Goal: Book appointment/travel/reservation

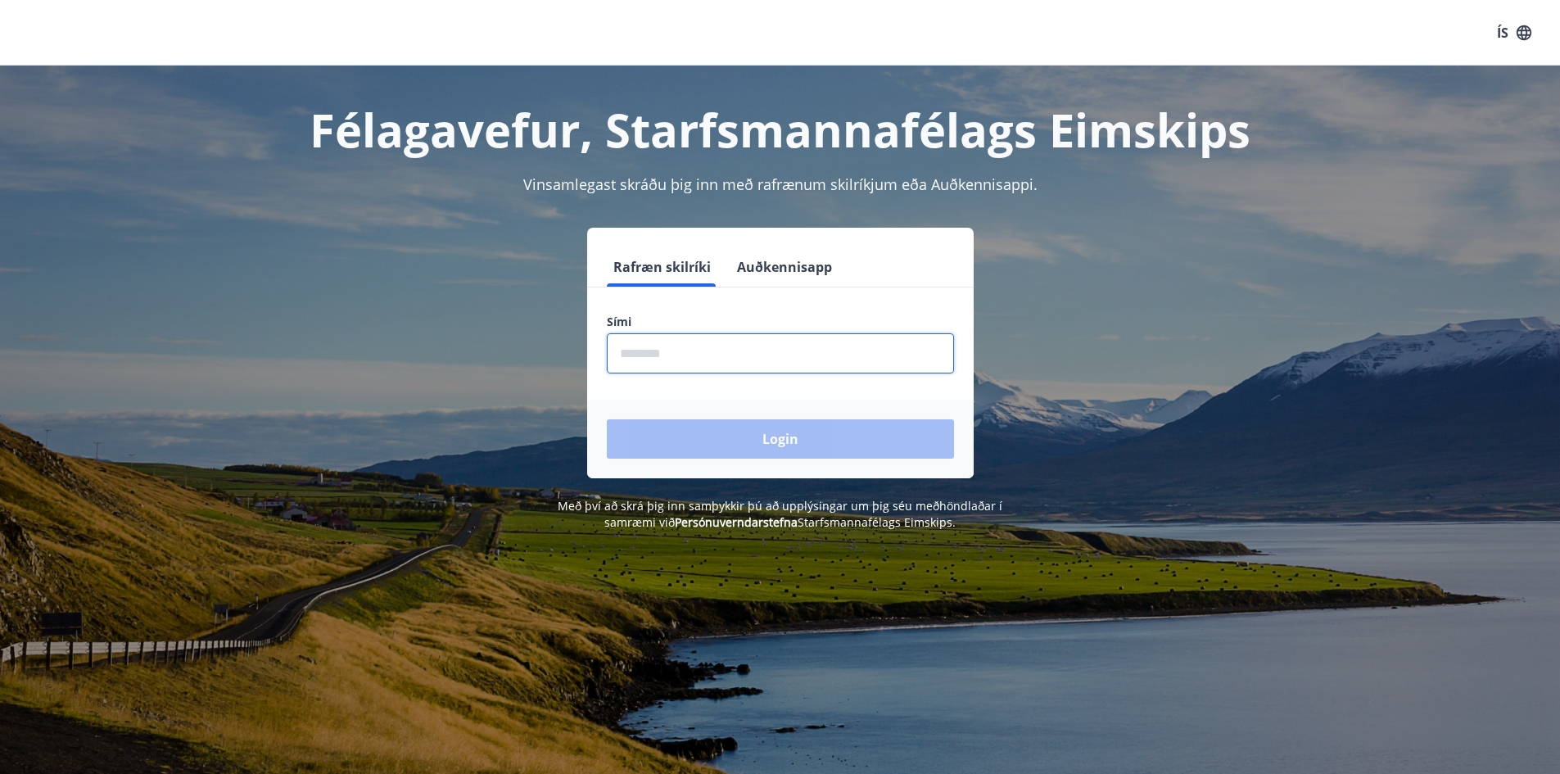
click at [673, 355] on input "phone" at bounding box center [780, 353] width 347 height 40
type input "********"
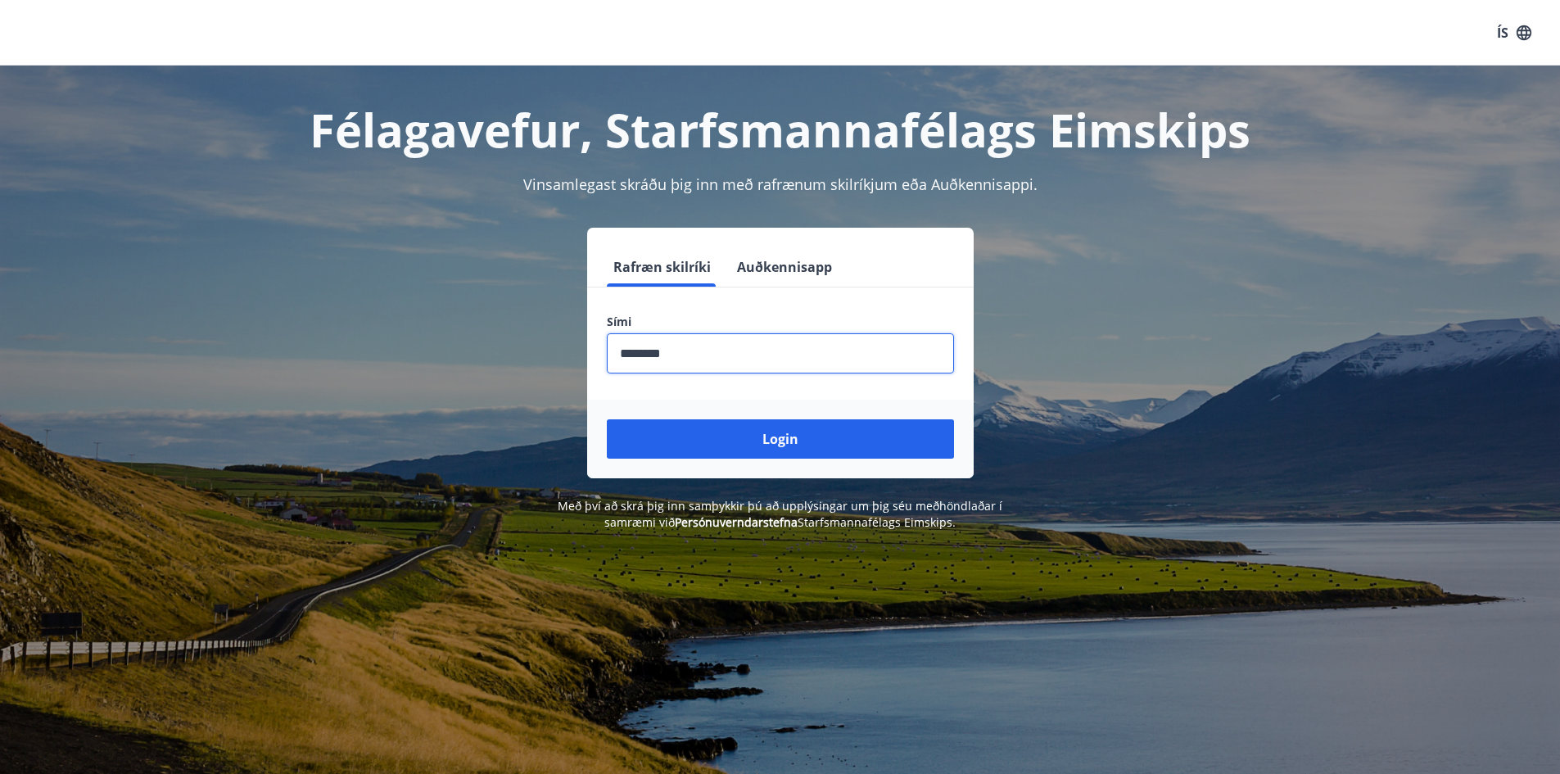
click at [607, 419] on button "Login" at bounding box center [780, 438] width 347 height 39
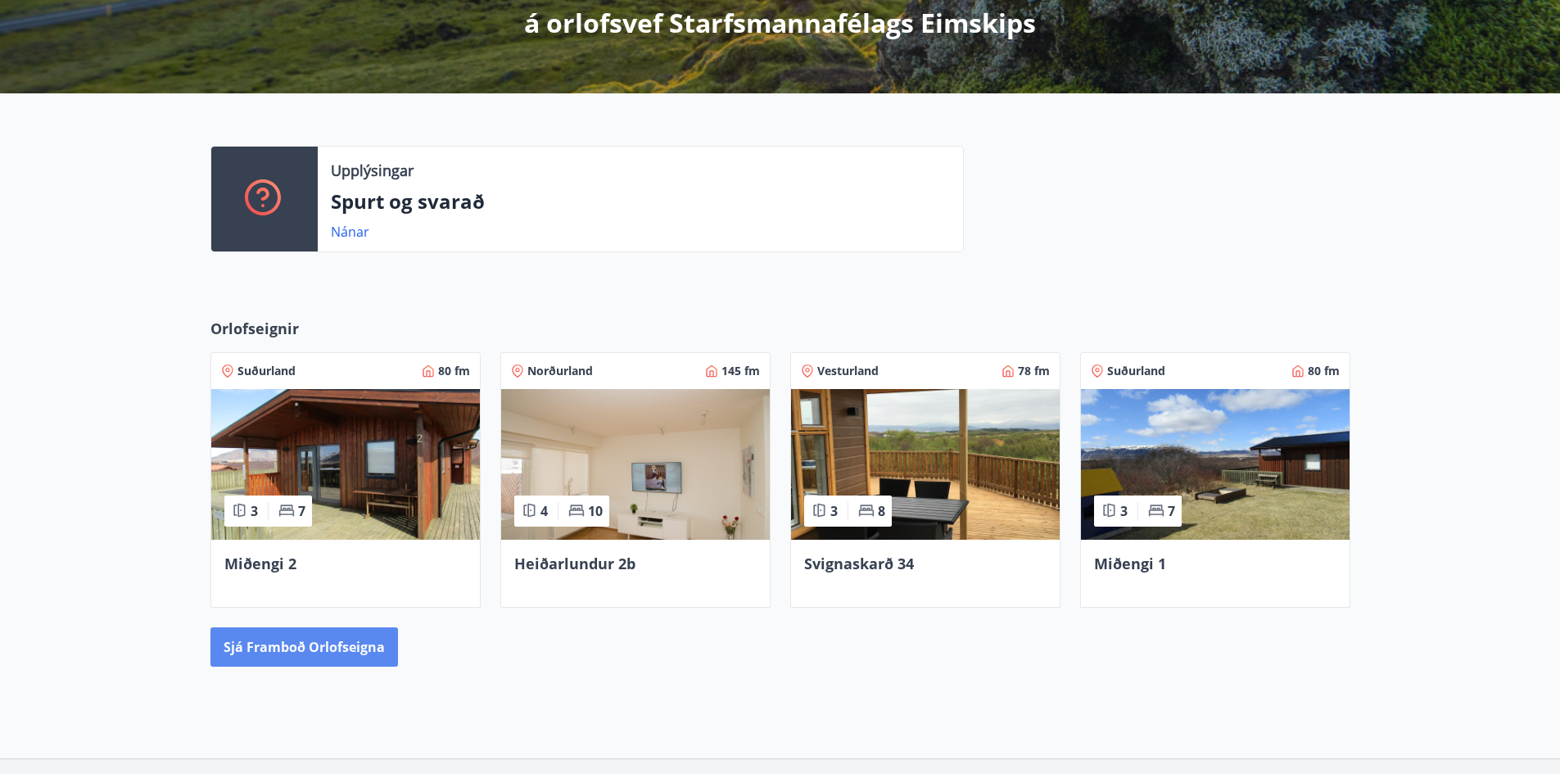
scroll to position [356, 0]
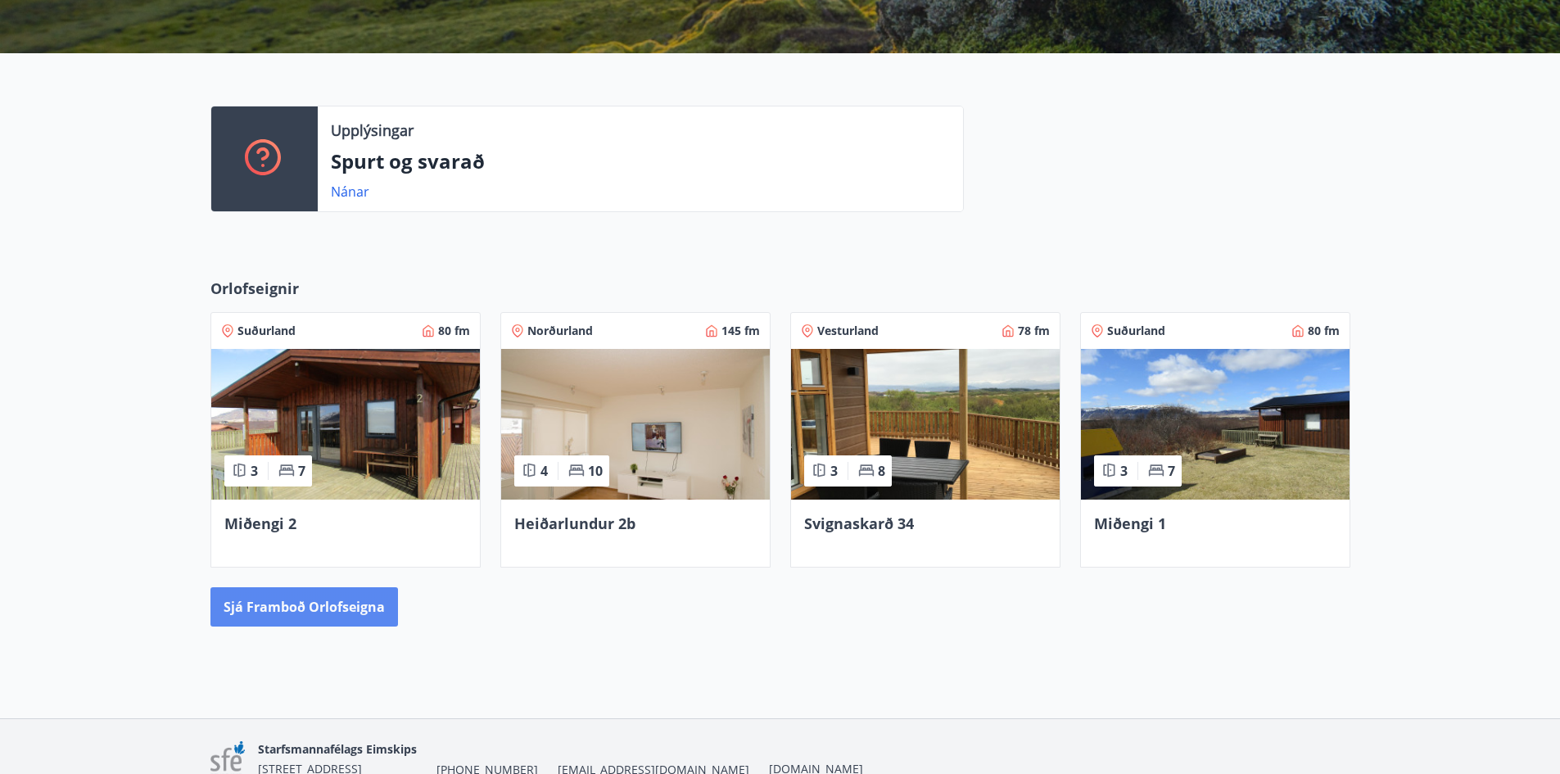
click at [315, 609] on button "Sjá framboð orlofseigna" at bounding box center [305, 606] width 188 height 39
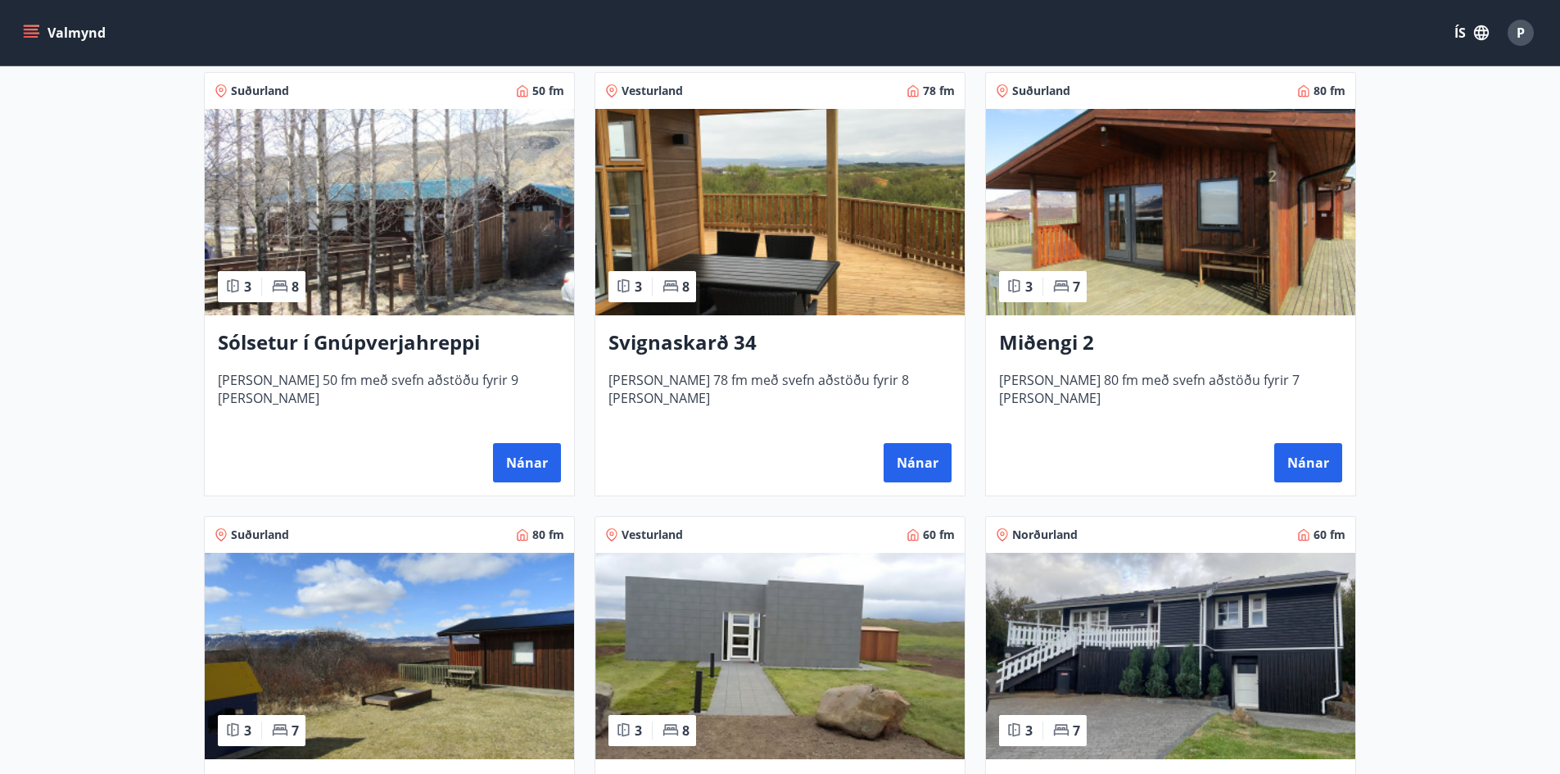
scroll to position [270, 0]
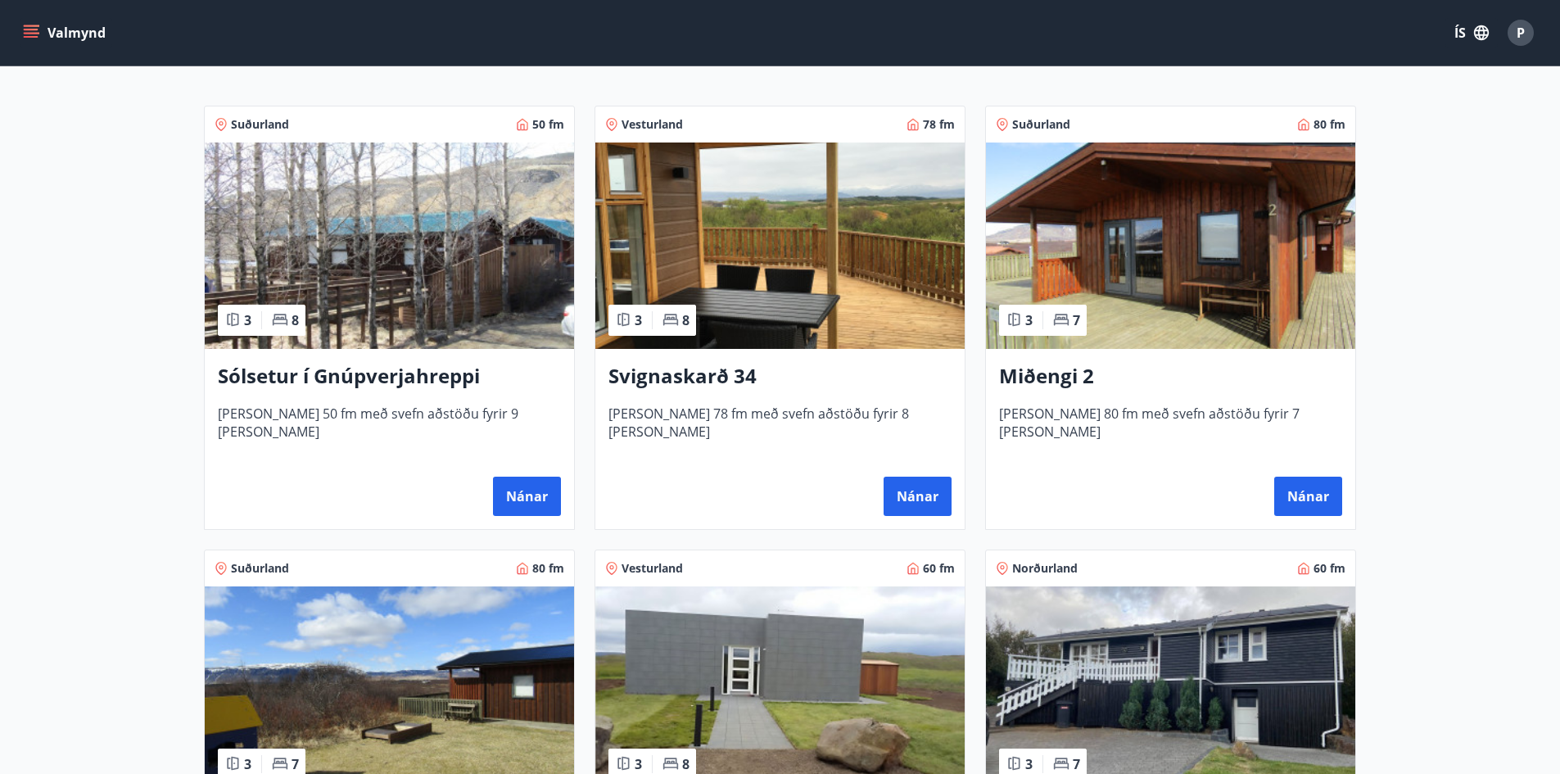
click at [823, 238] on img at bounding box center [780, 246] width 369 height 206
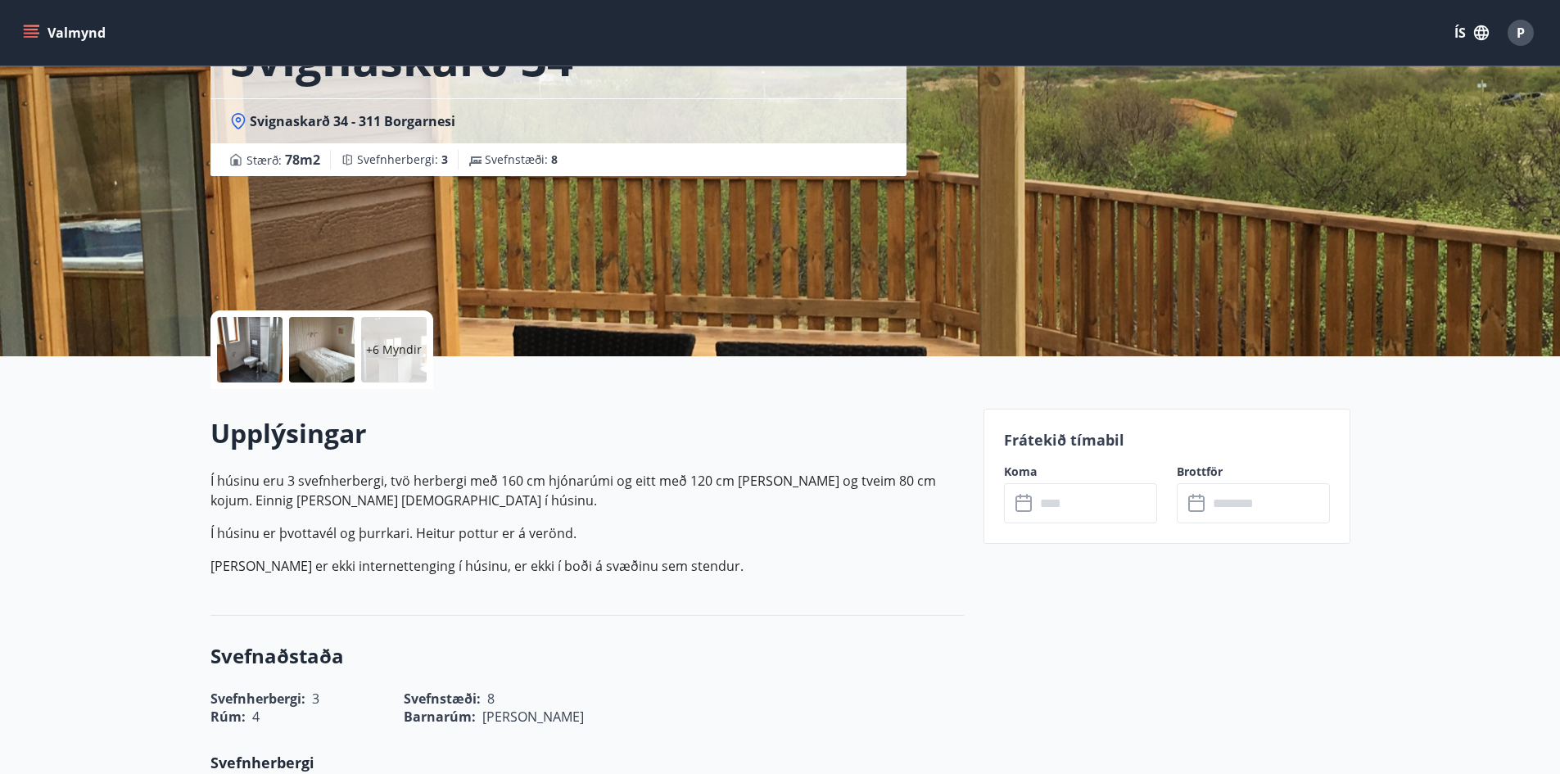
scroll to position [82, 0]
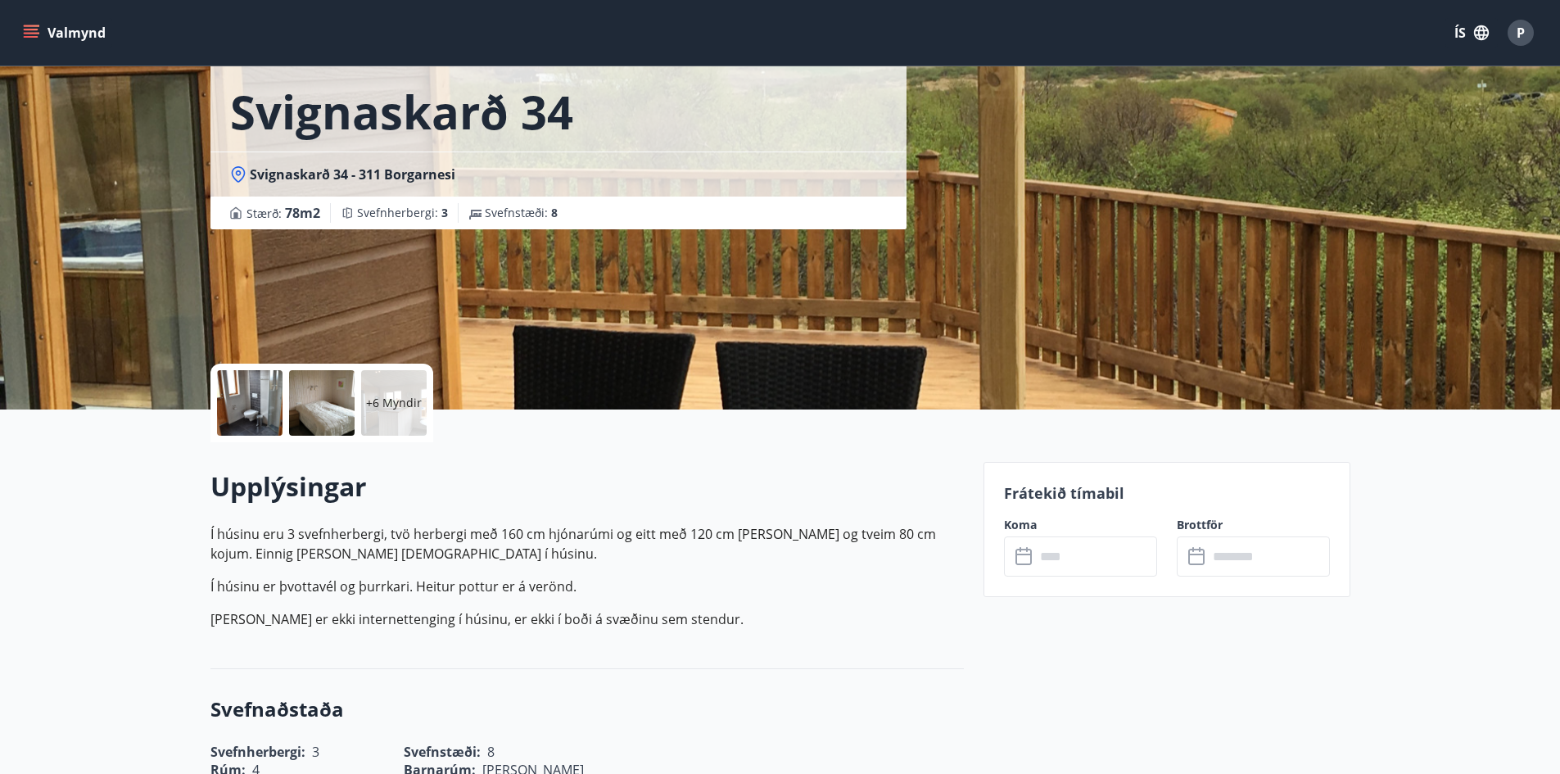
click at [1054, 551] on input "text" at bounding box center [1096, 557] width 122 height 40
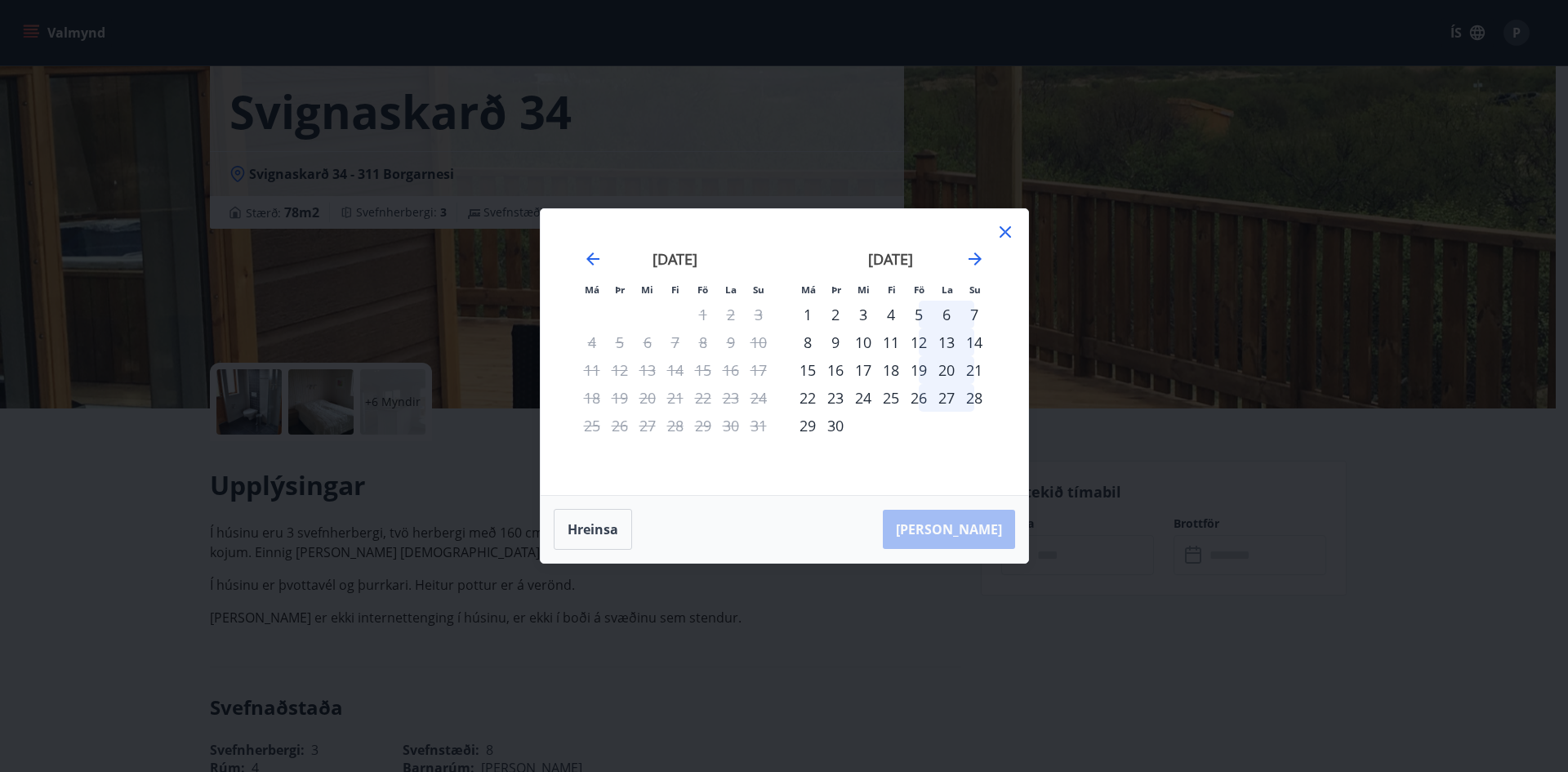
click at [1005, 229] on icon at bounding box center [1006, 232] width 20 height 20
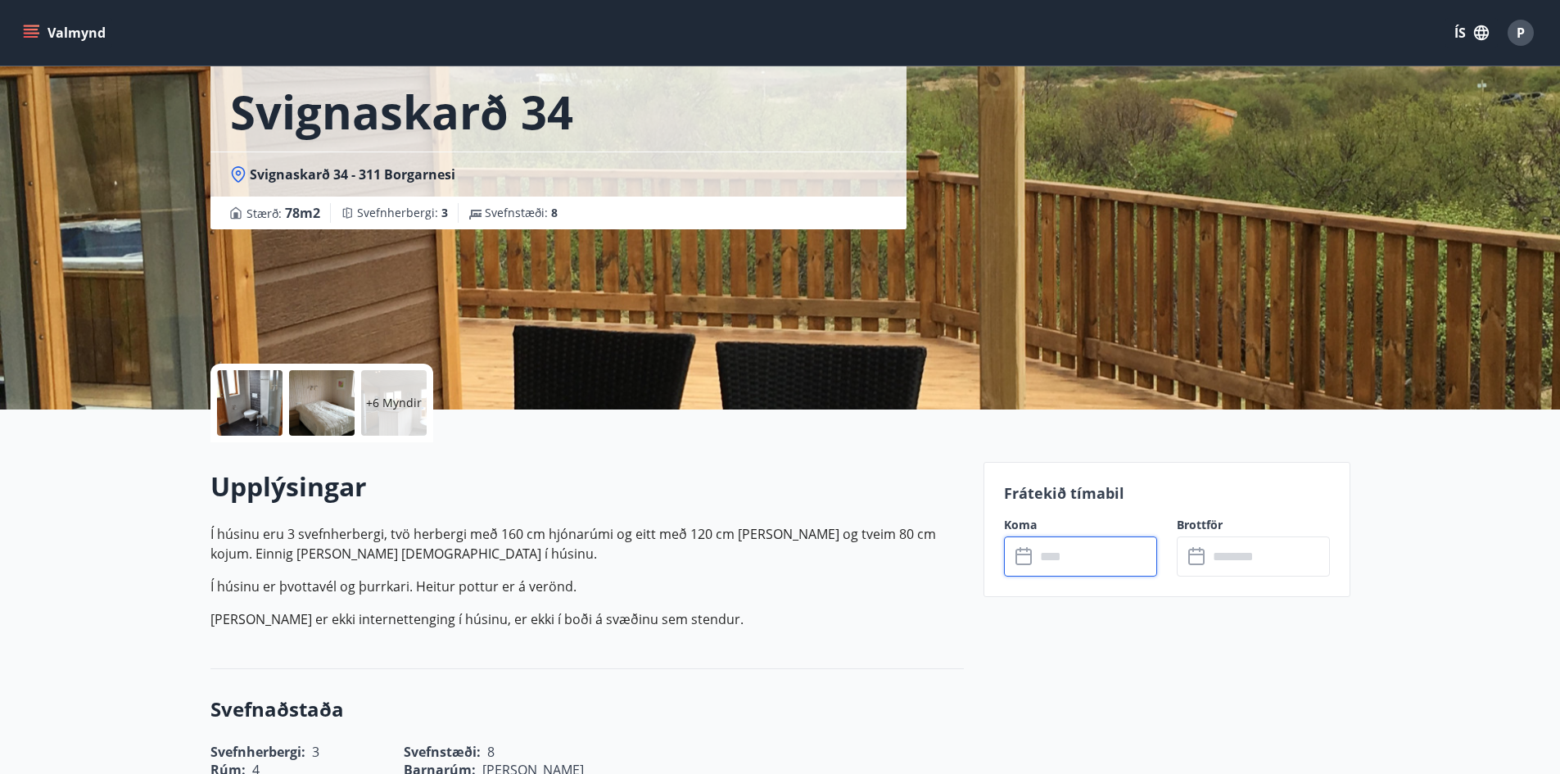
click at [1043, 556] on input "text" at bounding box center [1096, 557] width 122 height 40
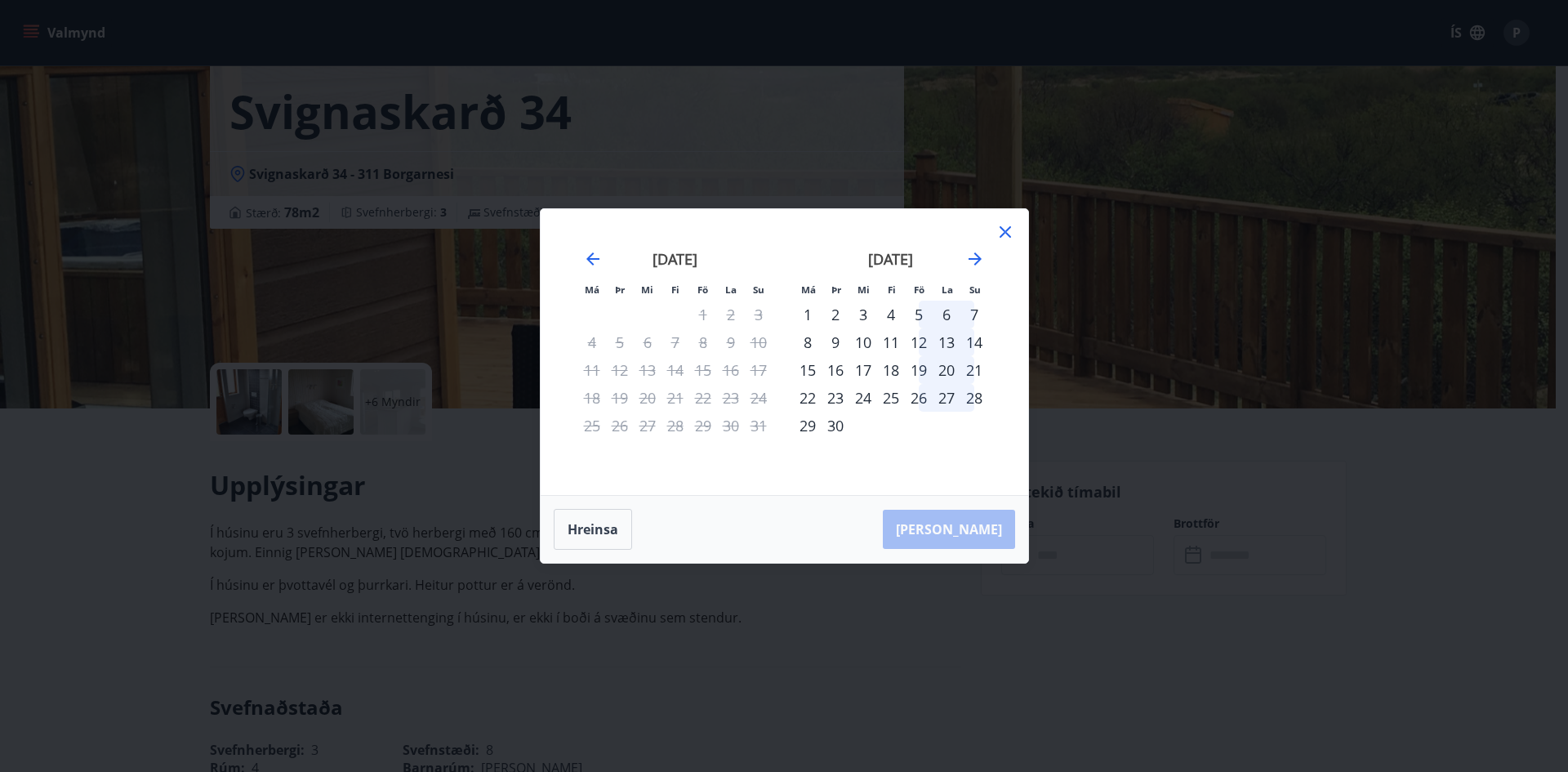
click at [735, 371] on div "16" at bounding box center [731, 370] width 28 height 28
click at [1005, 232] on icon at bounding box center [1005, 232] width 2 height 2
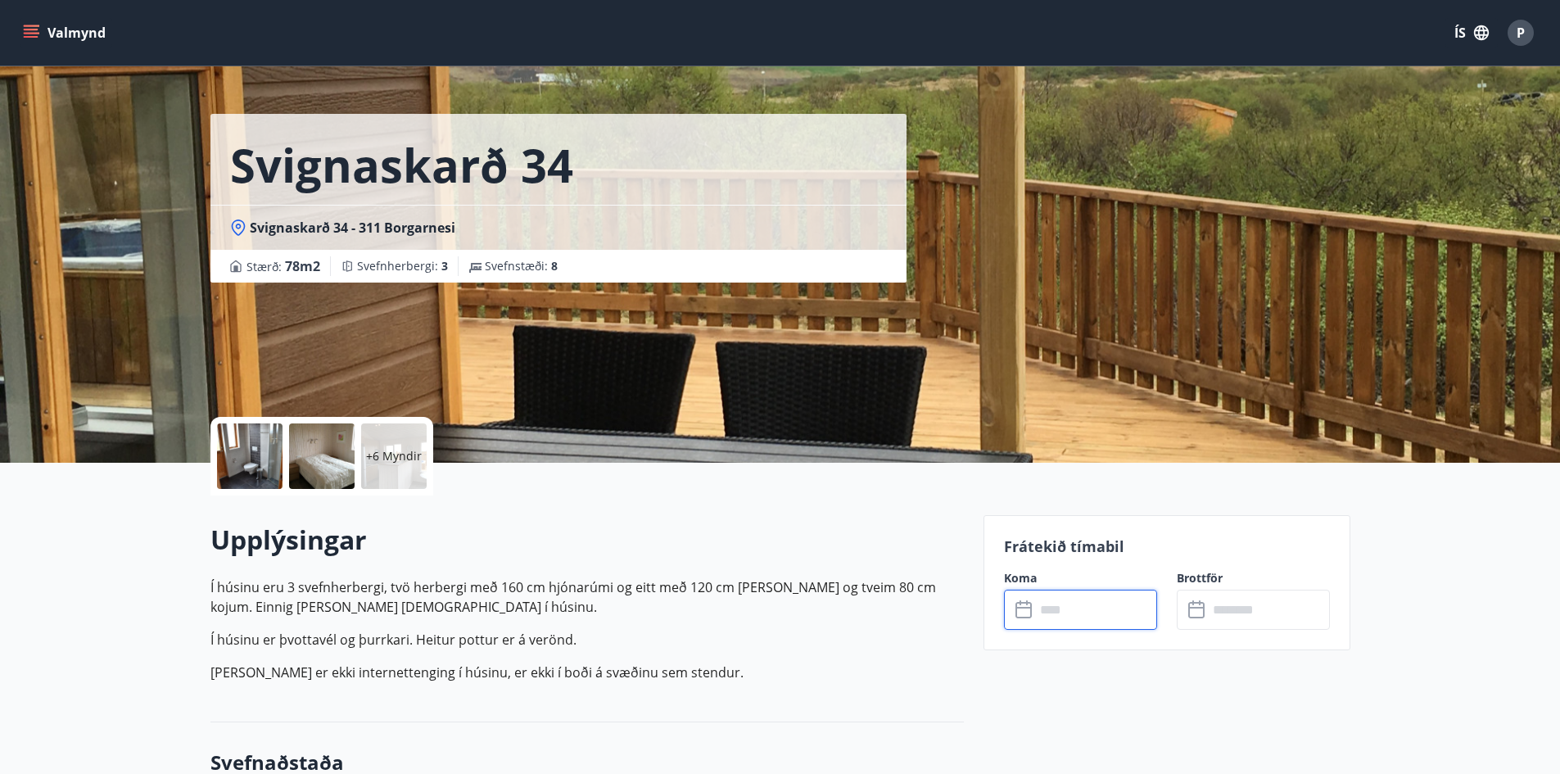
scroll to position [0, 0]
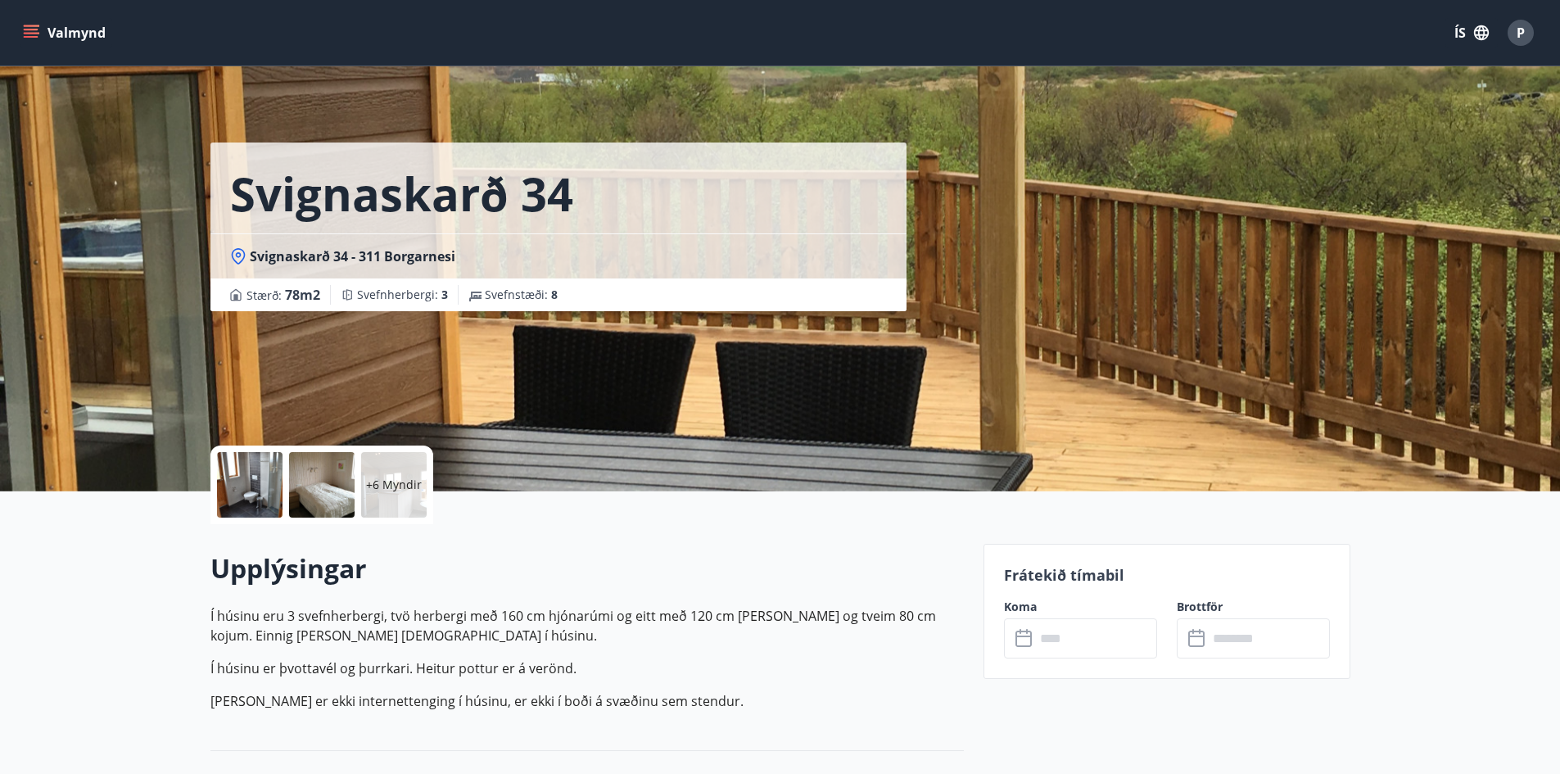
click at [37, 29] on icon "menu" at bounding box center [31, 30] width 15 height 2
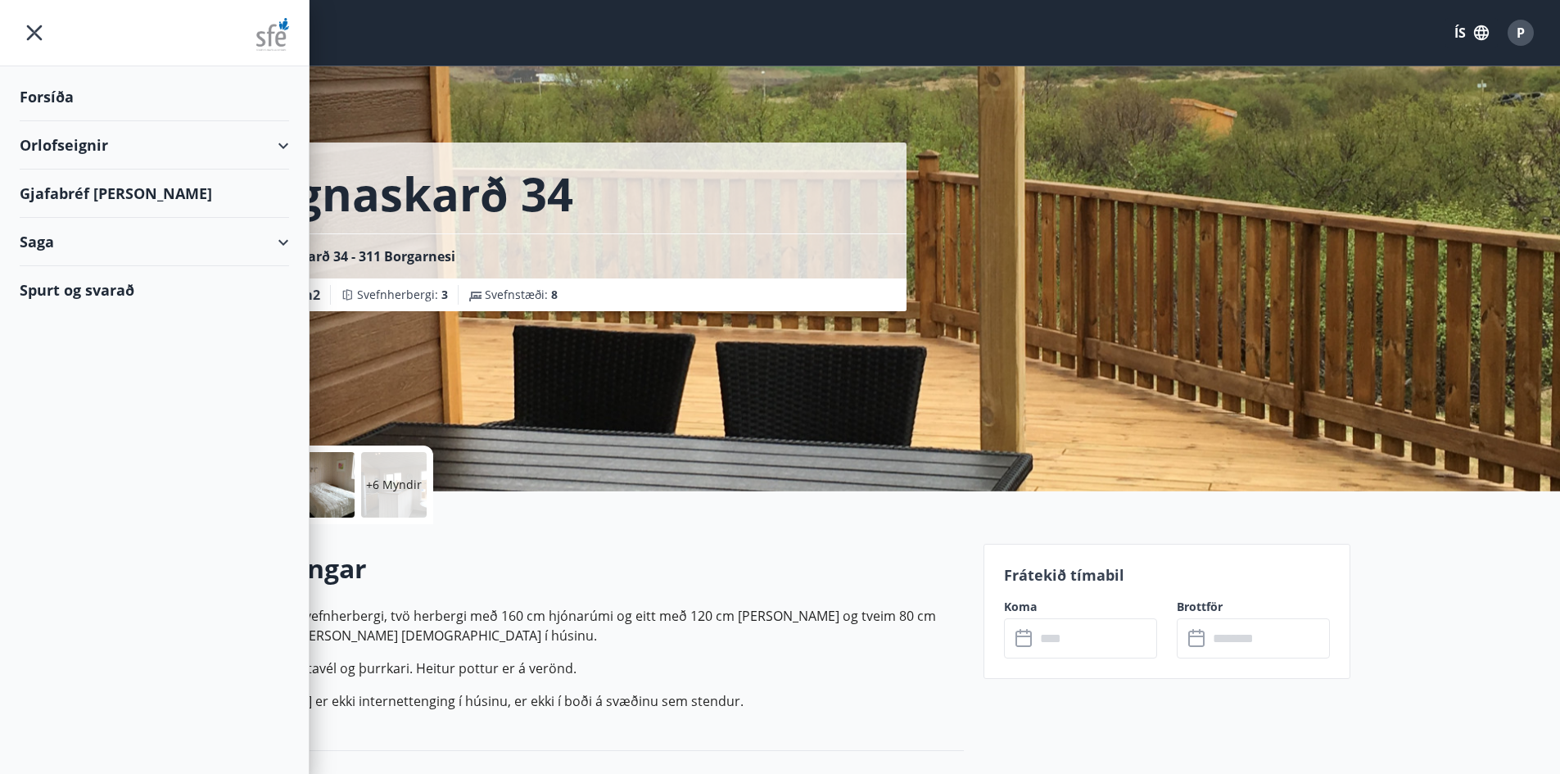
click at [93, 146] on div "Orlofseignir" at bounding box center [154, 145] width 269 height 48
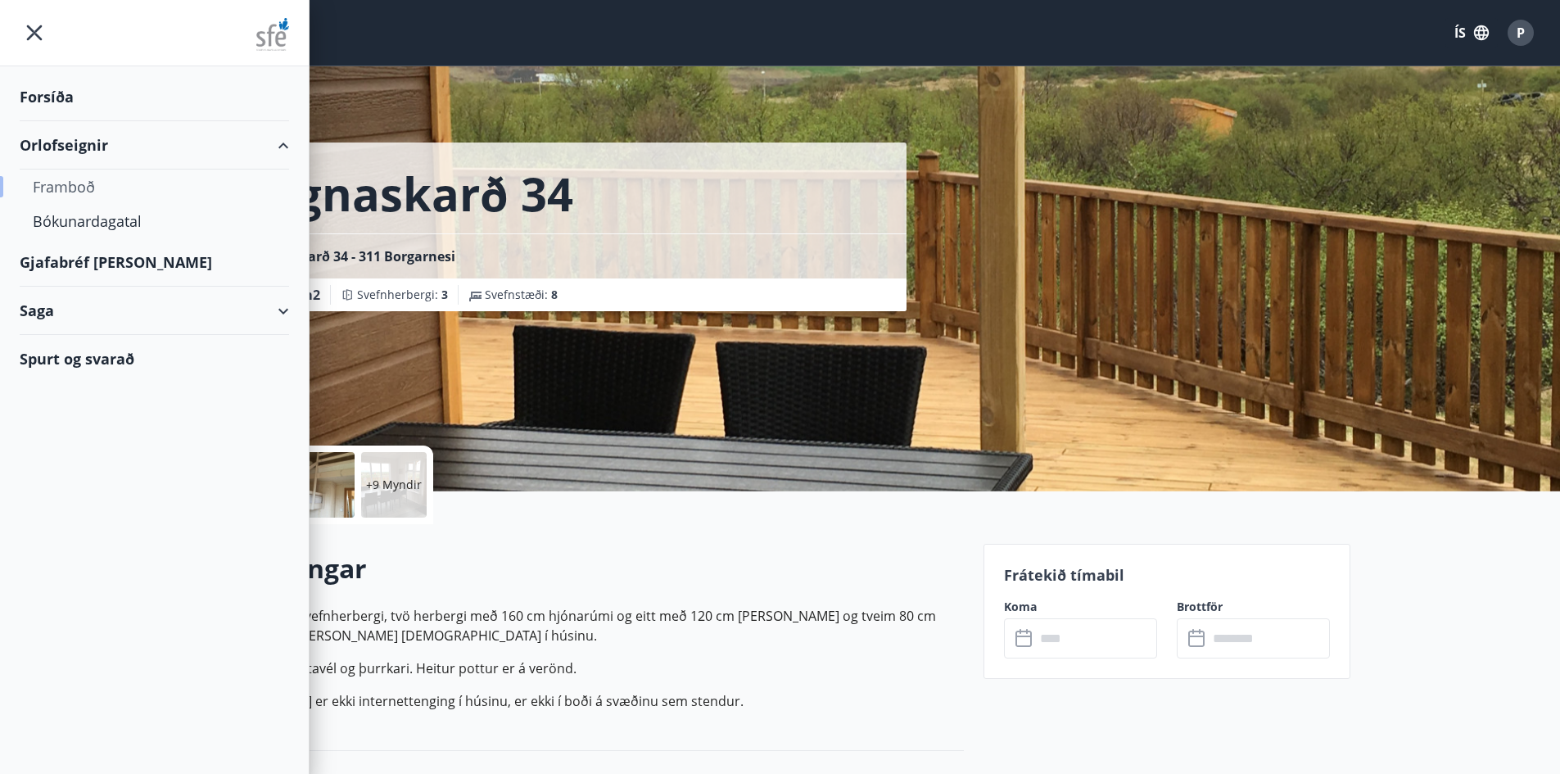
click at [79, 181] on div "Framboð" at bounding box center [154, 187] width 243 height 34
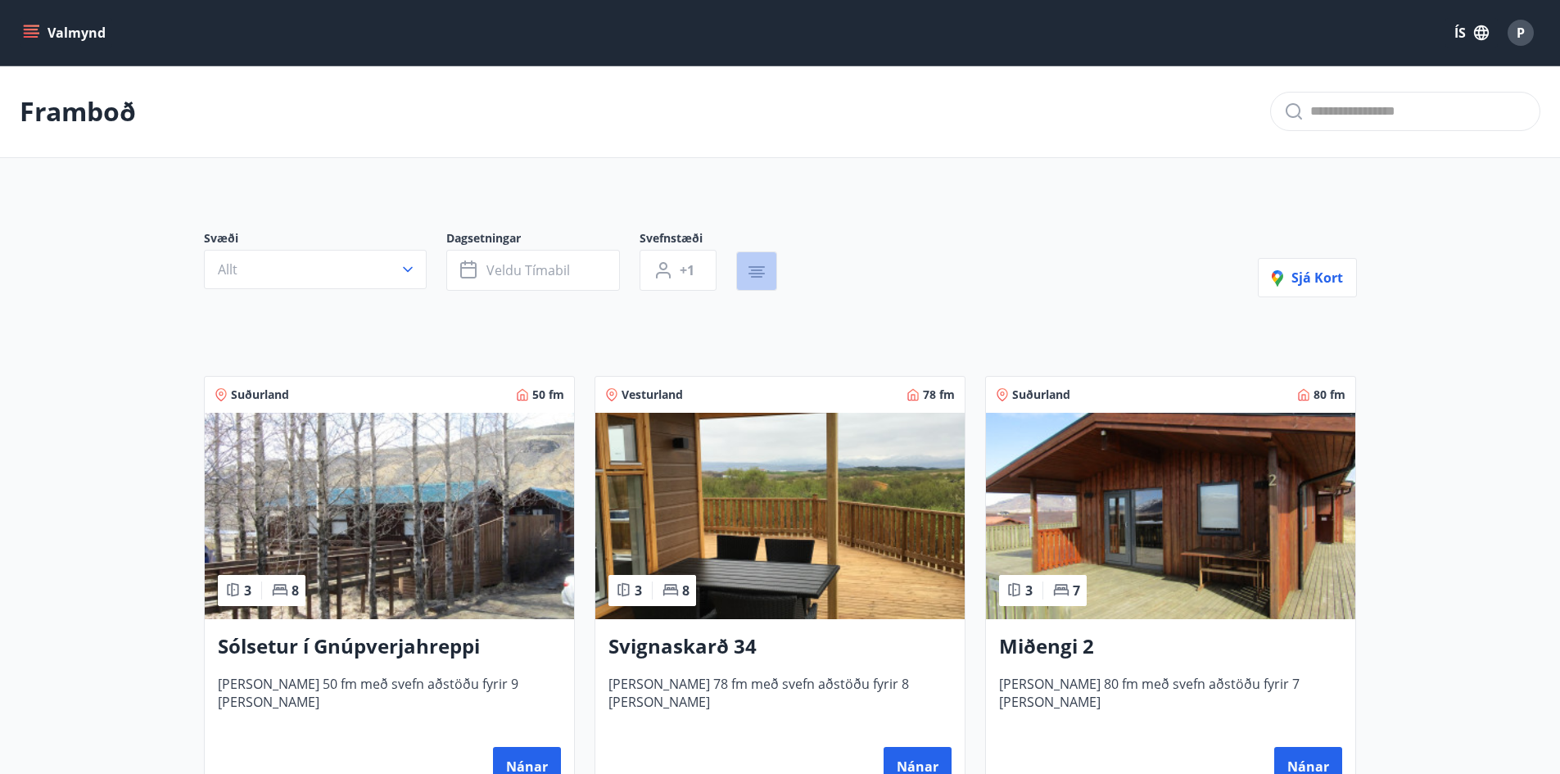
click at [759, 266] on icon "button" at bounding box center [757, 267] width 16 height 2
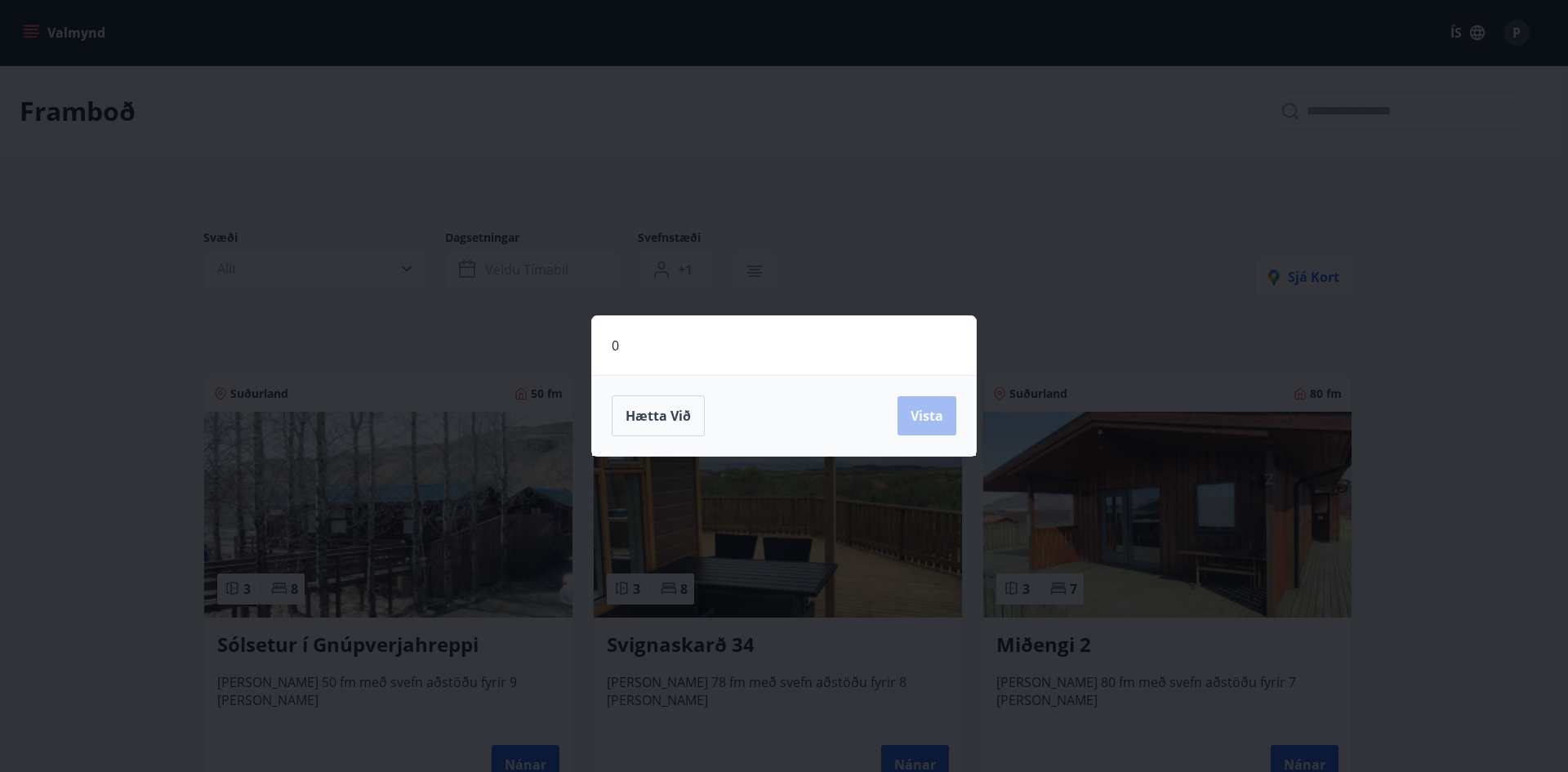
click at [1069, 373] on div "0 Hætta við Vista" at bounding box center [784, 386] width 1568 height 772
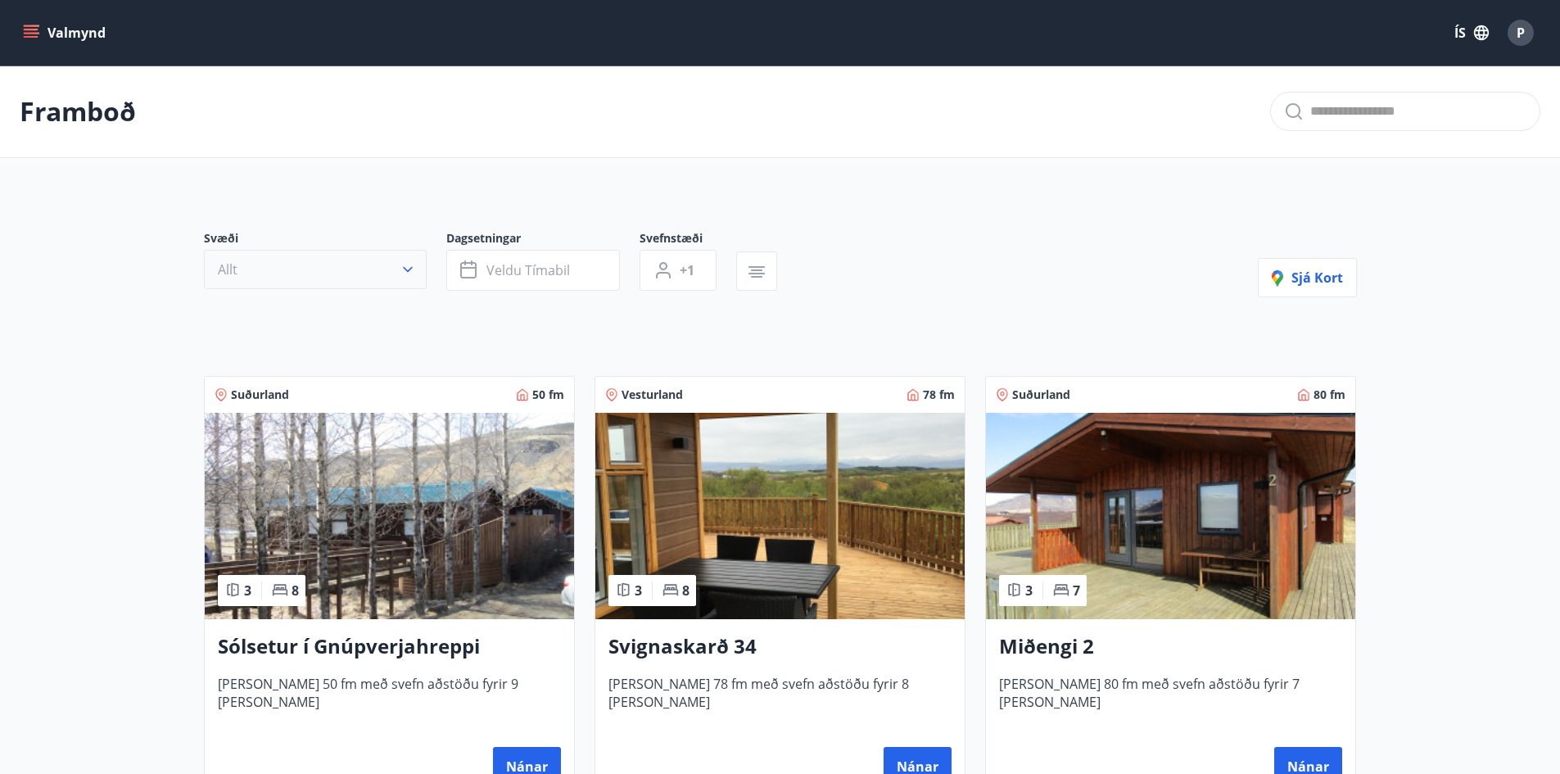
click at [411, 270] on icon "button" at bounding box center [408, 269] width 16 height 16
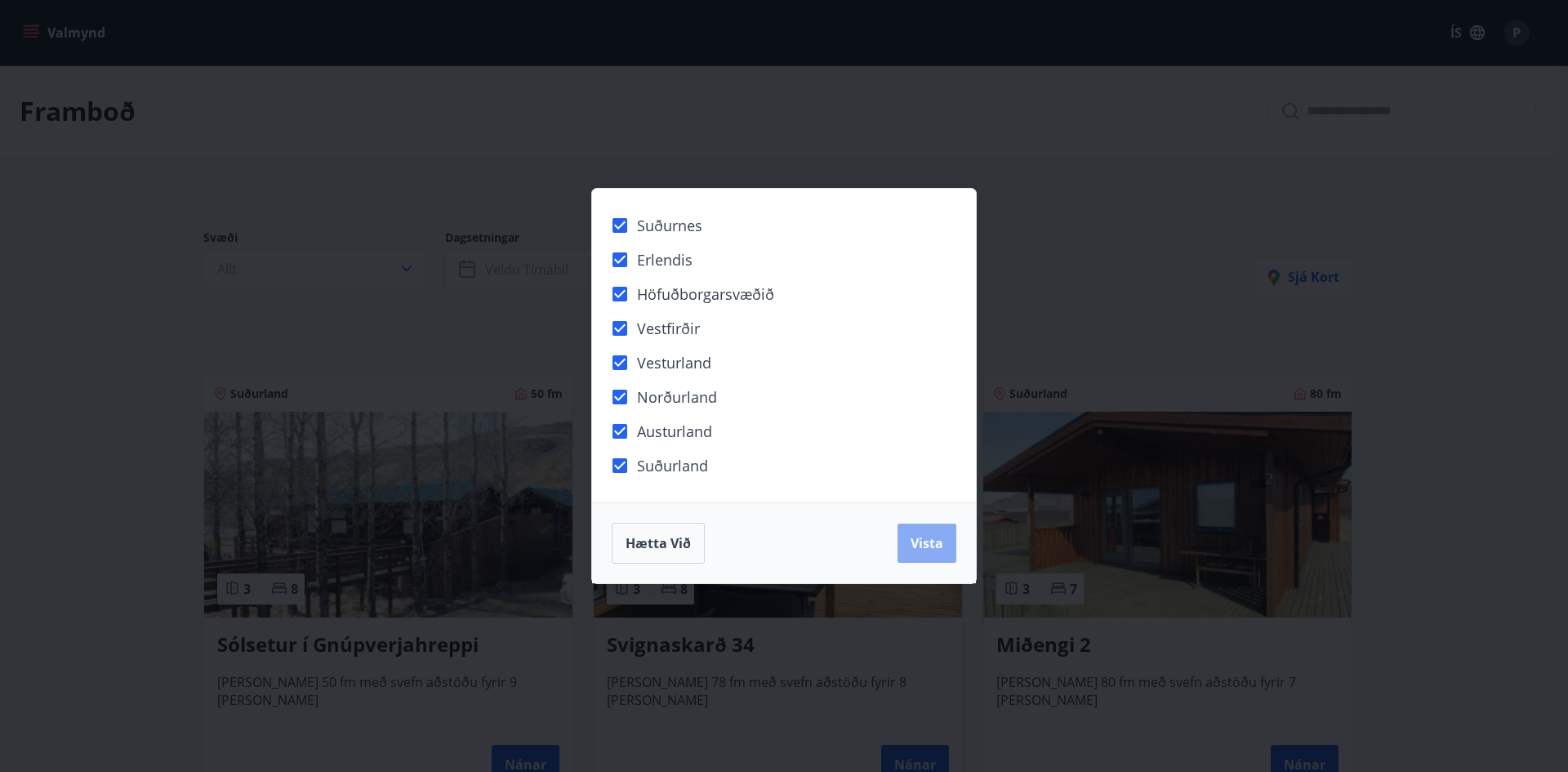
click at [907, 538] on button "Vista" at bounding box center [926, 543] width 59 height 39
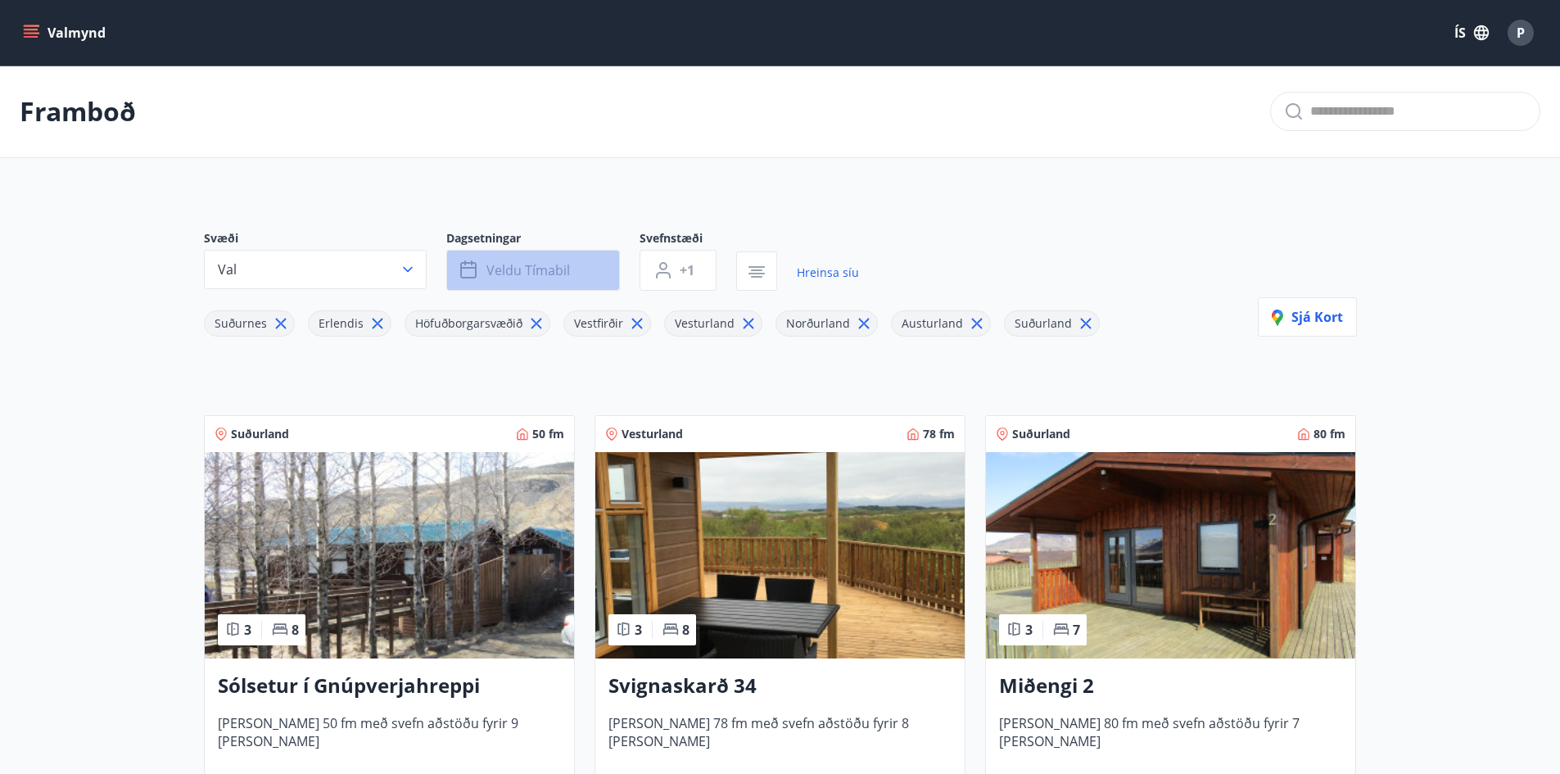
click at [521, 269] on span "Veldu tímabil" at bounding box center [529, 270] width 84 height 18
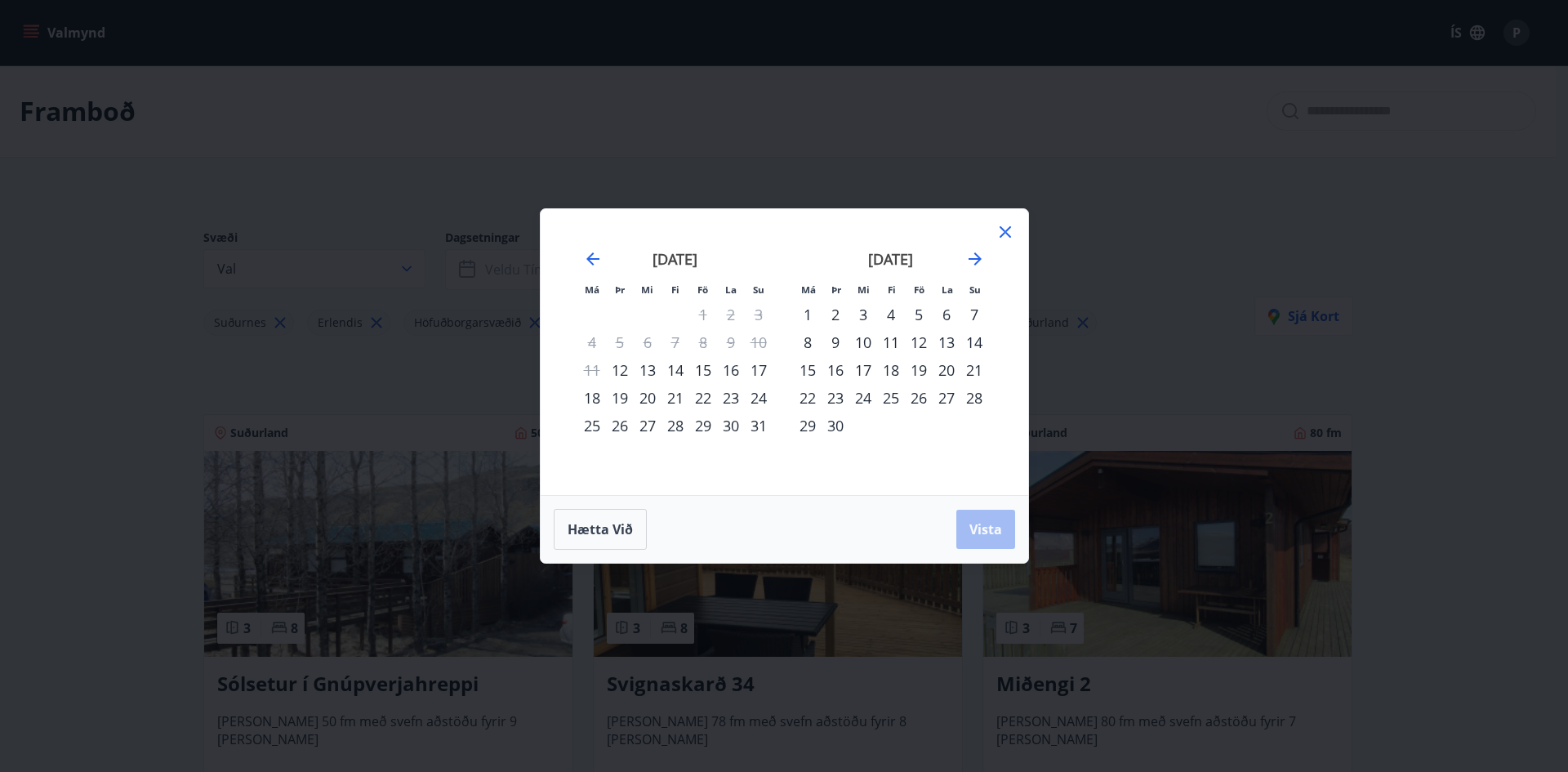
click at [704, 424] on div "29" at bounding box center [703, 426] width 28 height 28
click at [977, 525] on span "Vista" at bounding box center [985, 530] width 33 height 18
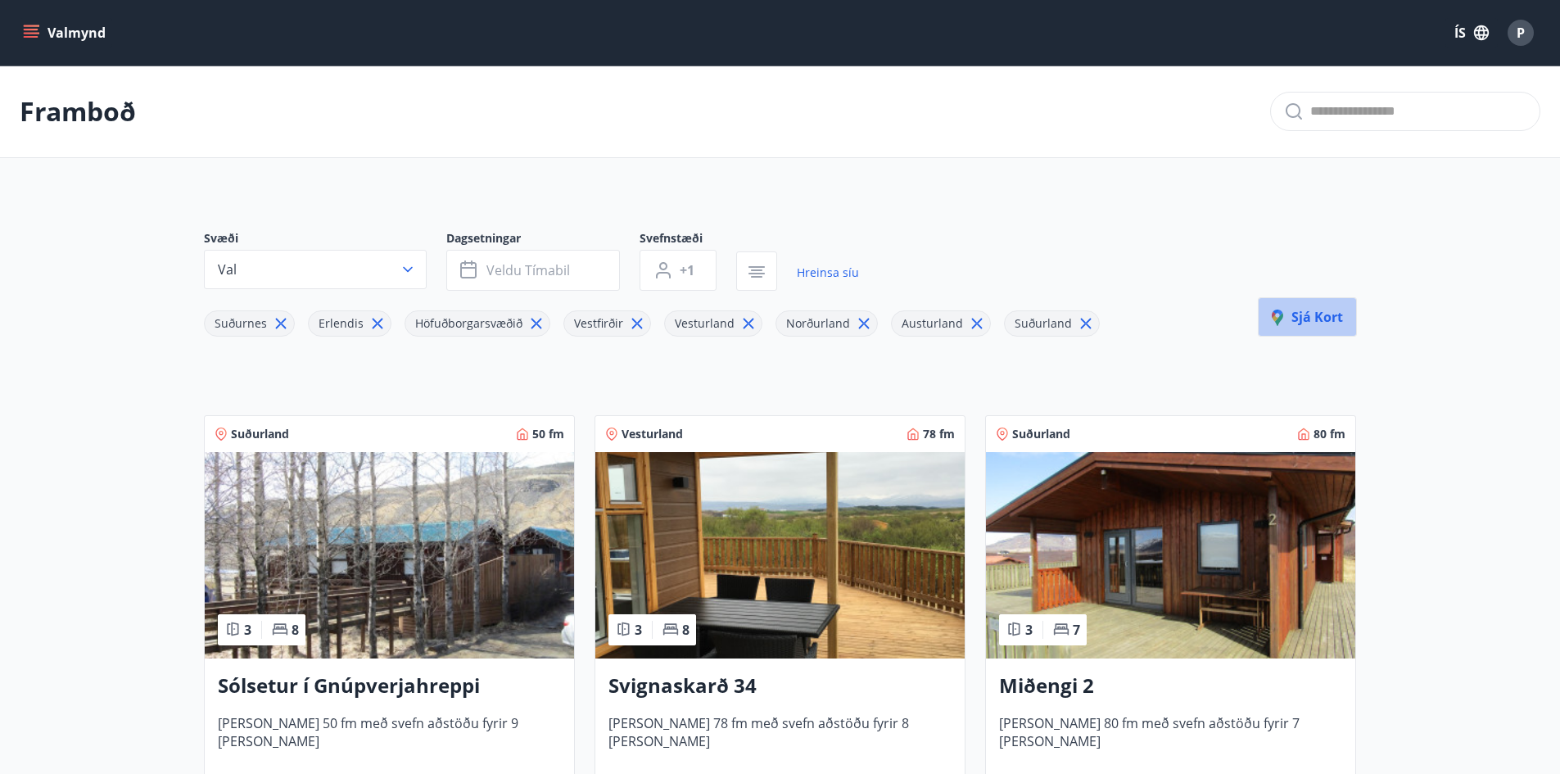
click at [1319, 314] on span "Sjá kort" at bounding box center [1307, 317] width 71 height 18
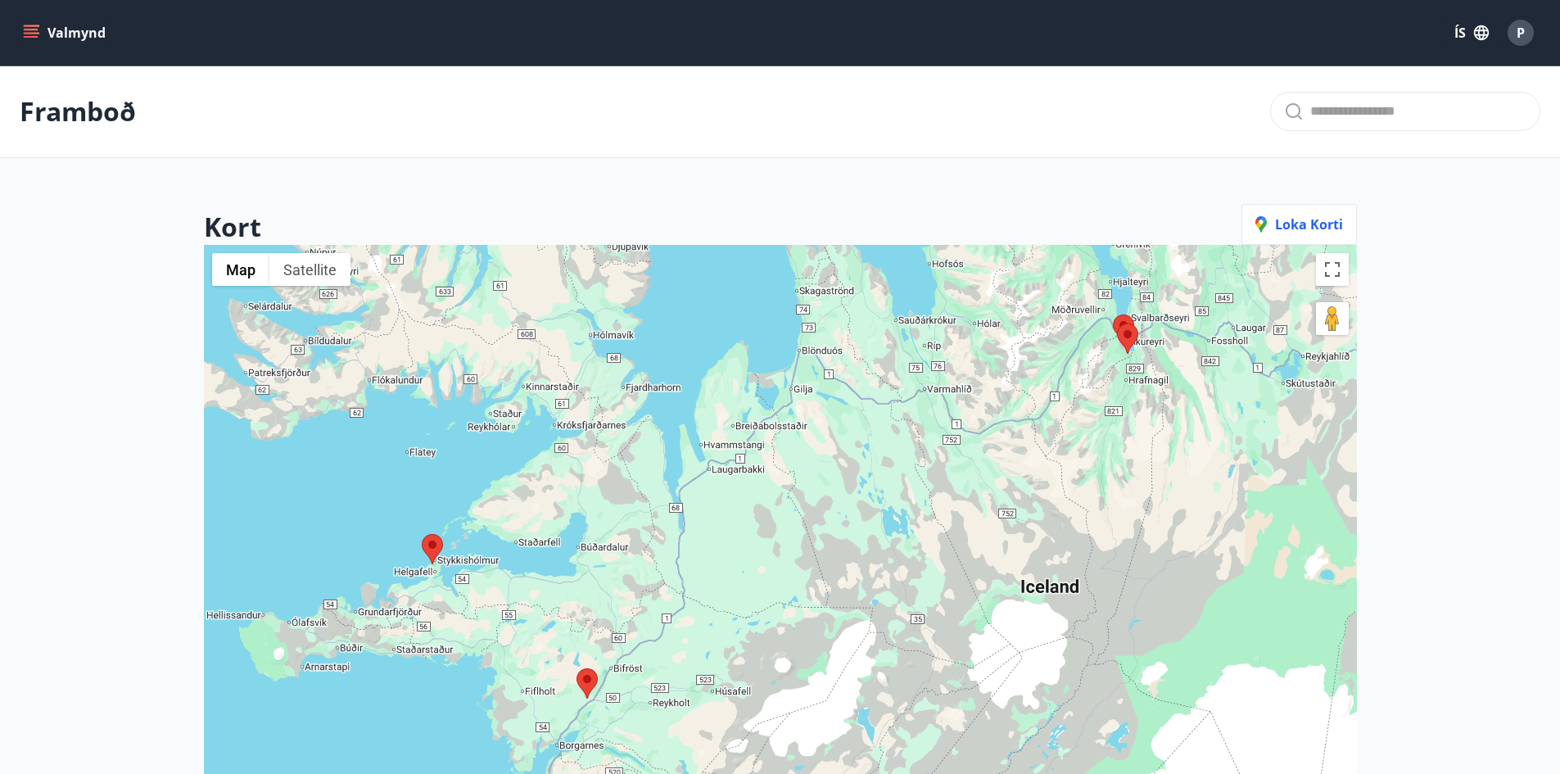
click at [33, 26] on icon "menu" at bounding box center [33, 26] width 18 height 2
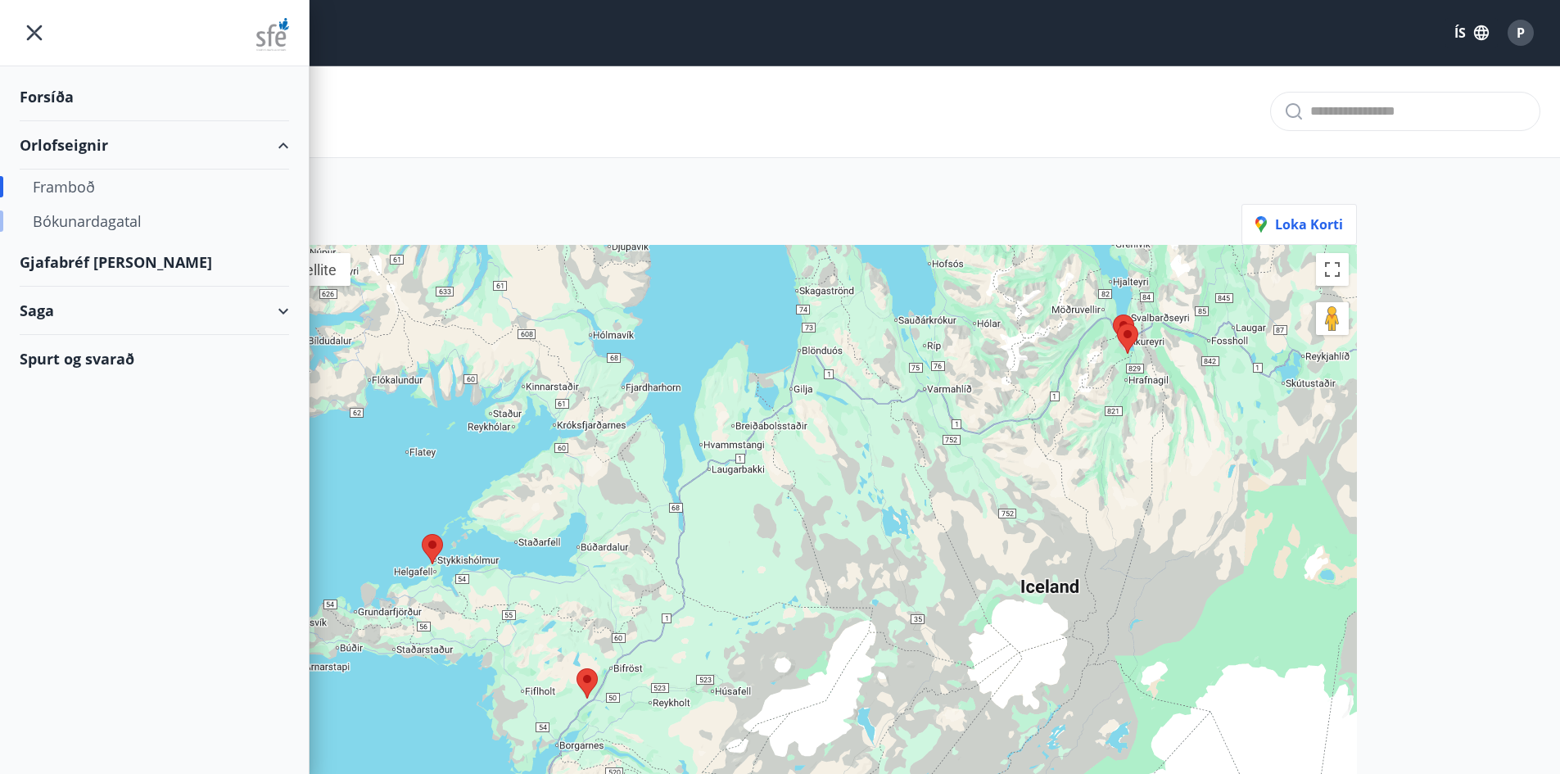
click at [84, 220] on div "Bókunardagatal" at bounding box center [154, 221] width 243 height 34
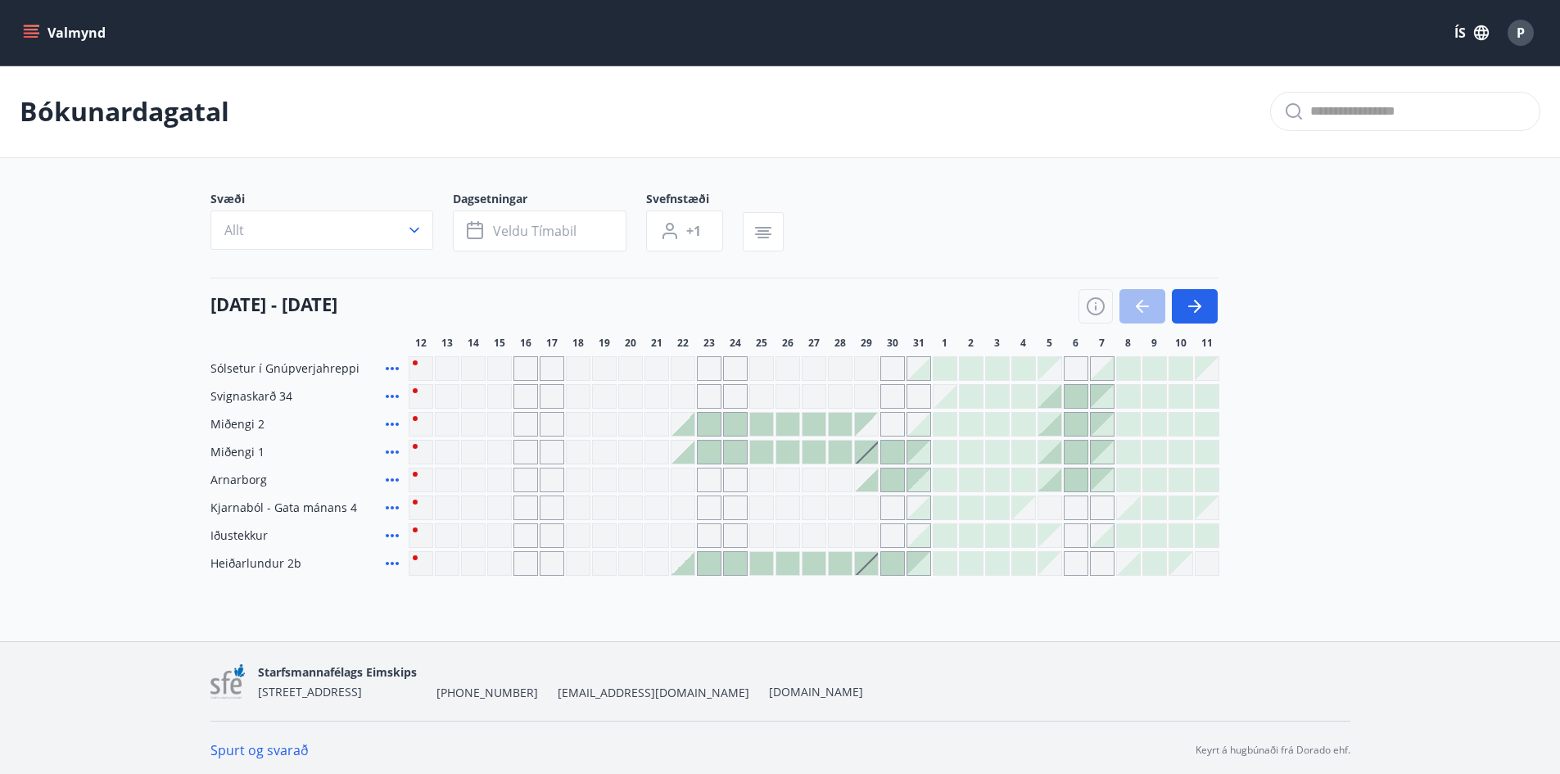
click at [507, 397] on div "Gráir dagar eru ekki bókanlegir" at bounding box center [499, 396] width 25 height 25
click at [501, 396] on div "Gráir dagar eru ekki bókanlegir" at bounding box center [499, 396] width 25 height 25
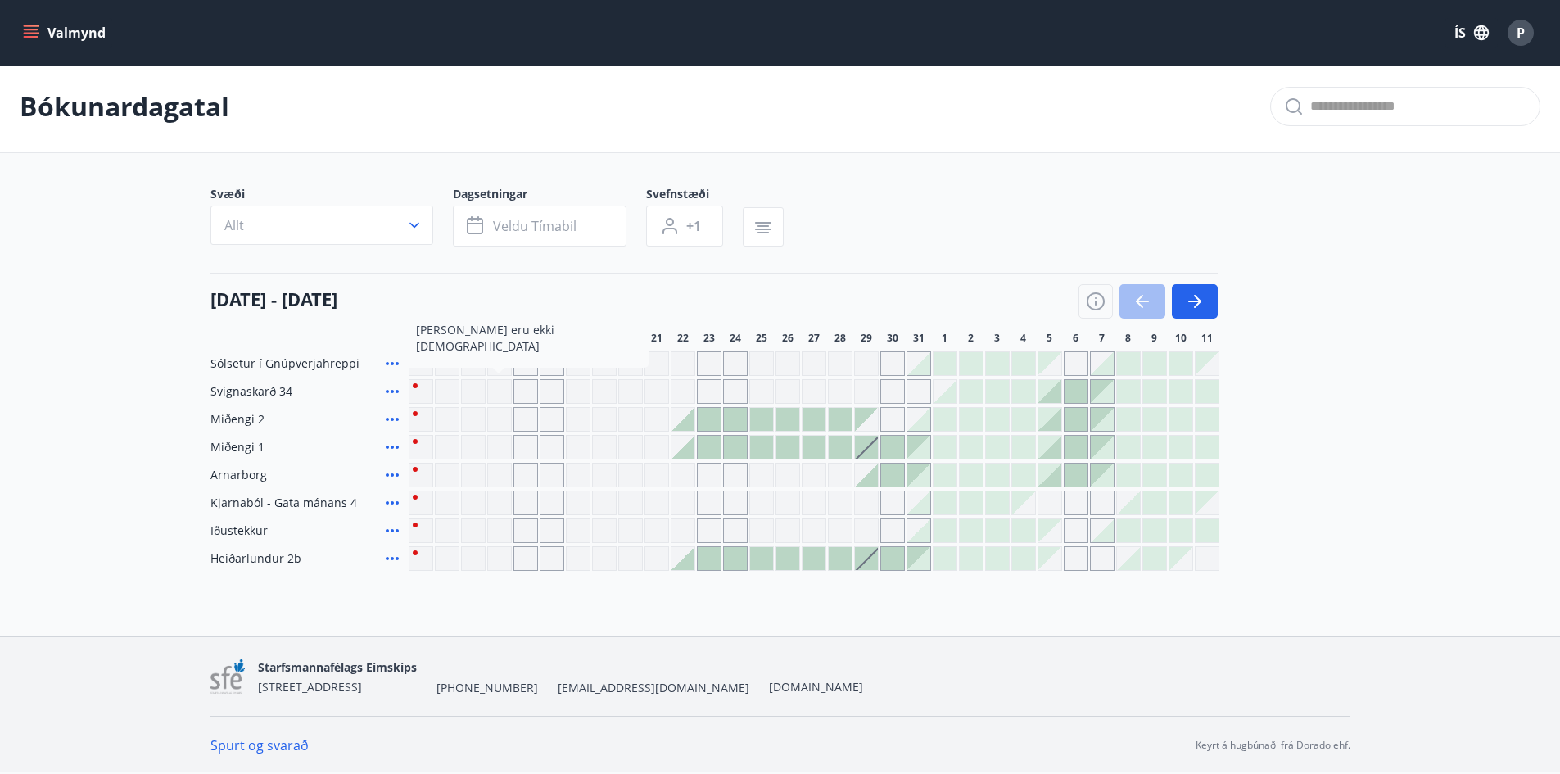
click at [691, 419] on div at bounding box center [683, 419] width 23 height 23
click at [686, 414] on div at bounding box center [683, 419] width 23 height 23
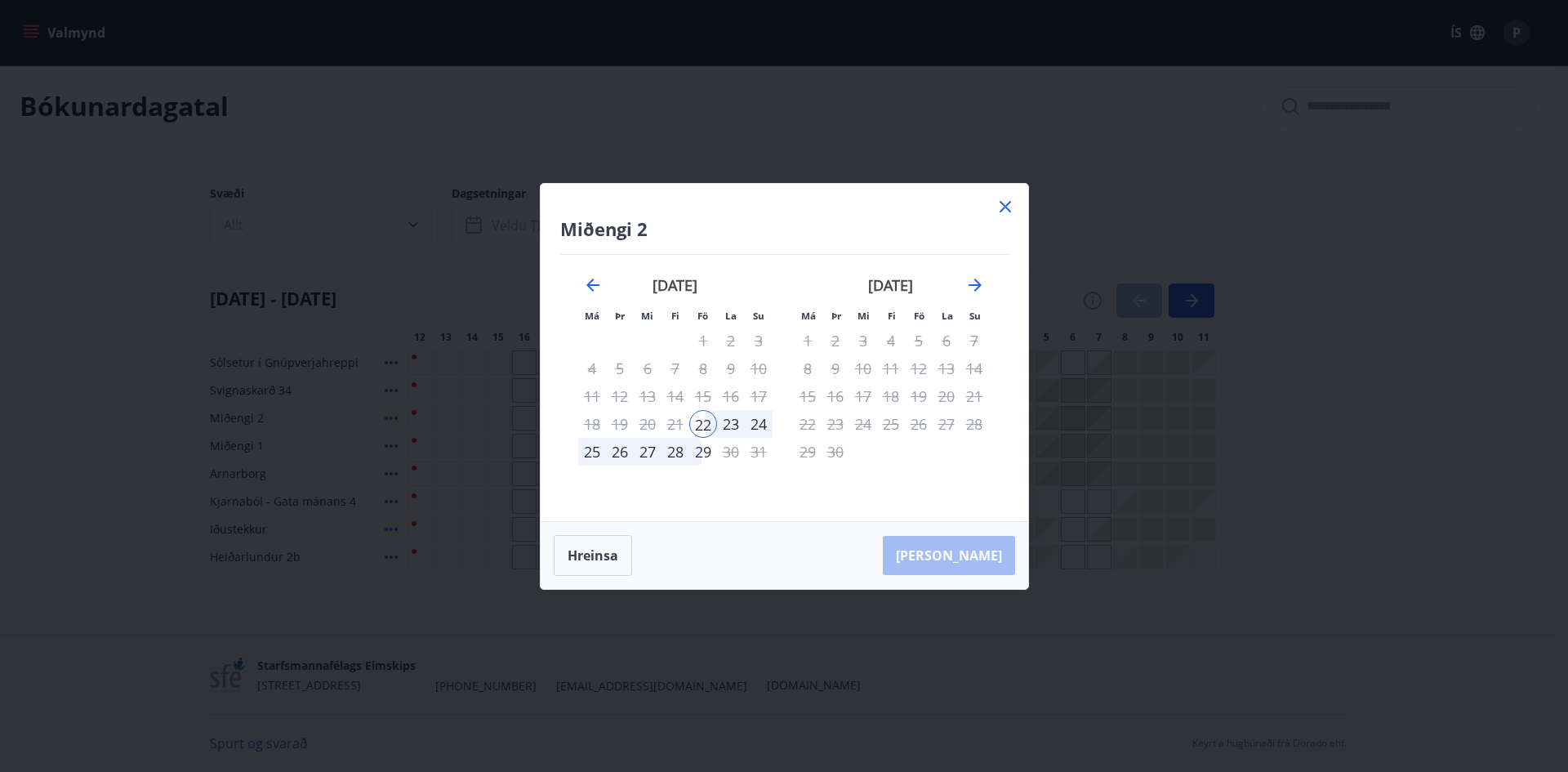
click at [1003, 197] on icon at bounding box center [1006, 206] width 20 height 20
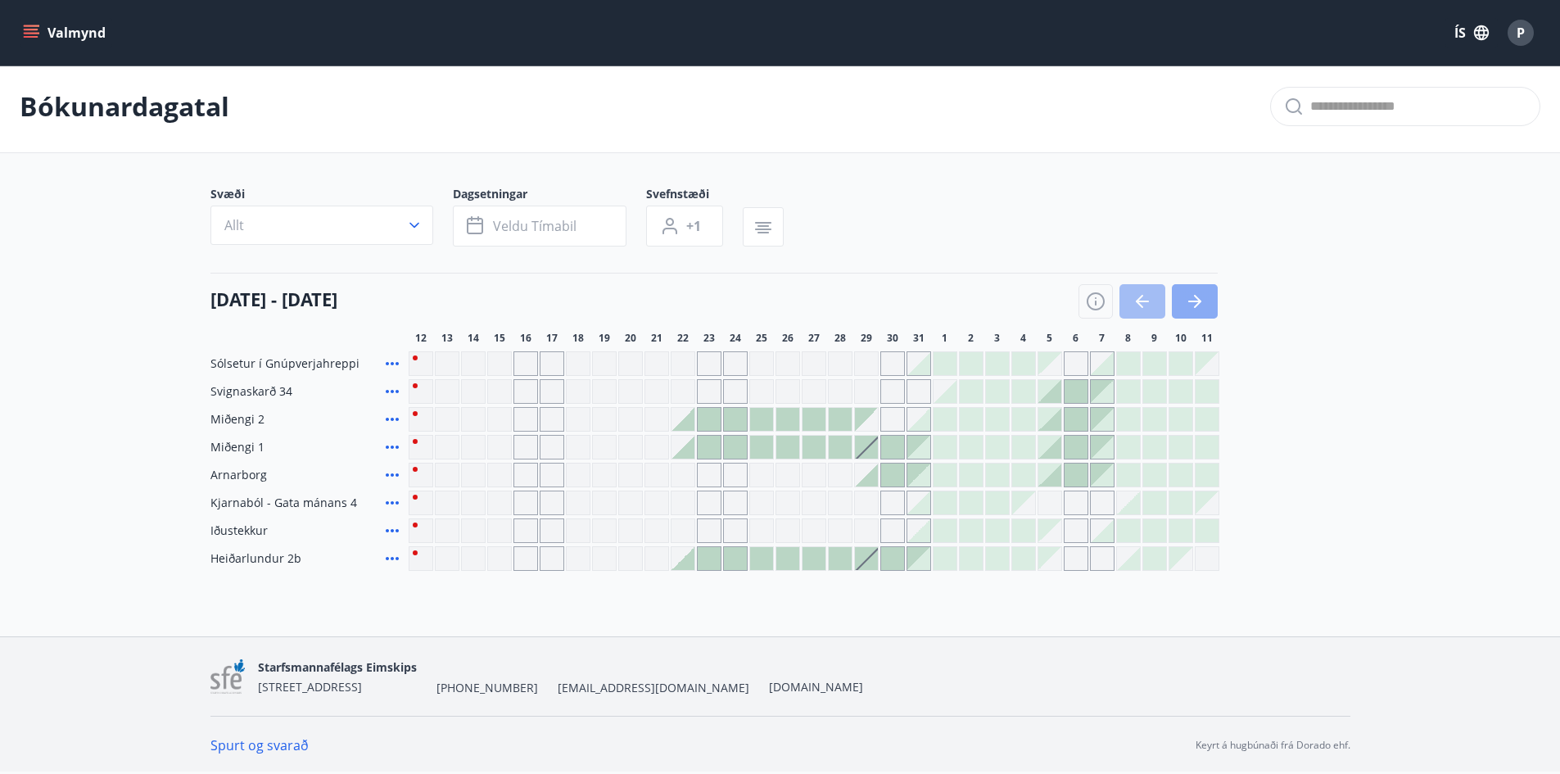
click at [1192, 303] on icon "button" at bounding box center [1195, 302] width 20 height 20
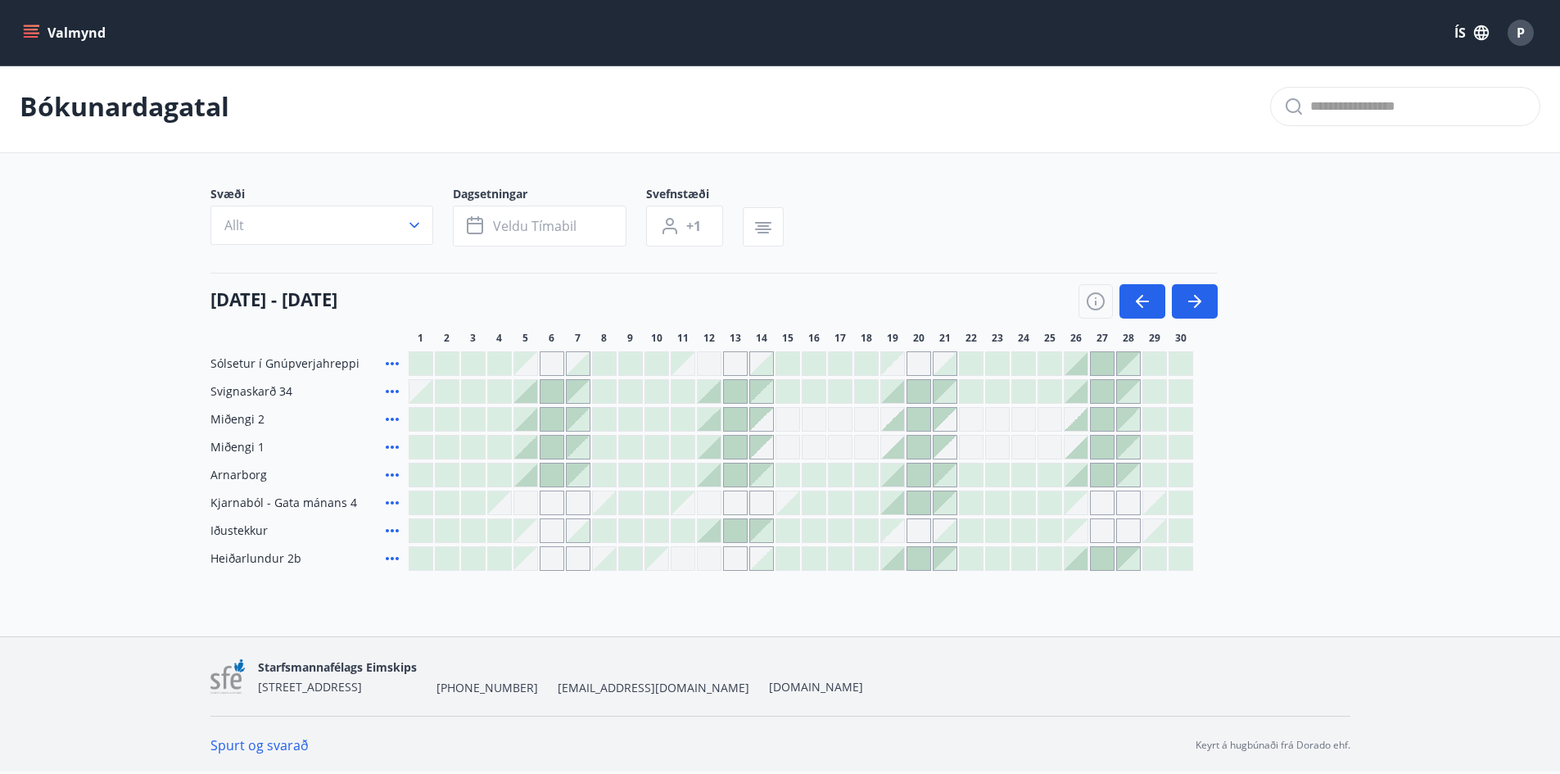
click at [903, 562] on div at bounding box center [892, 558] width 23 height 23
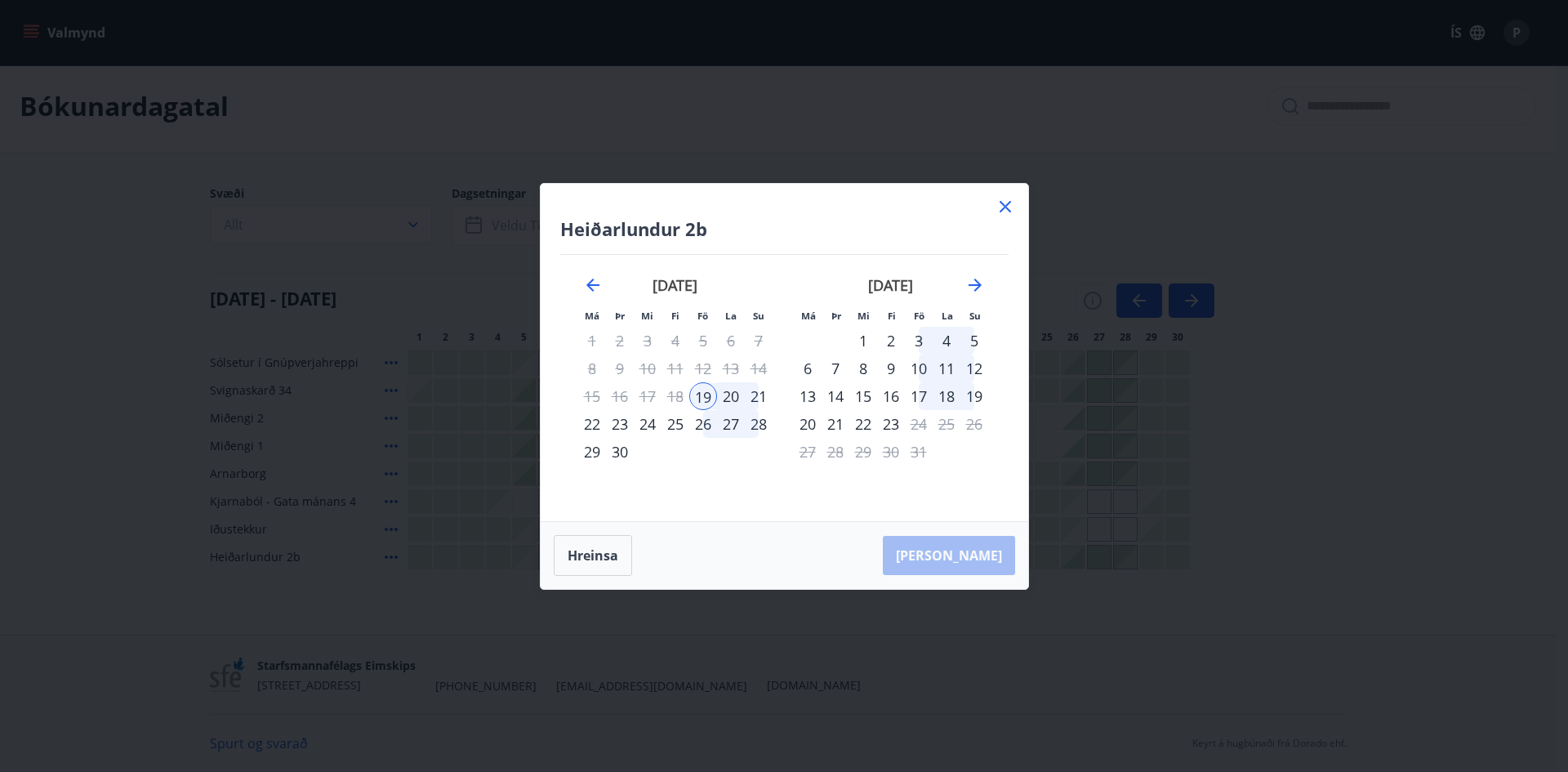
click at [710, 421] on div "26" at bounding box center [703, 424] width 28 height 28
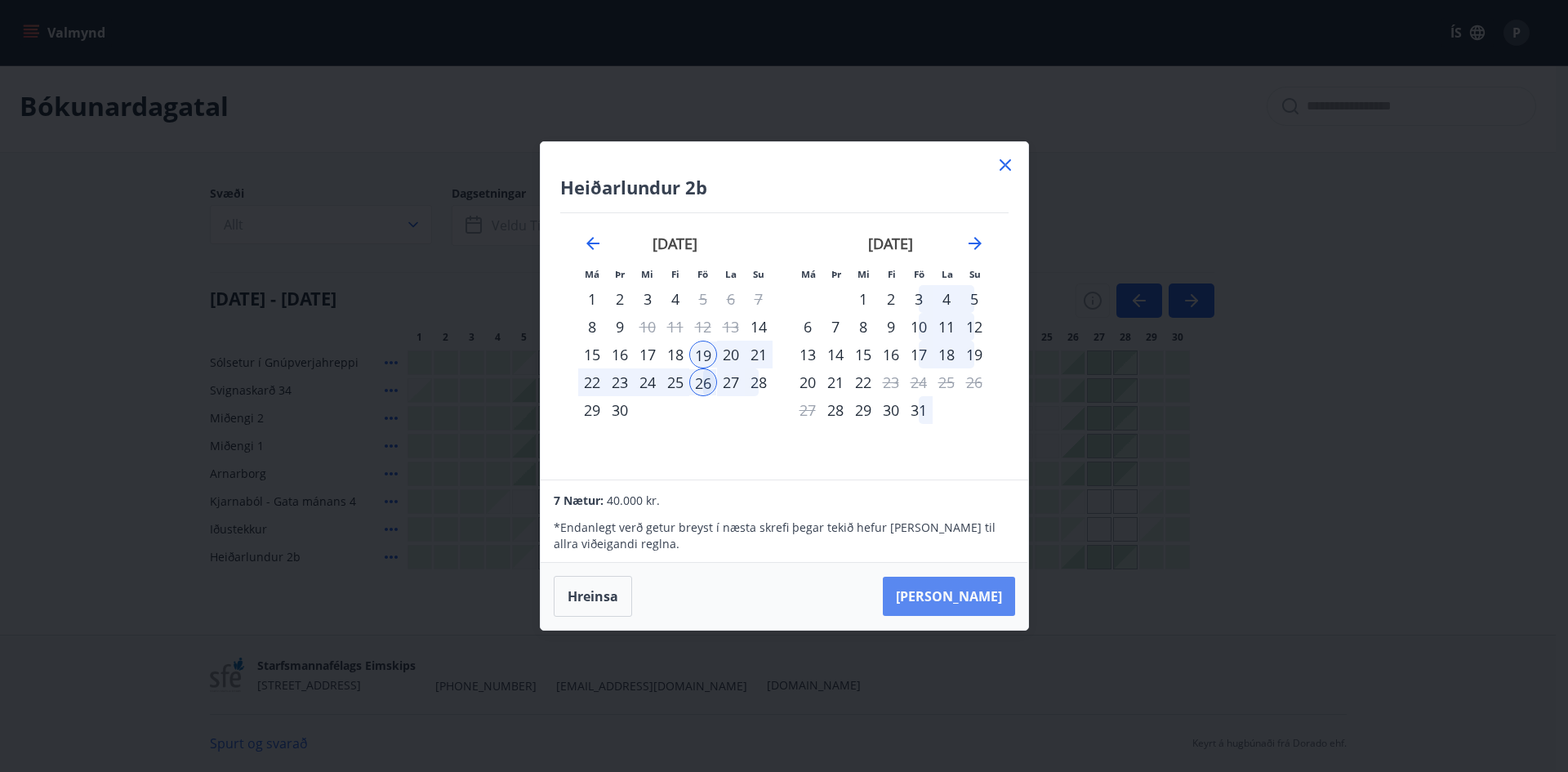
click at [969, 600] on button "[PERSON_NAME]" at bounding box center [948, 595] width 133 height 39
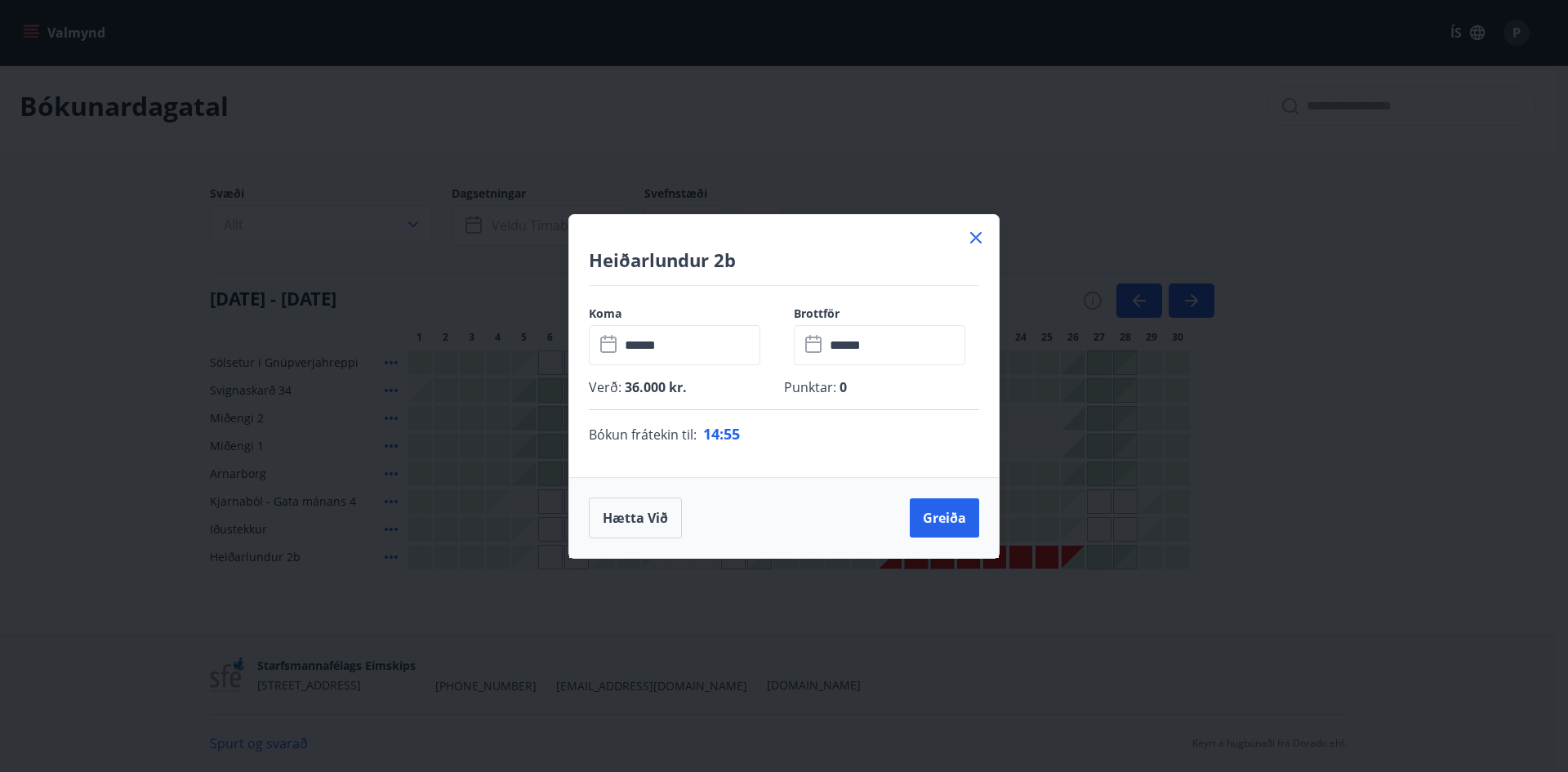
click at [971, 233] on icon at bounding box center [976, 238] width 20 height 20
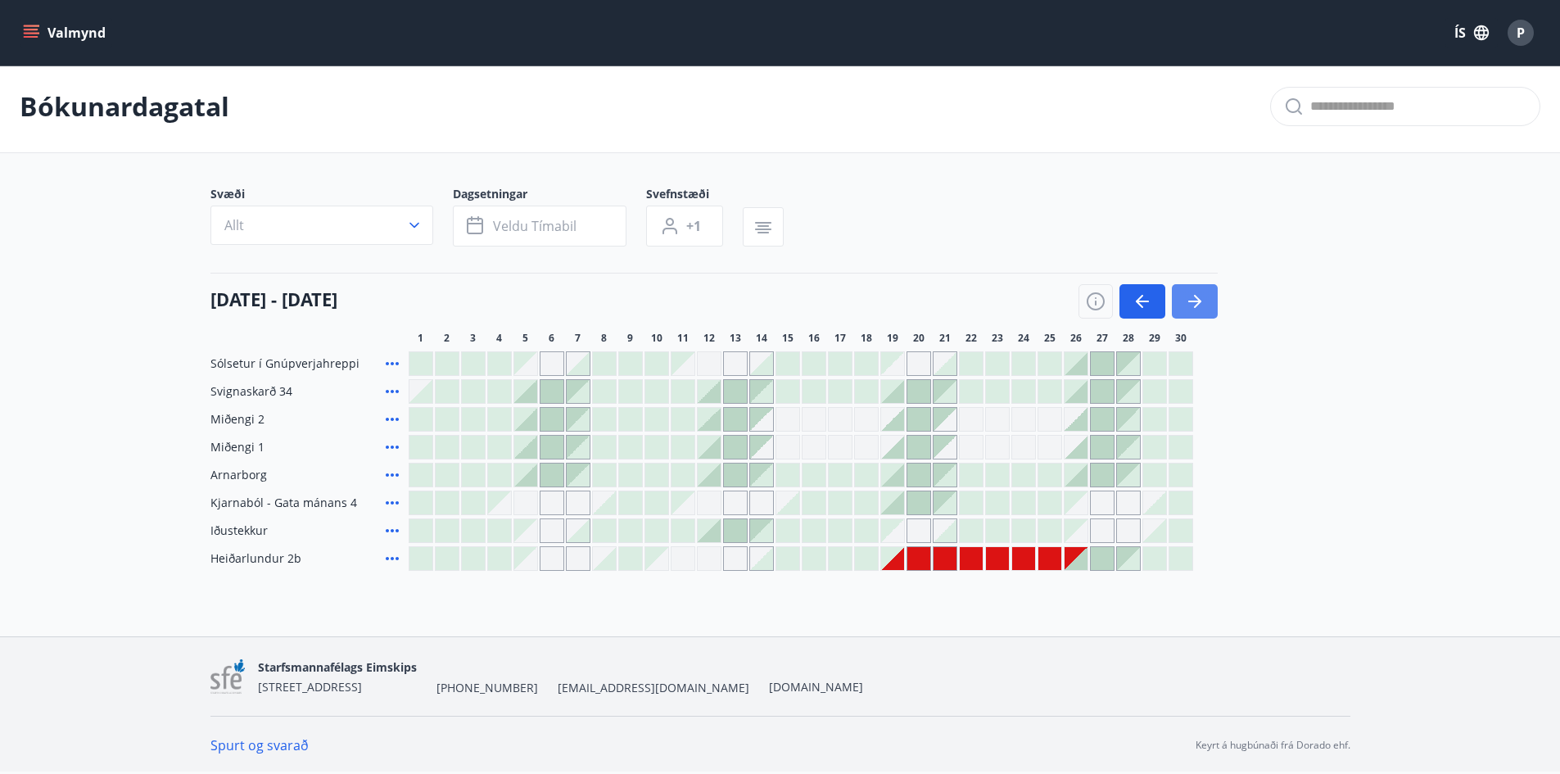
click at [1191, 306] on icon "button" at bounding box center [1195, 302] width 20 height 20
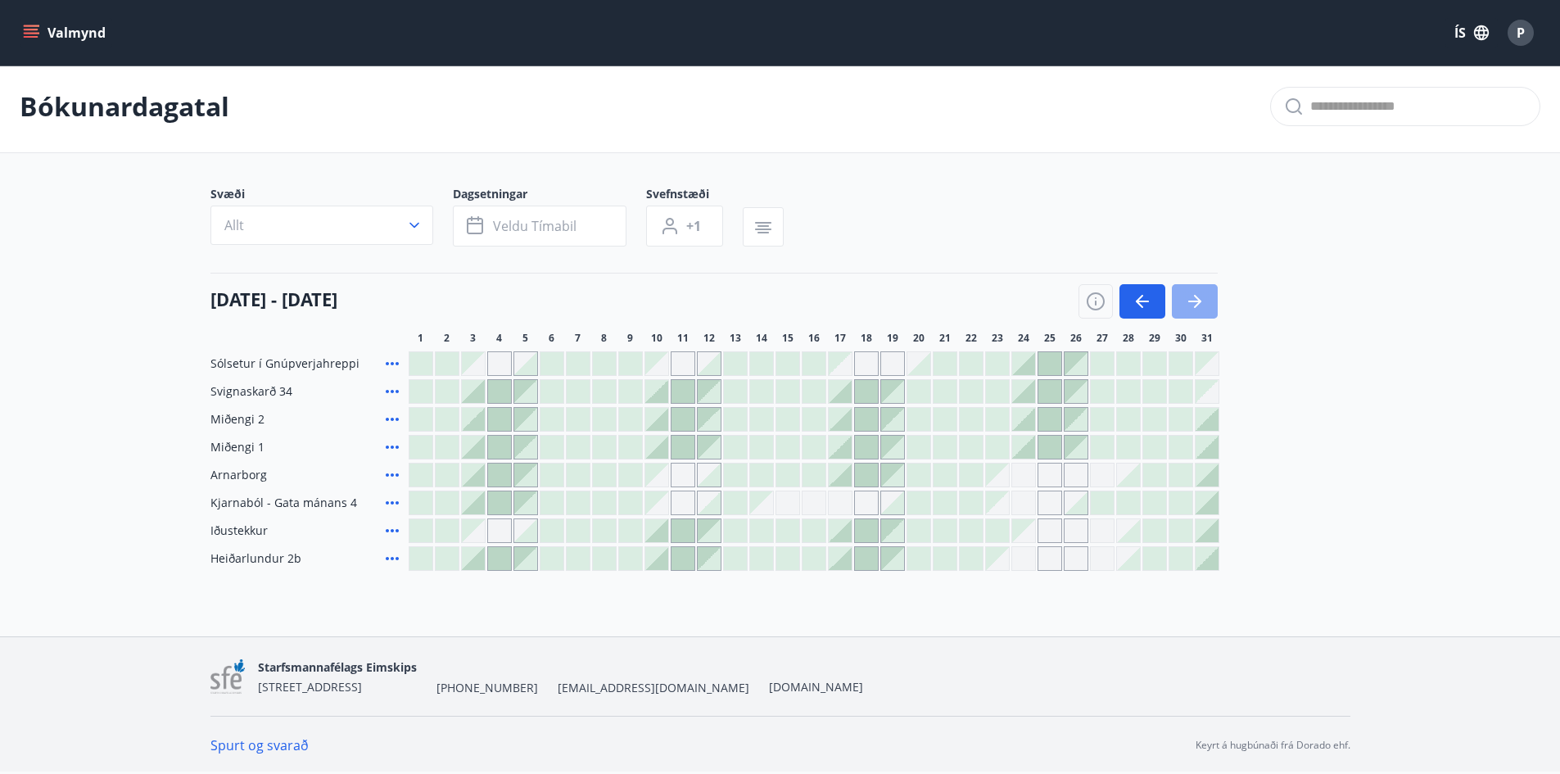
click at [1192, 304] on icon "button" at bounding box center [1195, 302] width 20 height 20
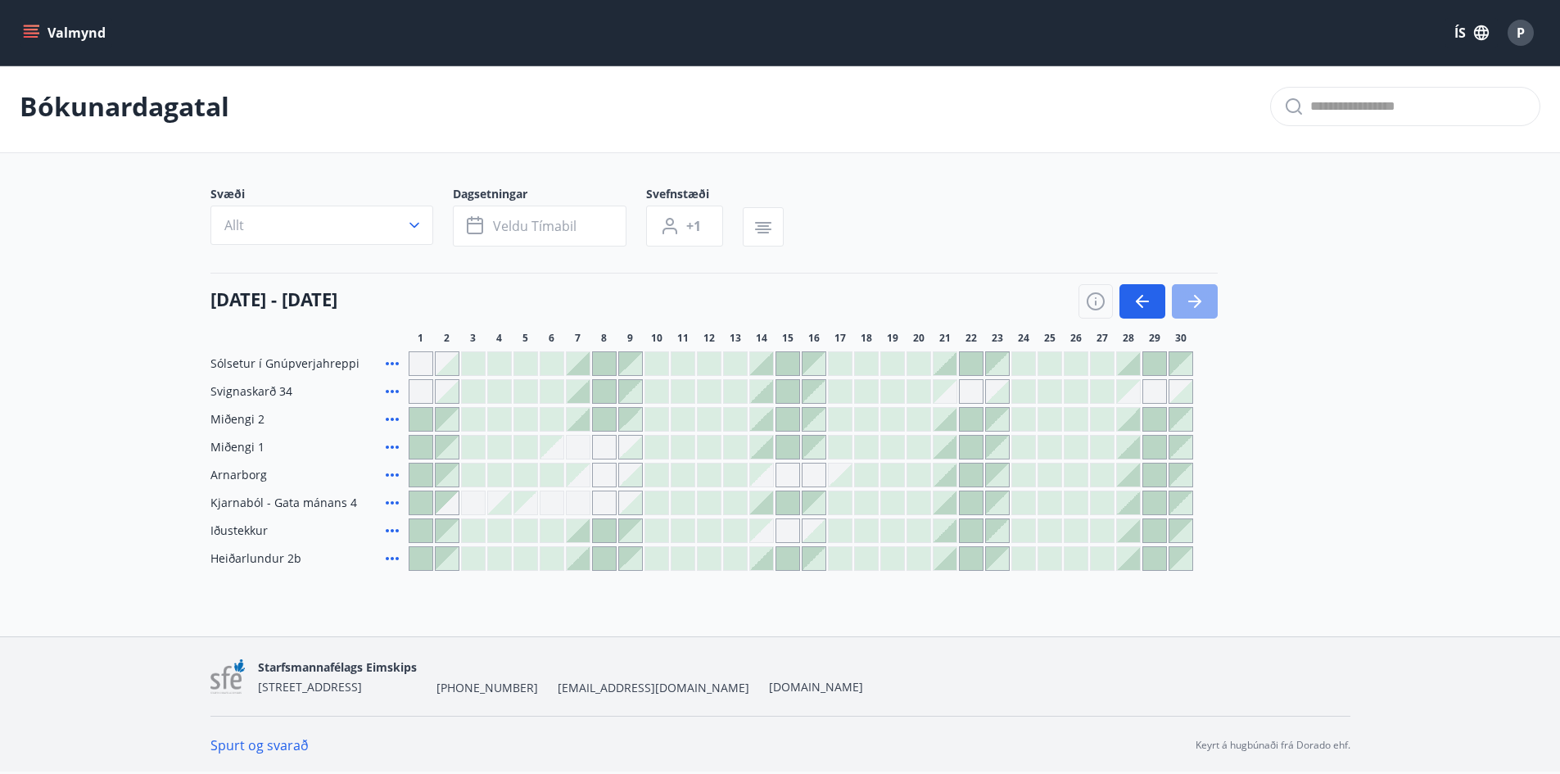
click at [1192, 304] on icon "button" at bounding box center [1195, 302] width 20 height 20
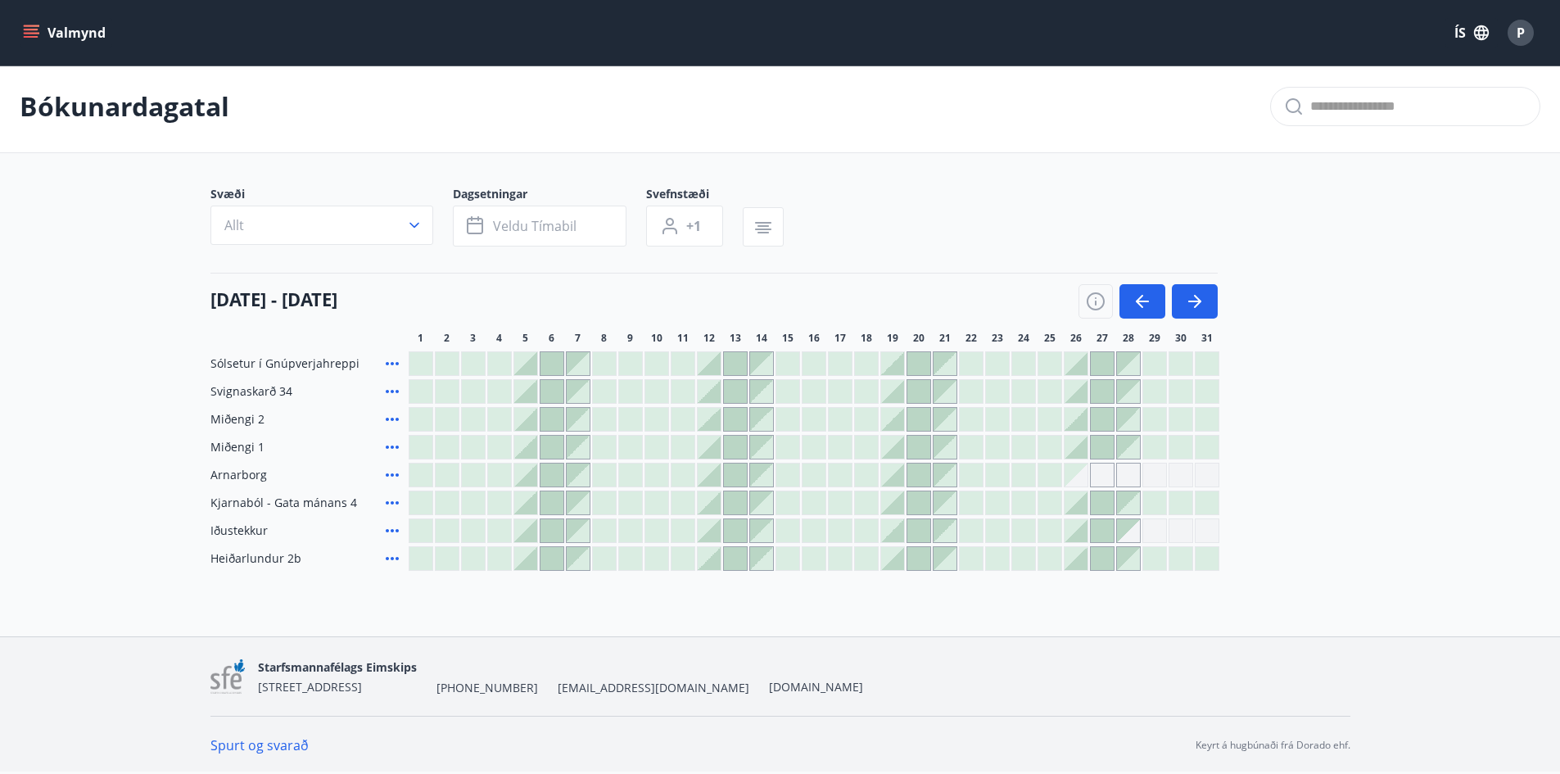
click at [718, 553] on div at bounding box center [709, 558] width 23 height 23
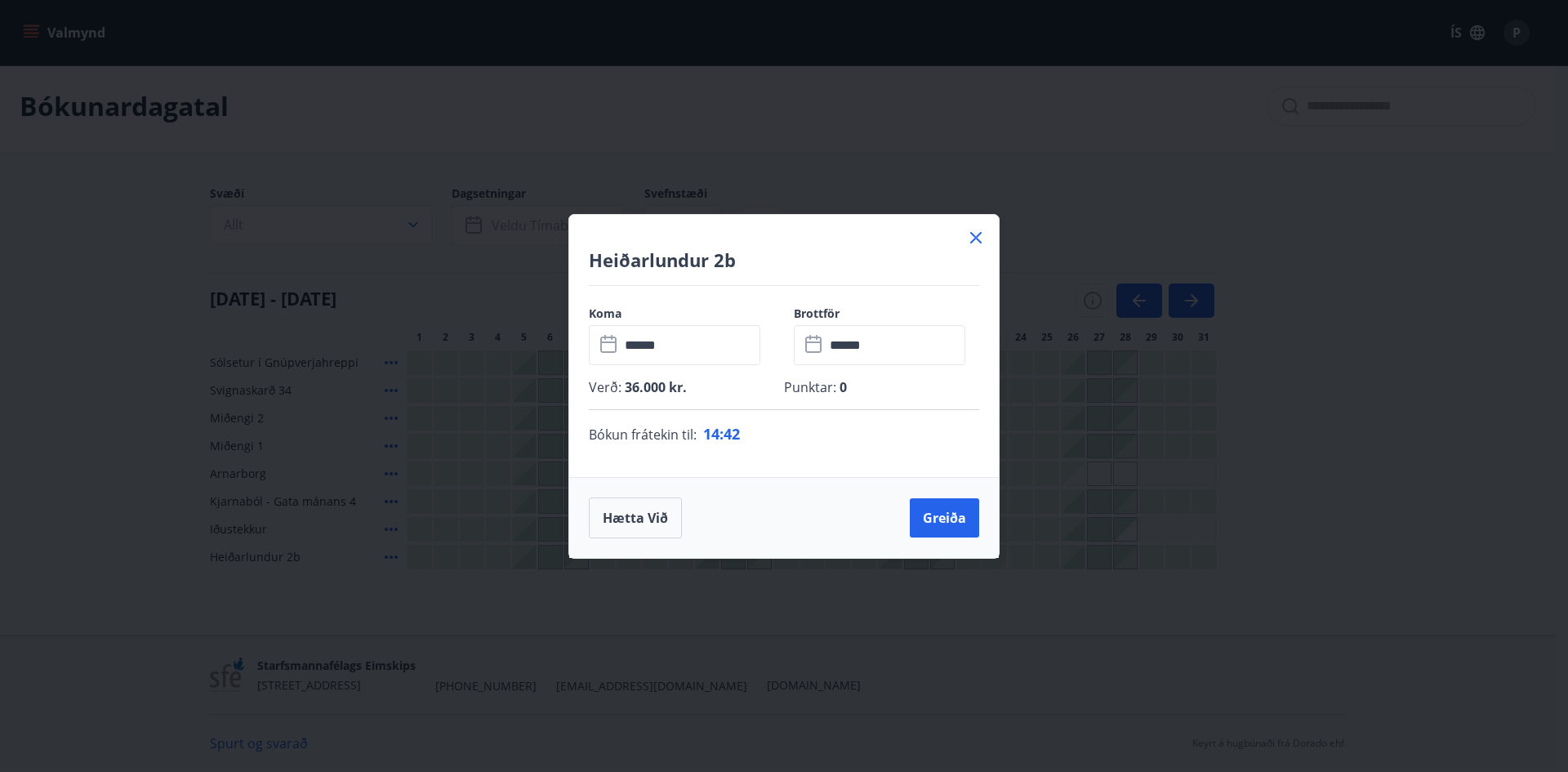
click at [701, 337] on input "******" at bounding box center [690, 345] width 141 height 40
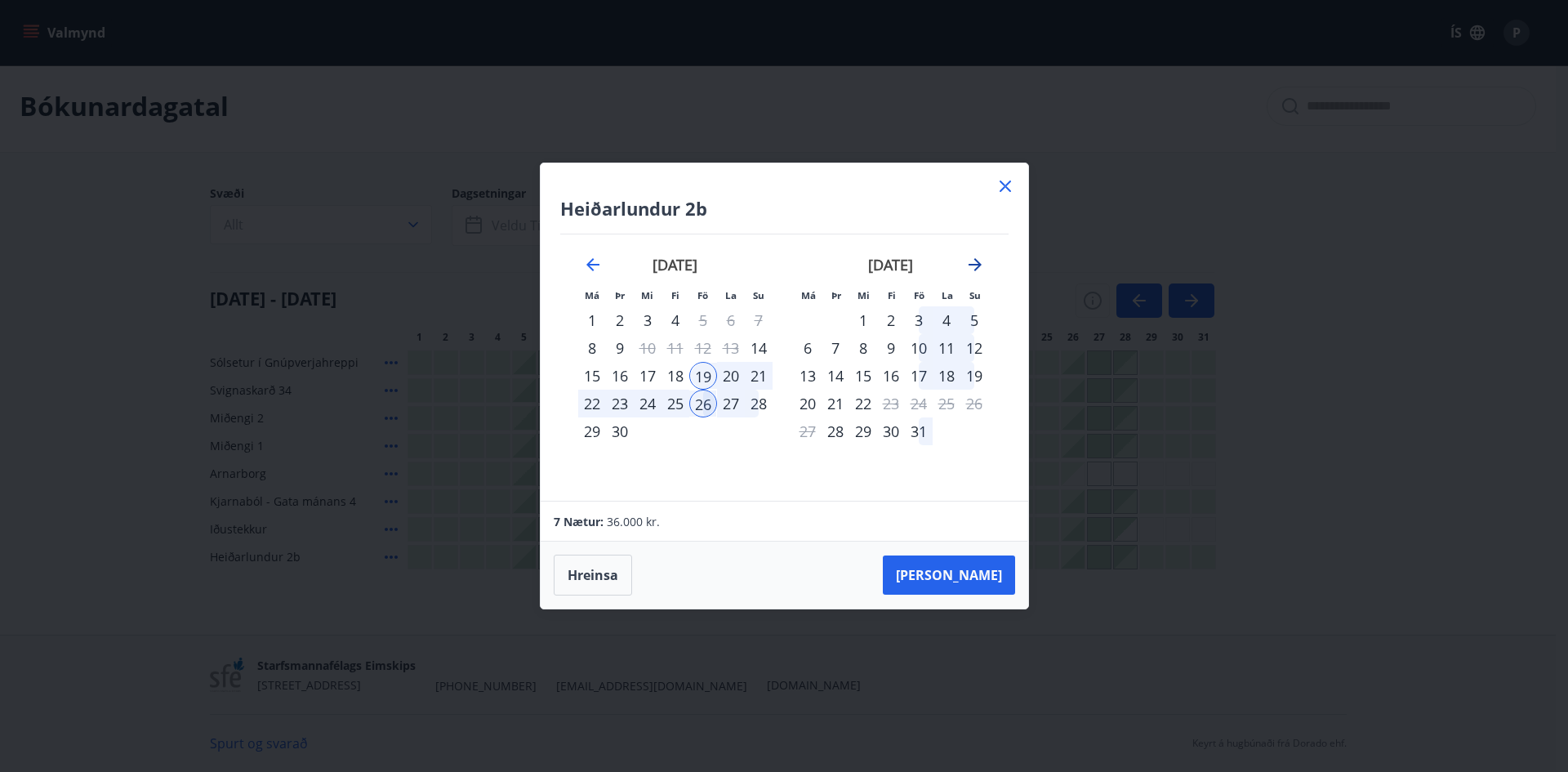
click at [969, 264] on icon "Move forward to switch to the next month." at bounding box center [974, 264] width 13 height 13
click at [917, 395] on div "21" at bounding box center [919, 404] width 28 height 28
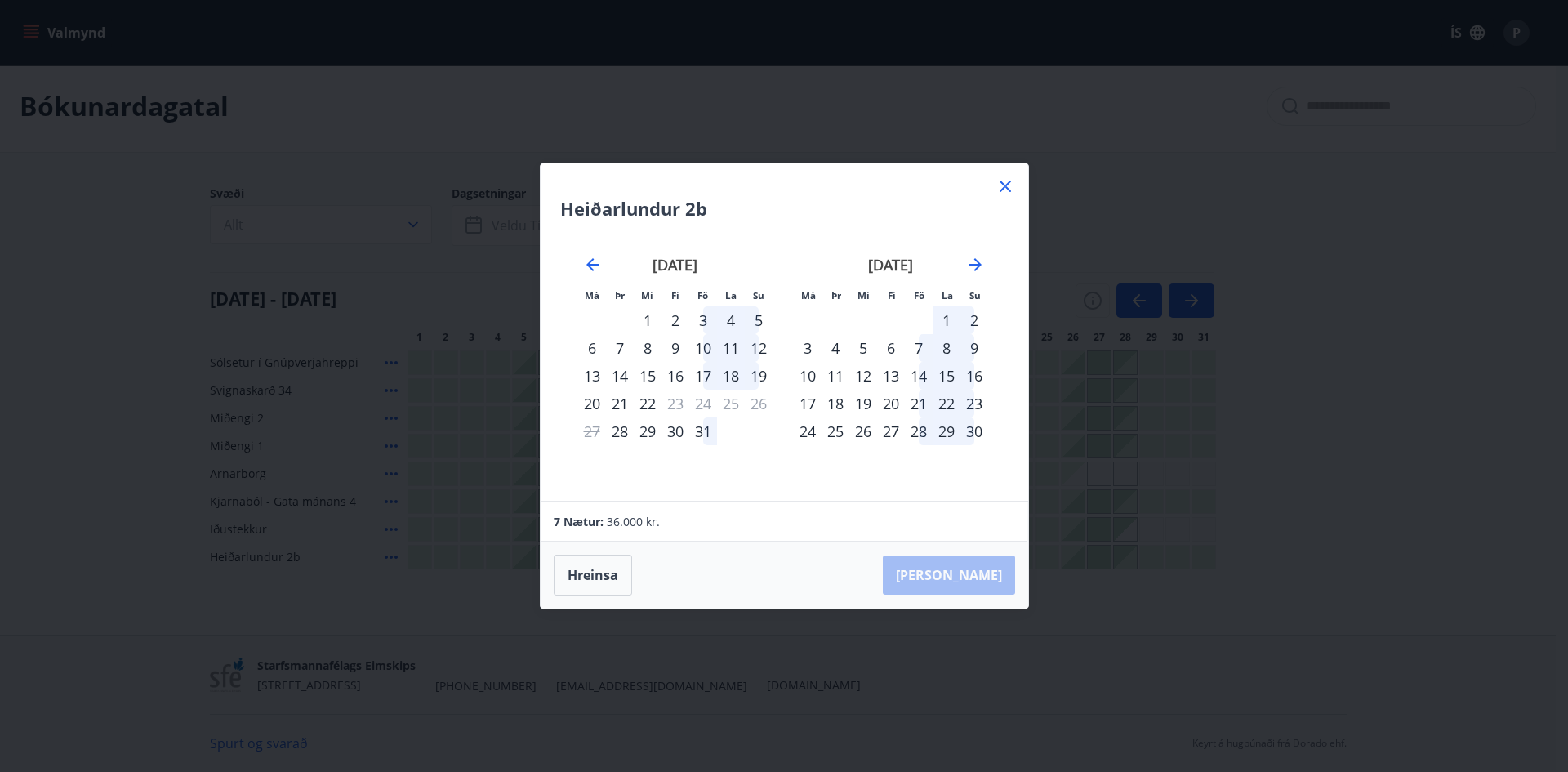
click at [921, 400] on div "21" at bounding box center [919, 404] width 28 height 28
click at [919, 431] on div "28" at bounding box center [919, 432] width 28 height 28
click at [964, 574] on button "[PERSON_NAME]" at bounding box center [948, 575] width 133 height 39
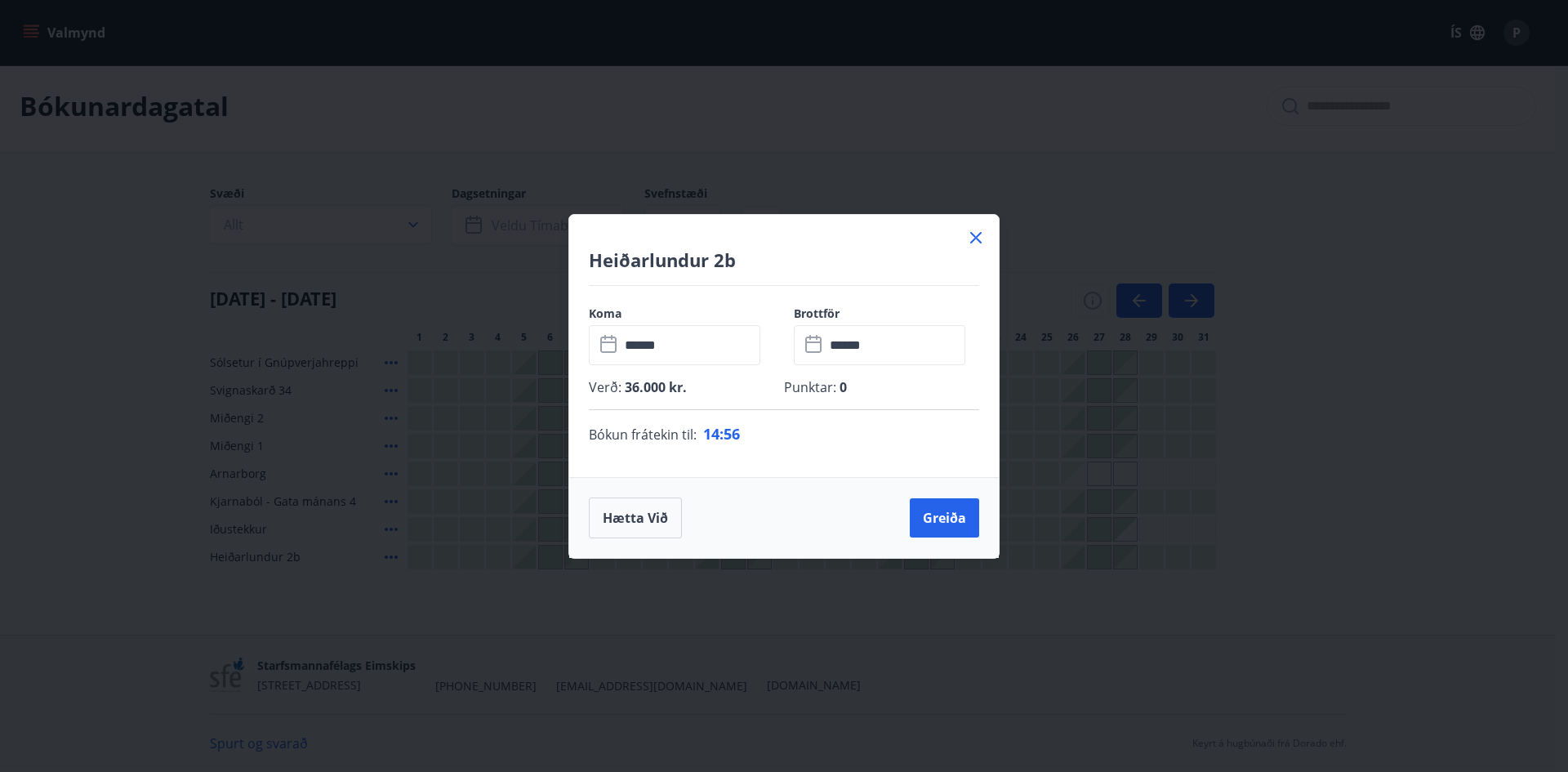
click at [978, 232] on icon at bounding box center [976, 238] width 20 height 20
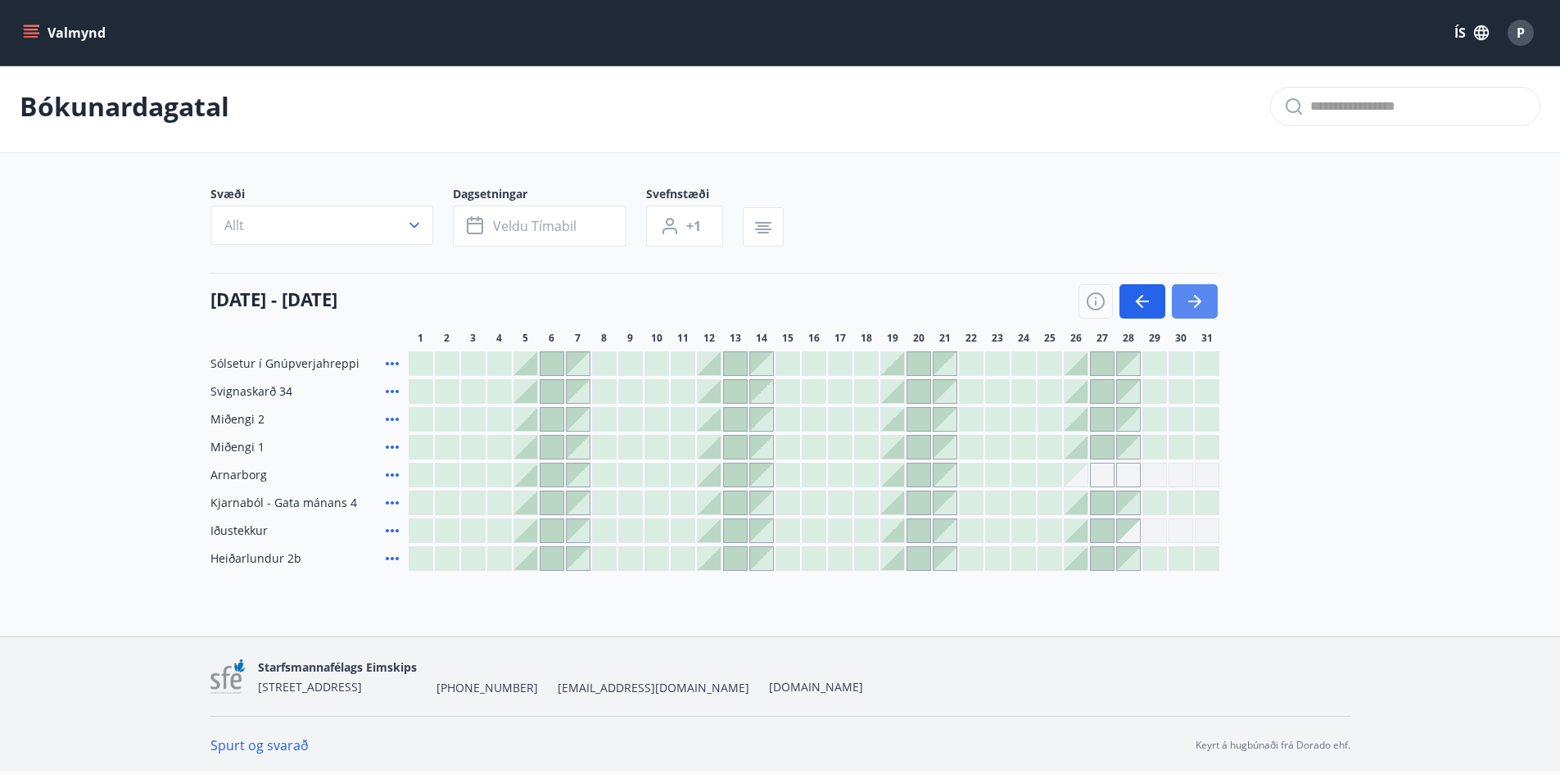
click at [1198, 297] on icon "button" at bounding box center [1195, 302] width 20 height 20
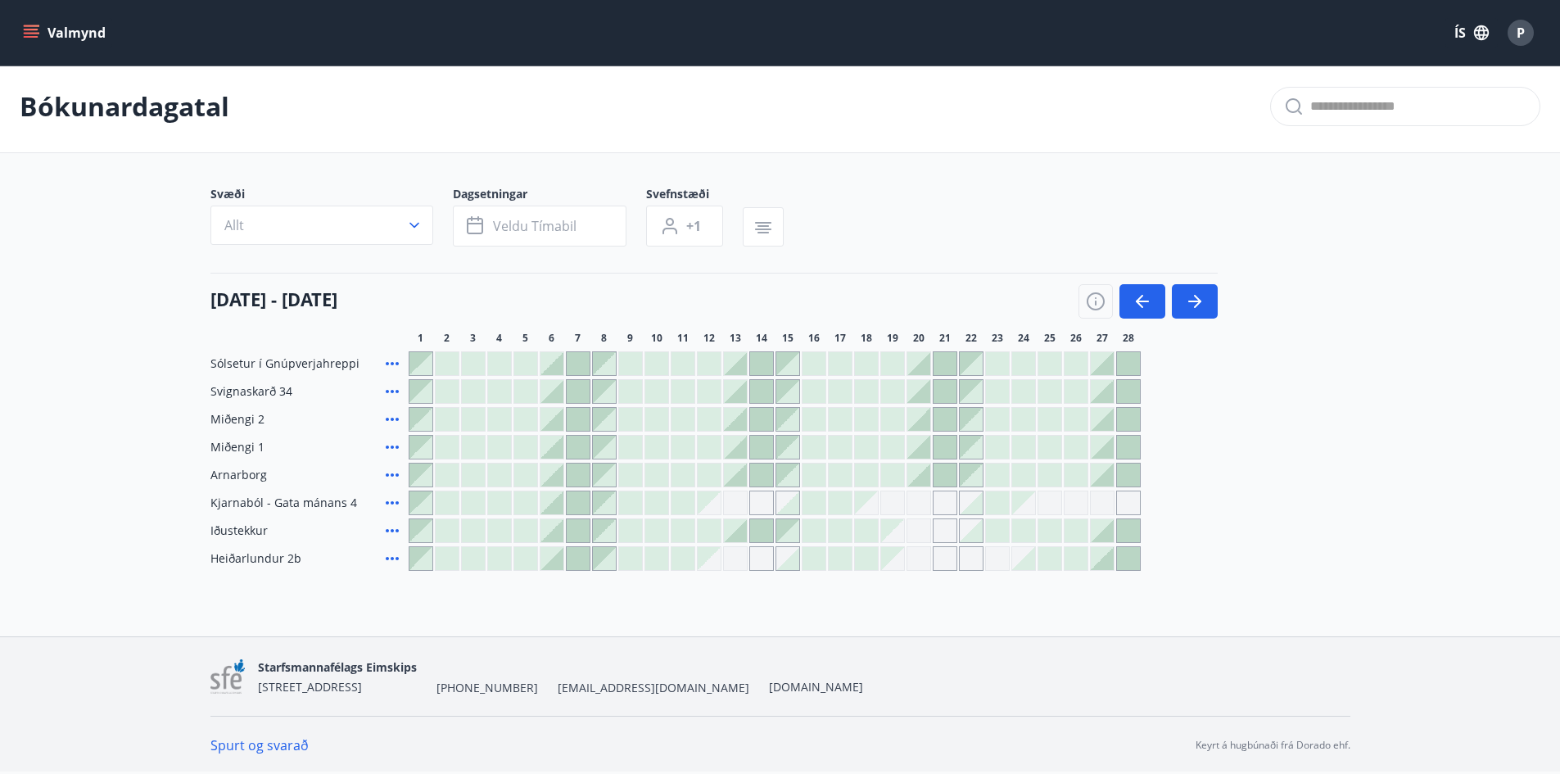
click at [741, 441] on div at bounding box center [735, 447] width 23 height 23
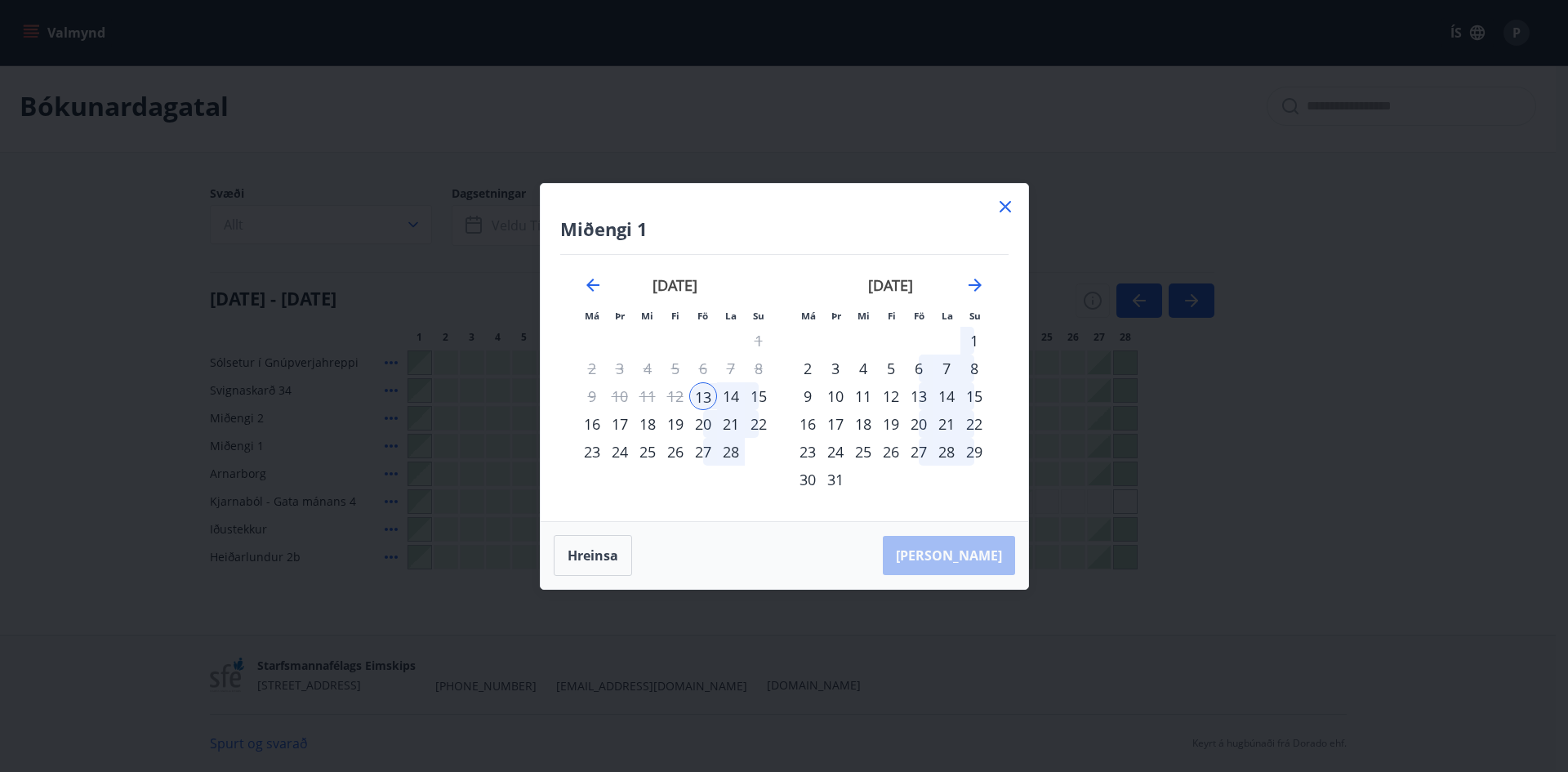
click at [705, 392] on div "13" at bounding box center [703, 396] width 28 height 28
click at [1004, 205] on icon at bounding box center [1005, 206] width 11 height 11
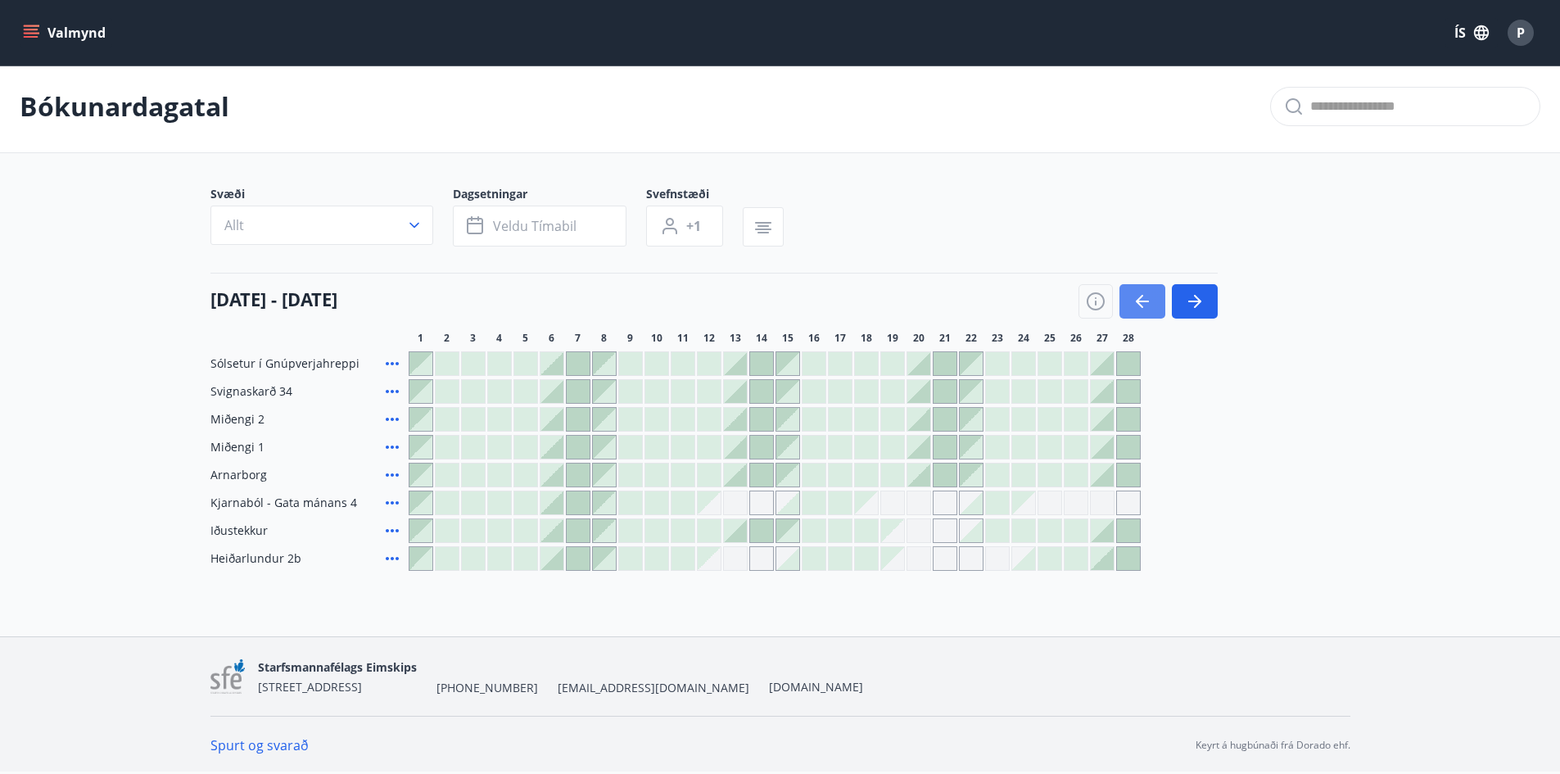
click at [1135, 294] on icon "button" at bounding box center [1143, 302] width 20 height 20
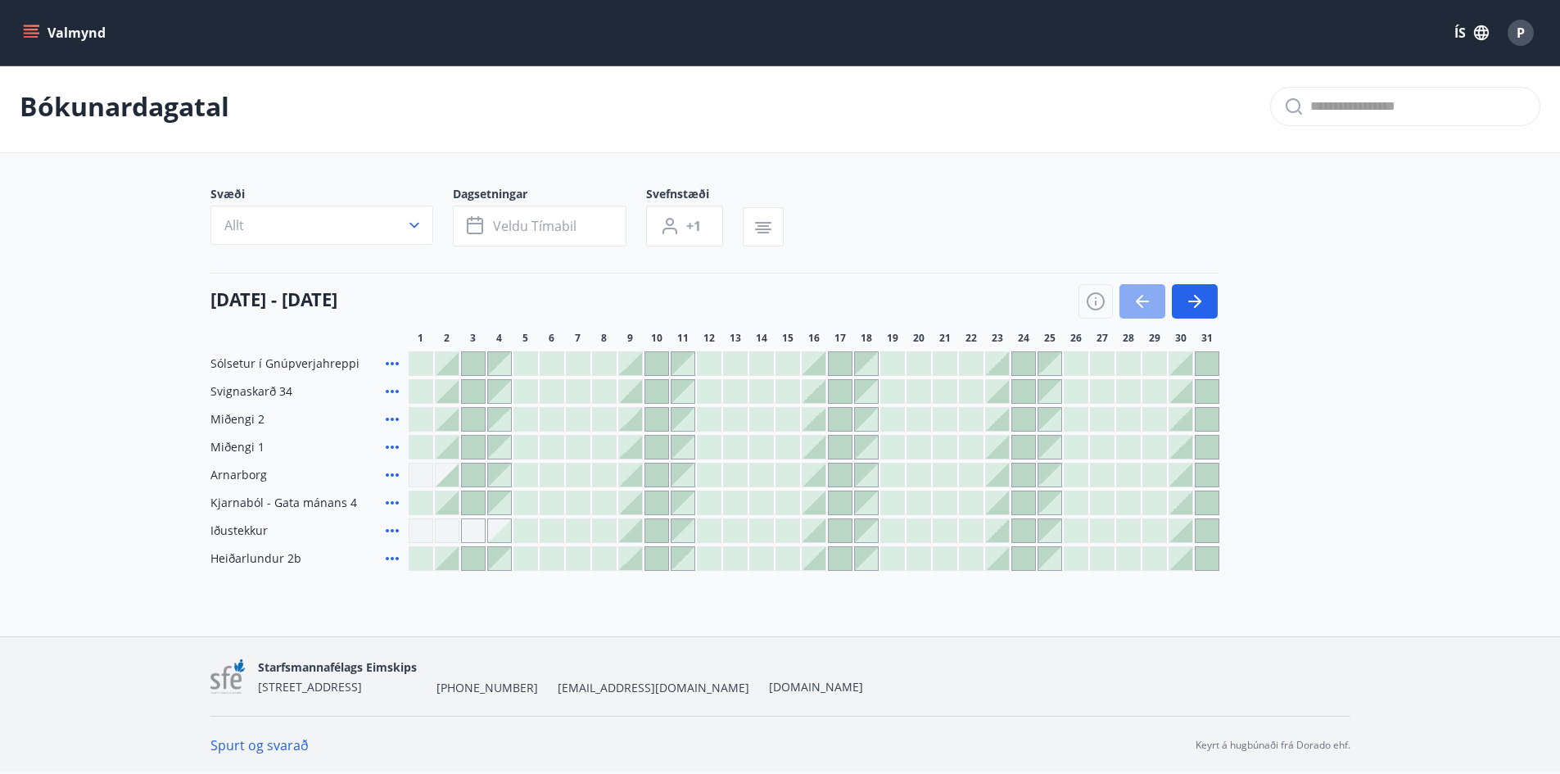
click at [1139, 301] on icon "button" at bounding box center [1142, 302] width 13 height 2
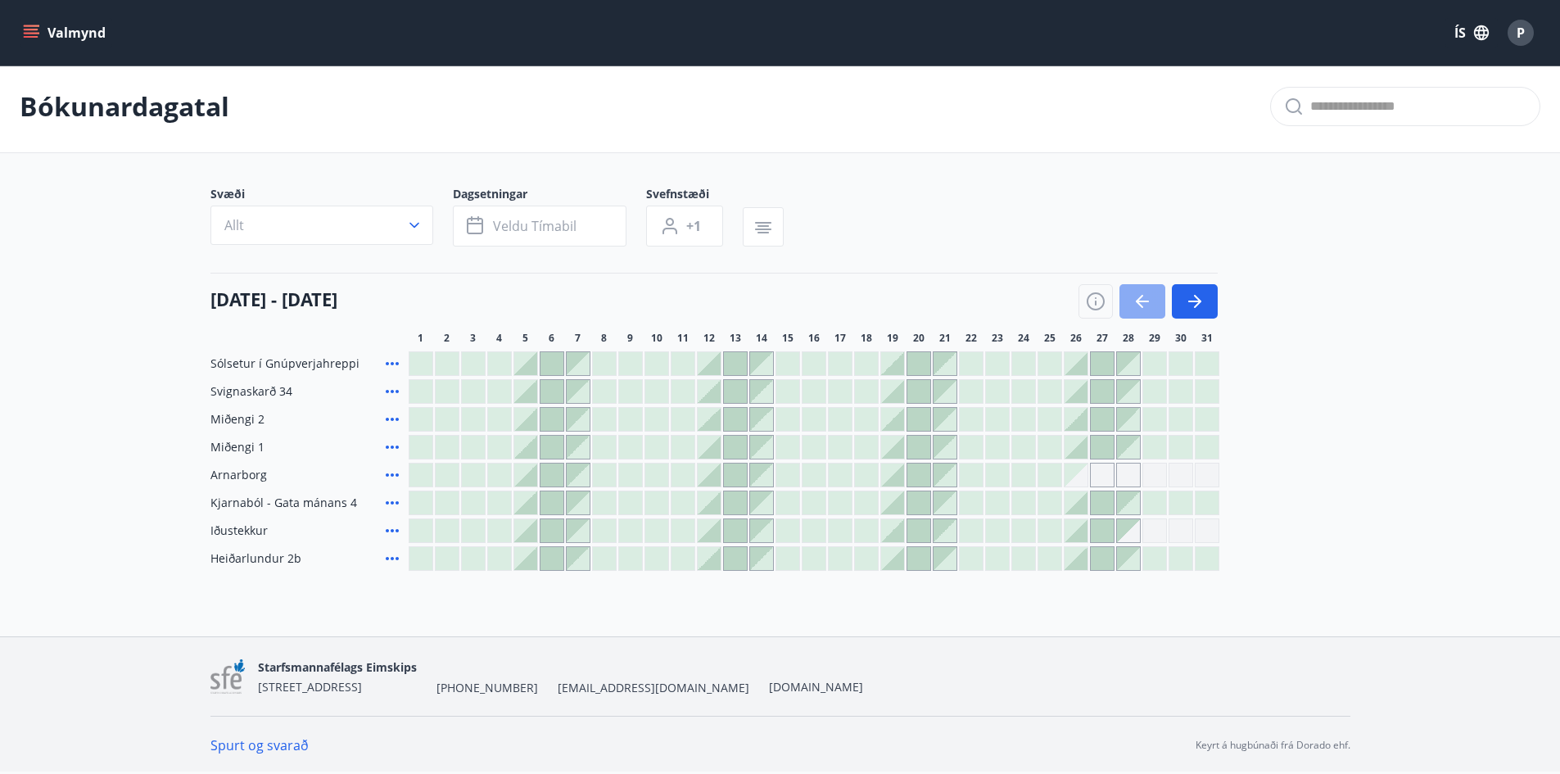
click at [1139, 301] on icon "button" at bounding box center [1142, 302] width 13 height 2
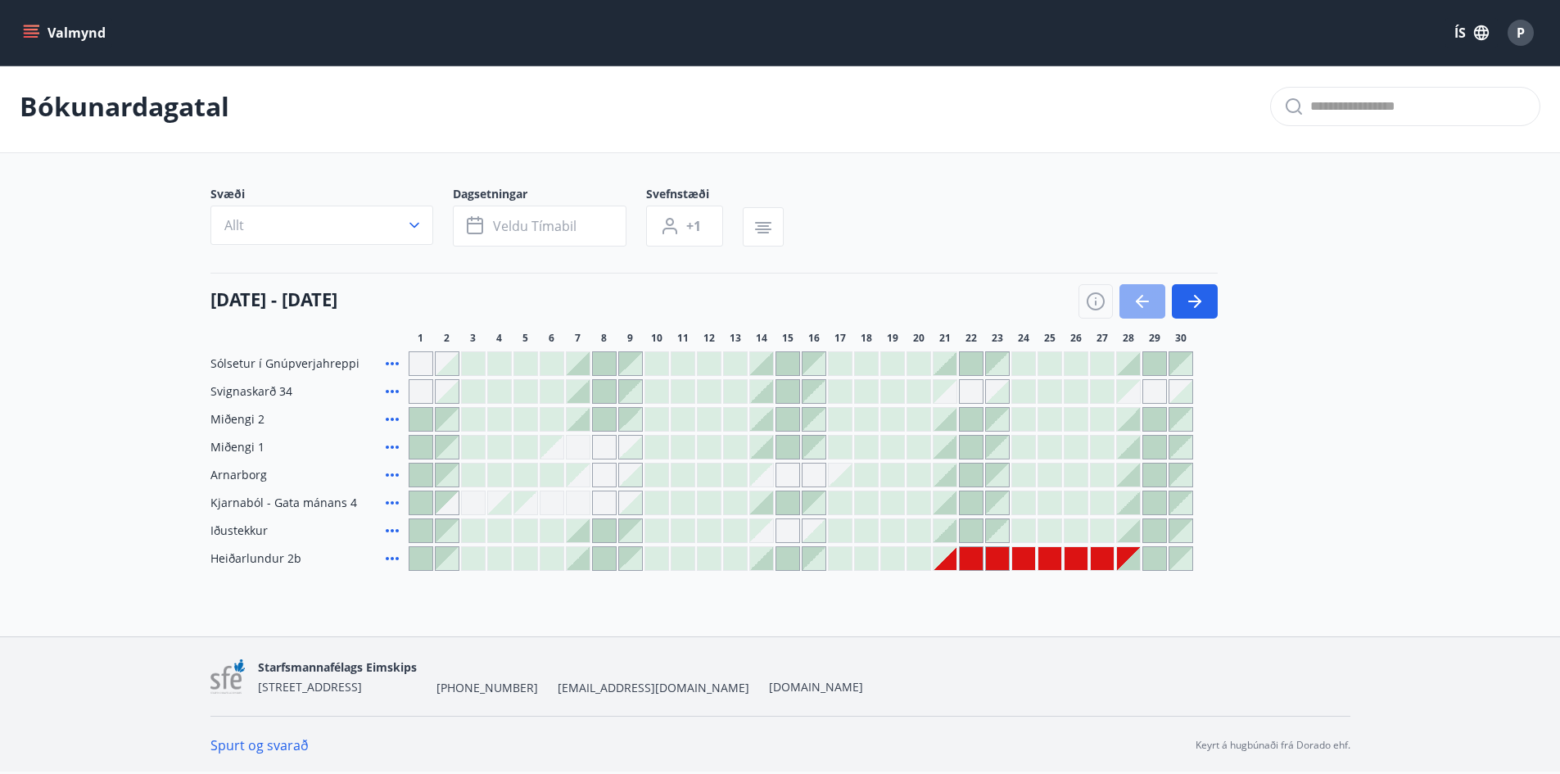
click at [1140, 303] on icon "button" at bounding box center [1143, 302] width 20 height 20
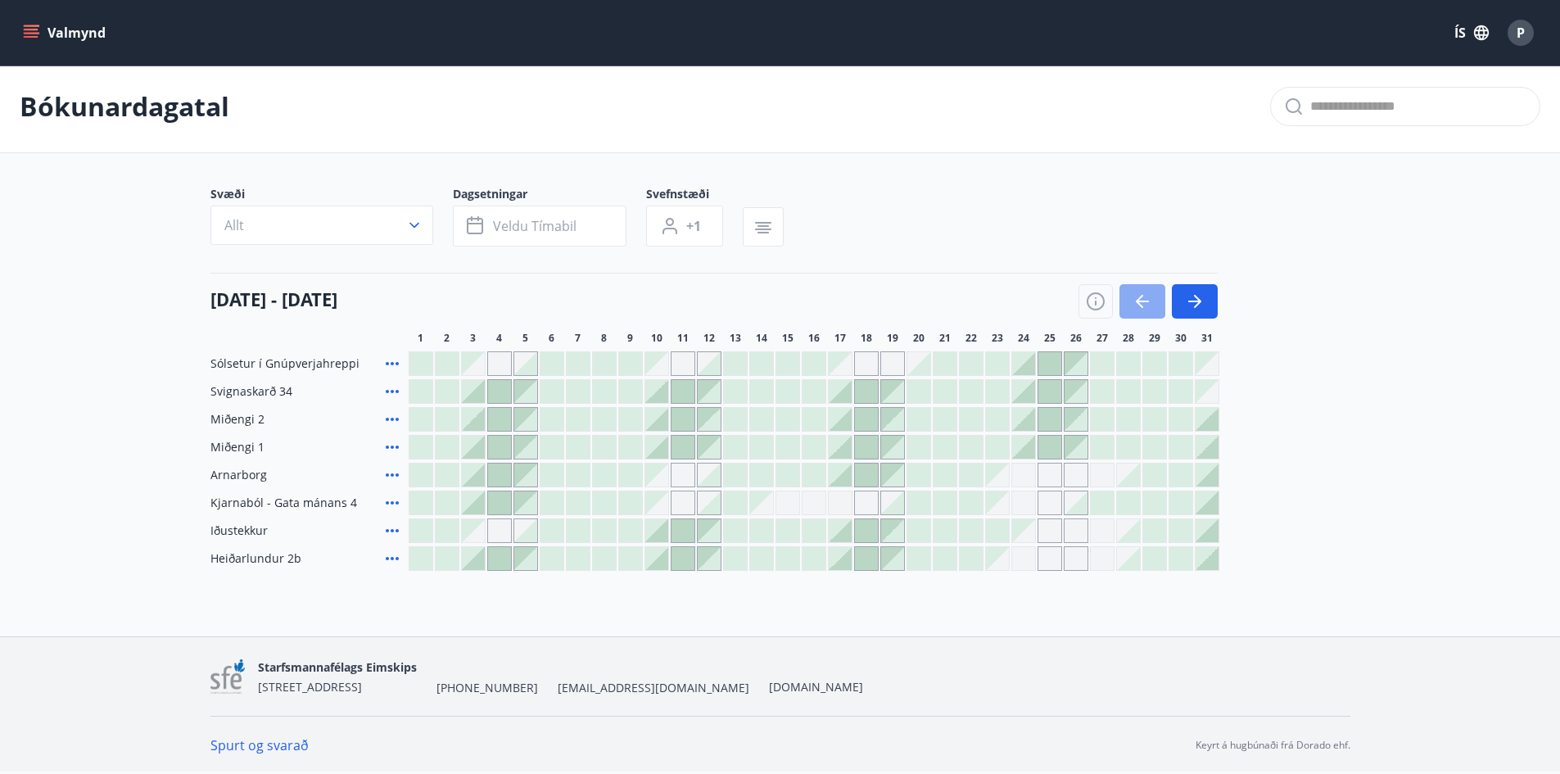
click at [1142, 298] on icon "button" at bounding box center [1143, 302] width 20 height 20
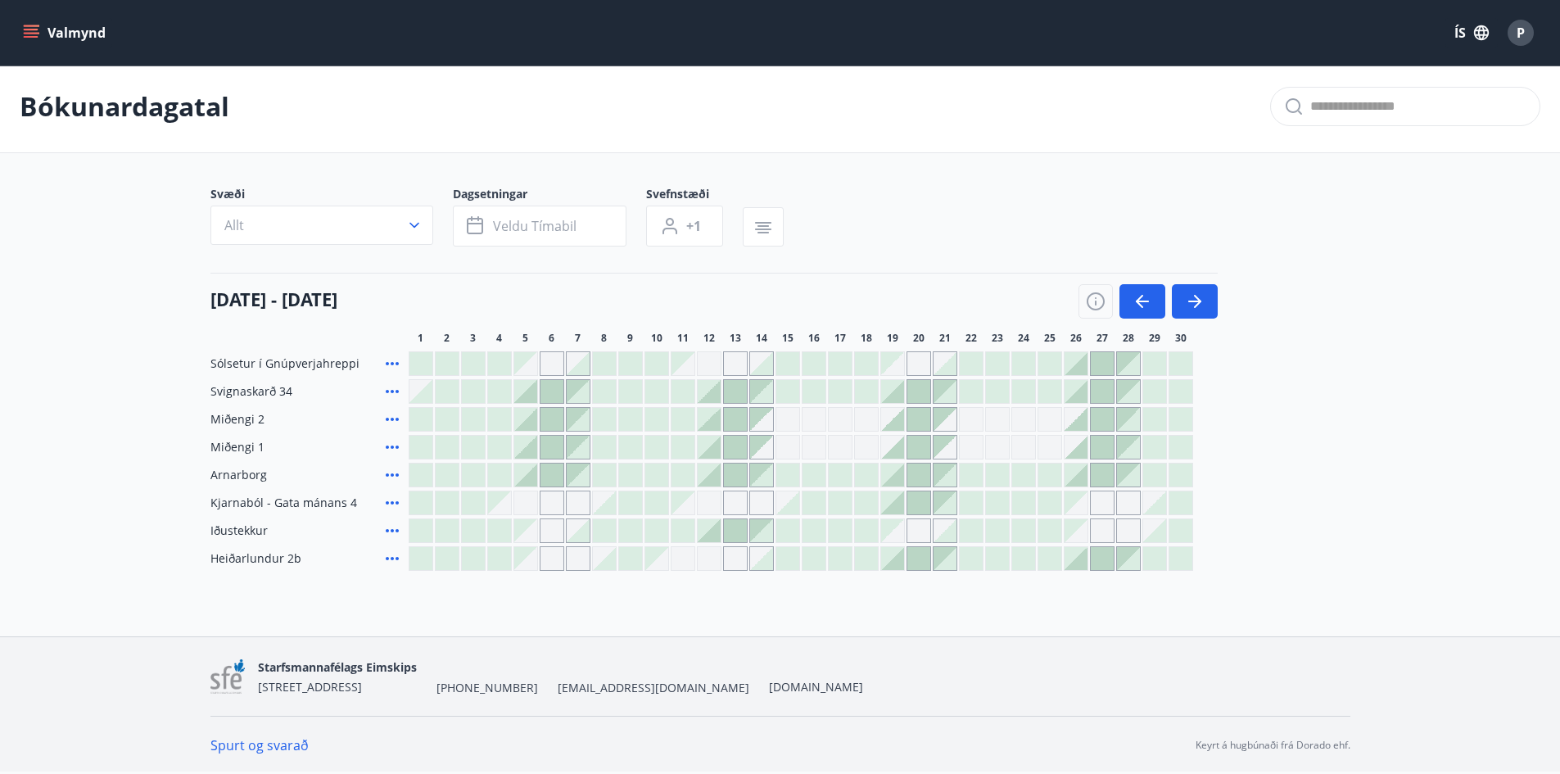
click at [529, 562] on div "Gráir dagar eru ekki bókanlegir" at bounding box center [525, 558] width 23 height 23
click at [532, 566] on div "Gráir dagar eru ekki bókanlegir" at bounding box center [525, 558] width 23 height 23
click at [614, 567] on div at bounding box center [604, 558] width 23 height 23
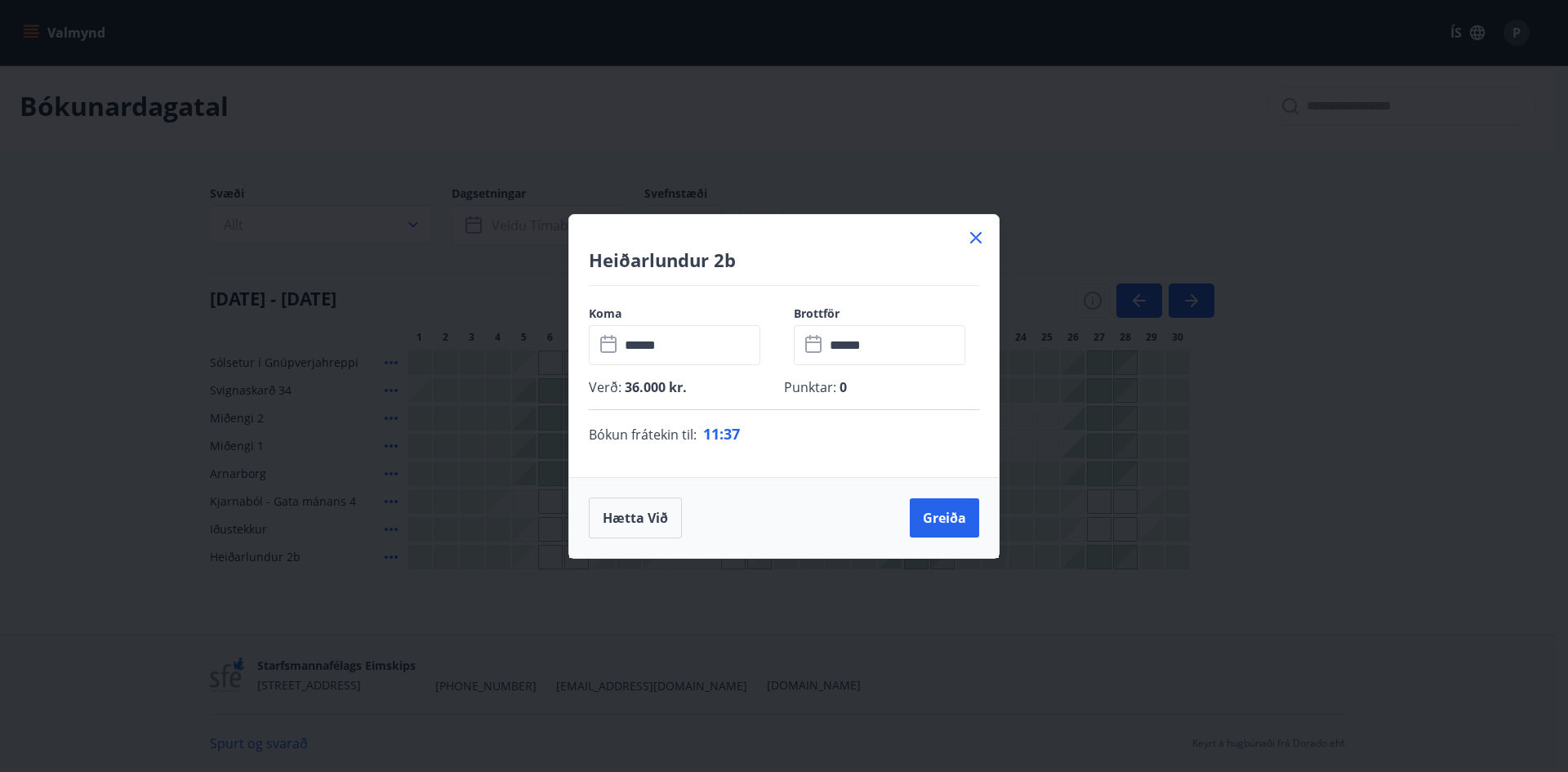
click at [978, 232] on icon at bounding box center [976, 238] width 20 height 20
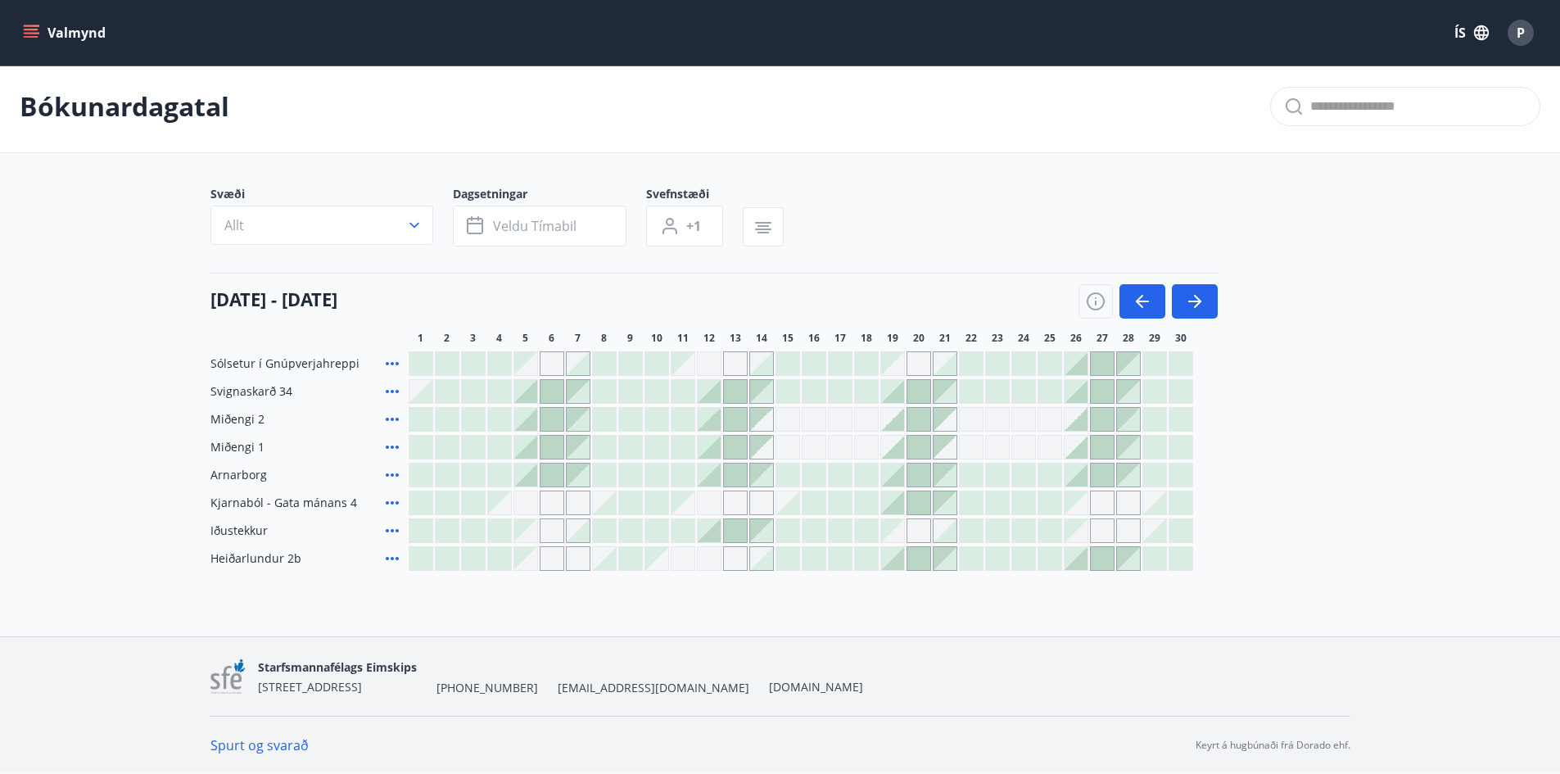
click at [520, 501] on div "Gráir dagar eru ekki bókanlegir" at bounding box center [526, 503] width 25 height 25
click at [242, 473] on span "Arnarborg" at bounding box center [239, 475] width 57 height 16
click at [1133, 301] on icon "button" at bounding box center [1143, 302] width 20 height 20
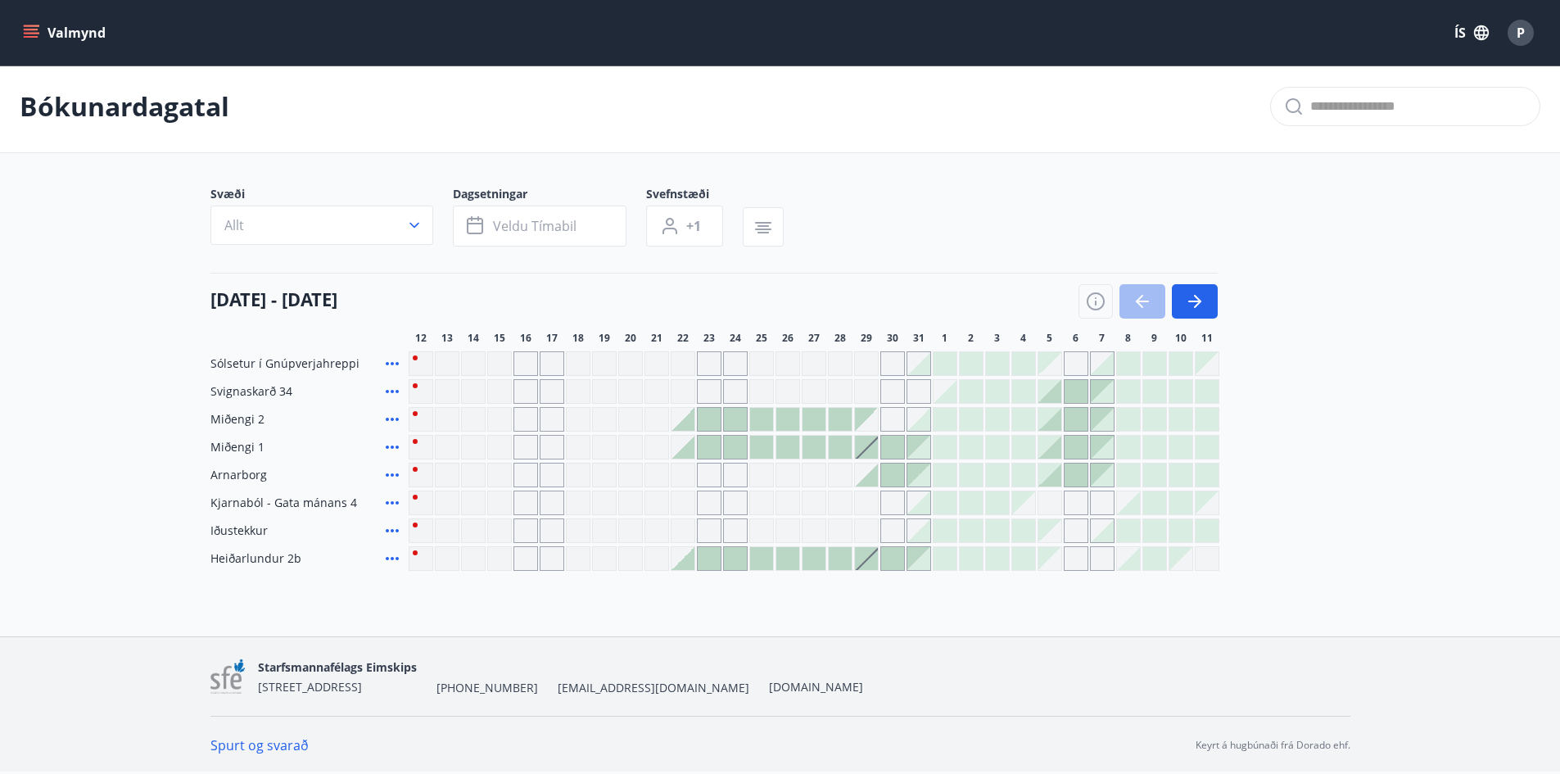
click at [710, 475] on div "Gráir dagar eru ekki bókanlegir" at bounding box center [709, 475] width 25 height 25
click at [687, 478] on div "Gráir dagar eru ekki bókanlegir" at bounding box center [683, 475] width 25 height 25
click at [873, 476] on div at bounding box center [866, 475] width 23 height 23
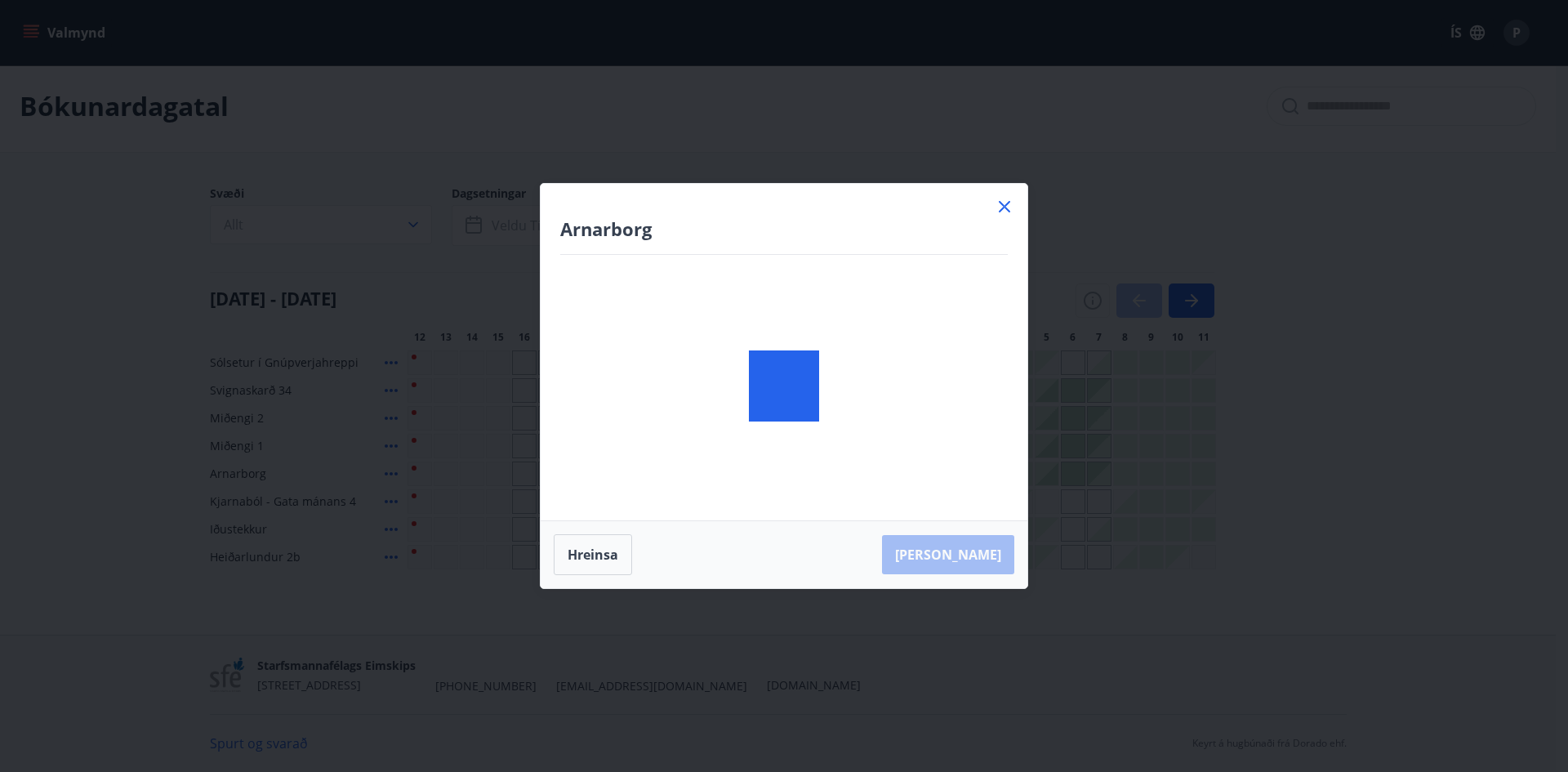
click at [869, 475] on body "Valmynd ÍS P Bókunardagatal Svæði Allt Dagsetningar Veldu tímabil Svefnstæði +1…" at bounding box center [784, 382] width 1568 height 775
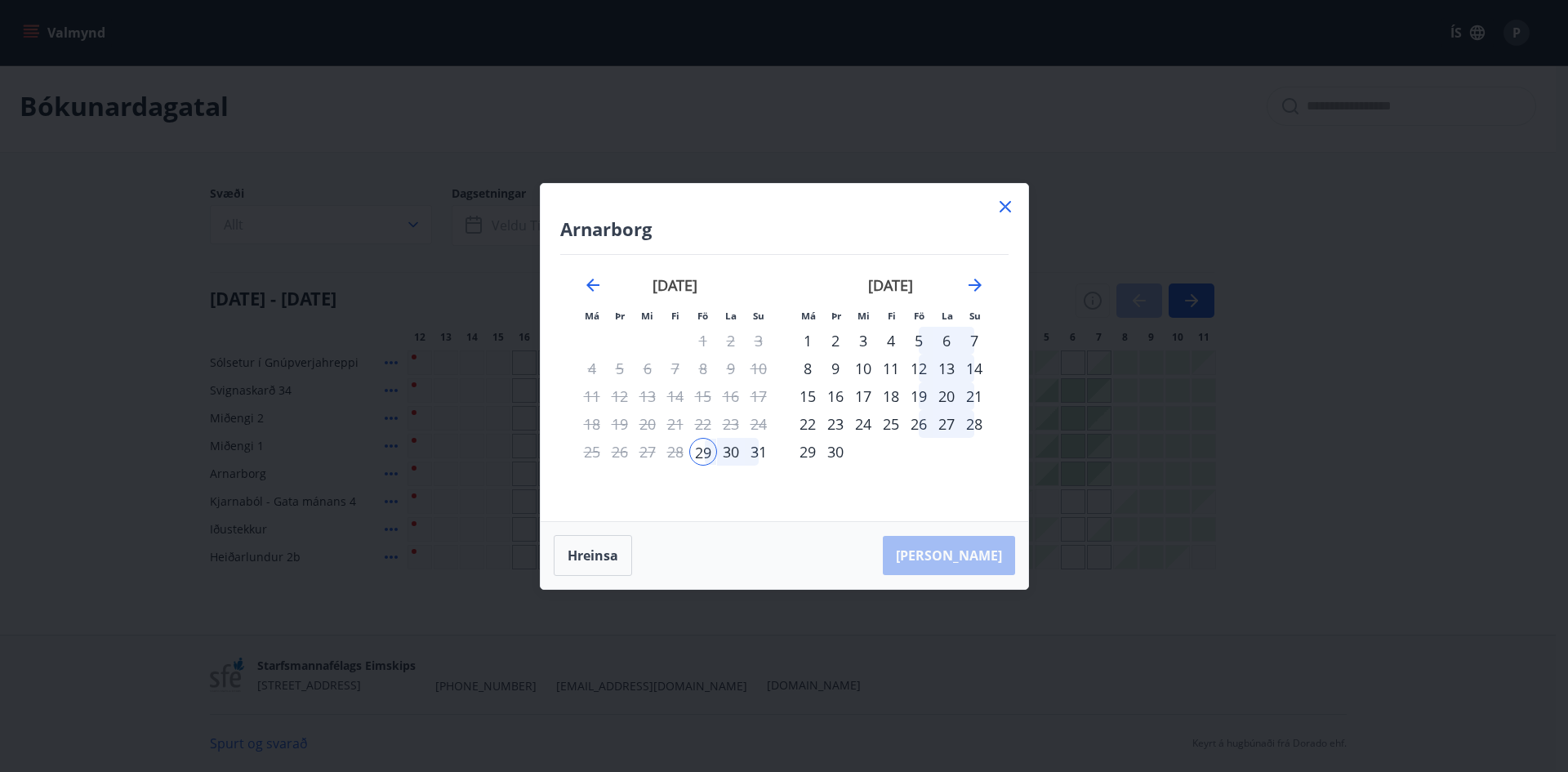
click at [837, 336] on div "2" at bounding box center [835, 341] width 28 height 28
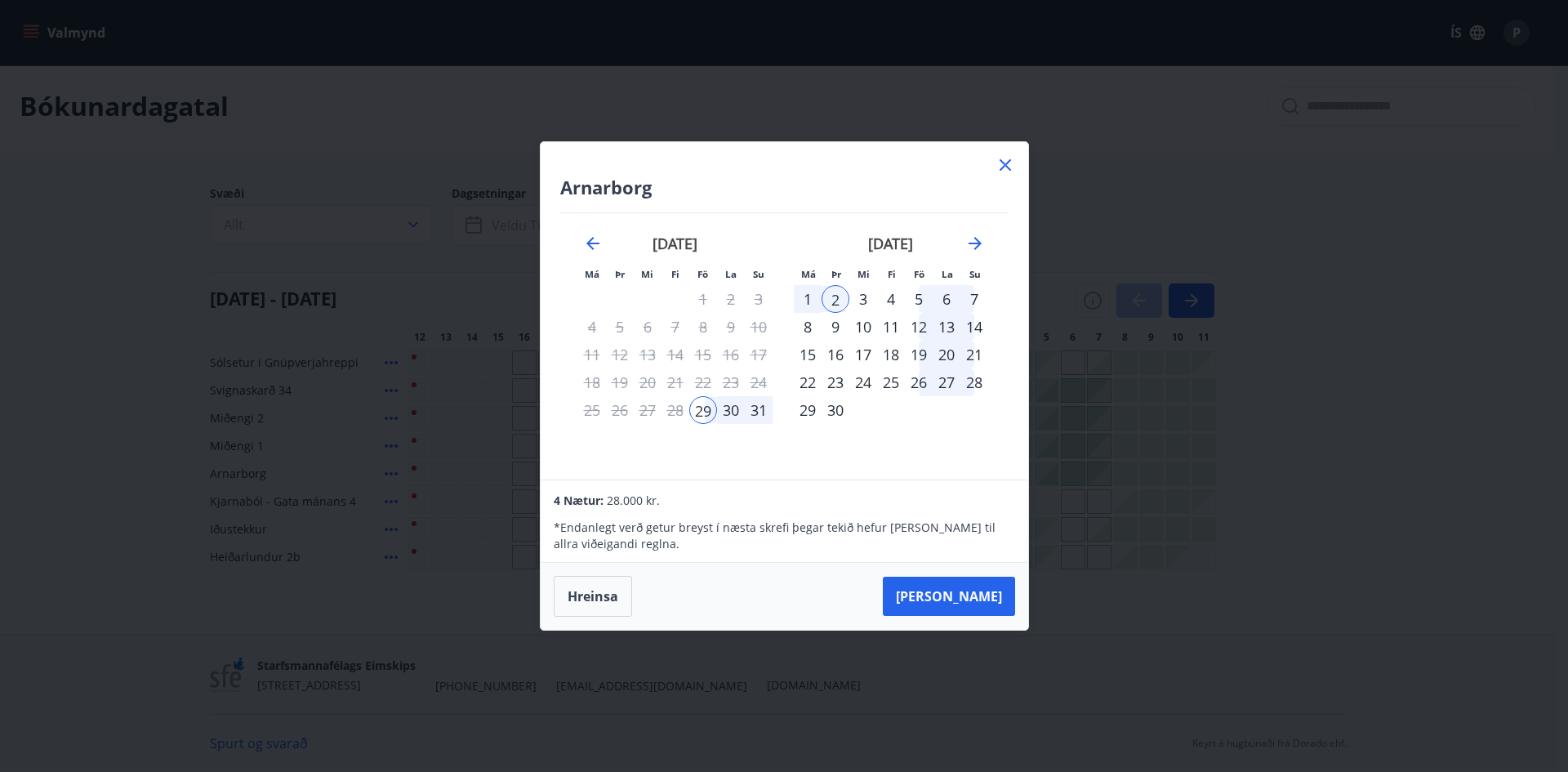
click at [807, 294] on div "1" at bounding box center [807, 299] width 28 height 28
click at [693, 409] on div "29" at bounding box center [703, 410] width 28 height 28
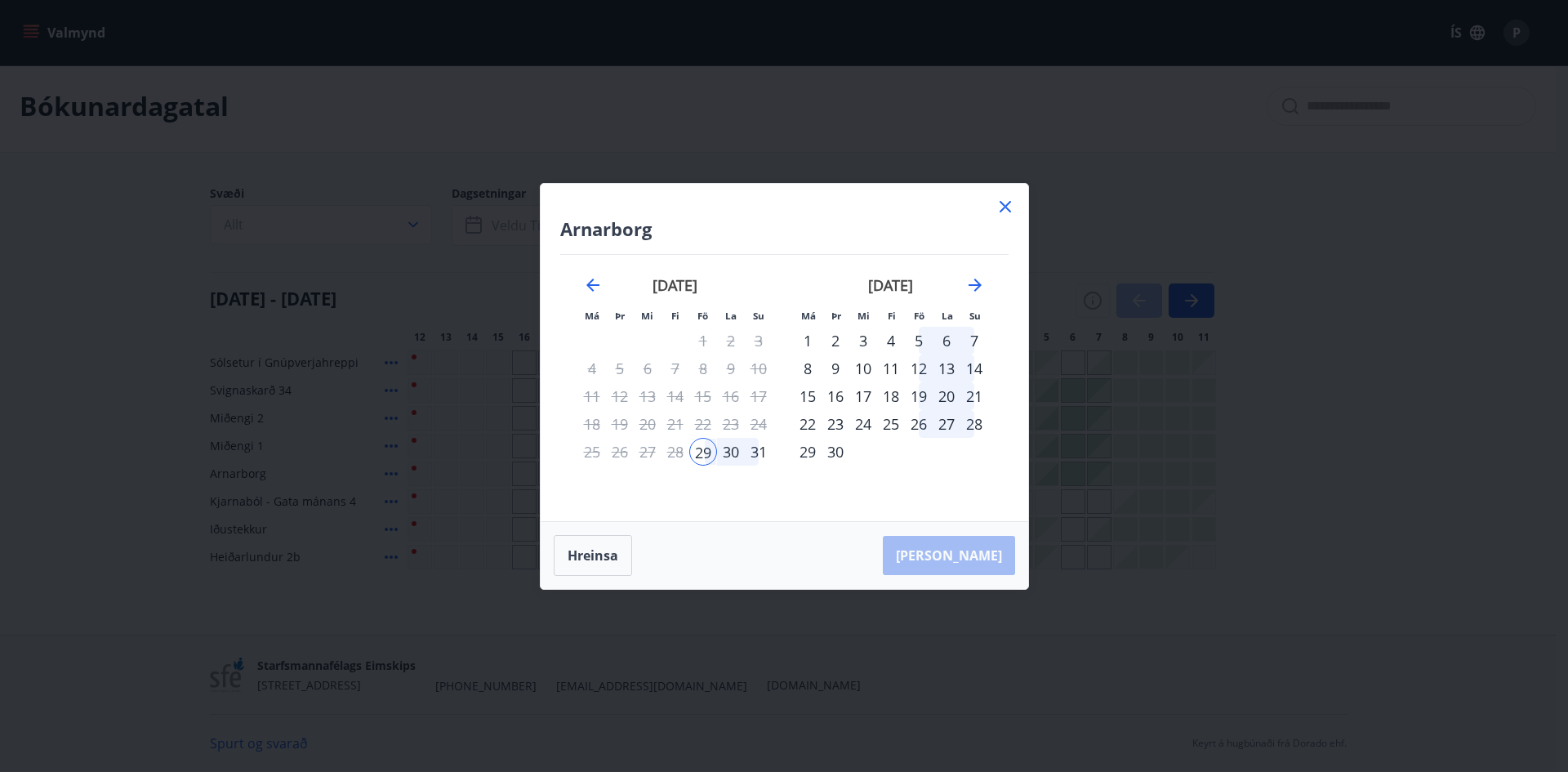
click at [758, 444] on div "31" at bounding box center [759, 452] width 28 height 28
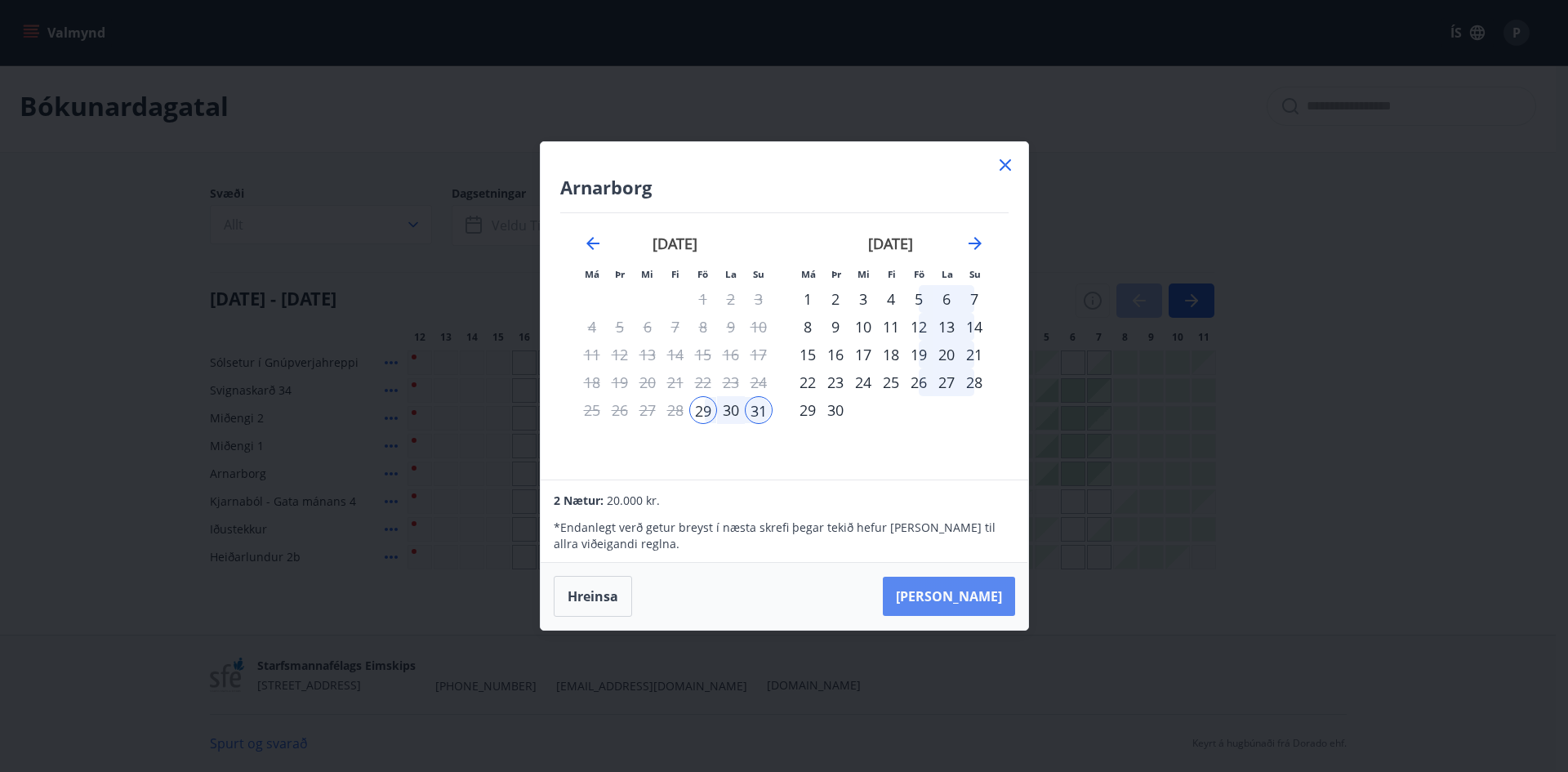
click at [981, 588] on button "[PERSON_NAME]" at bounding box center [948, 595] width 133 height 39
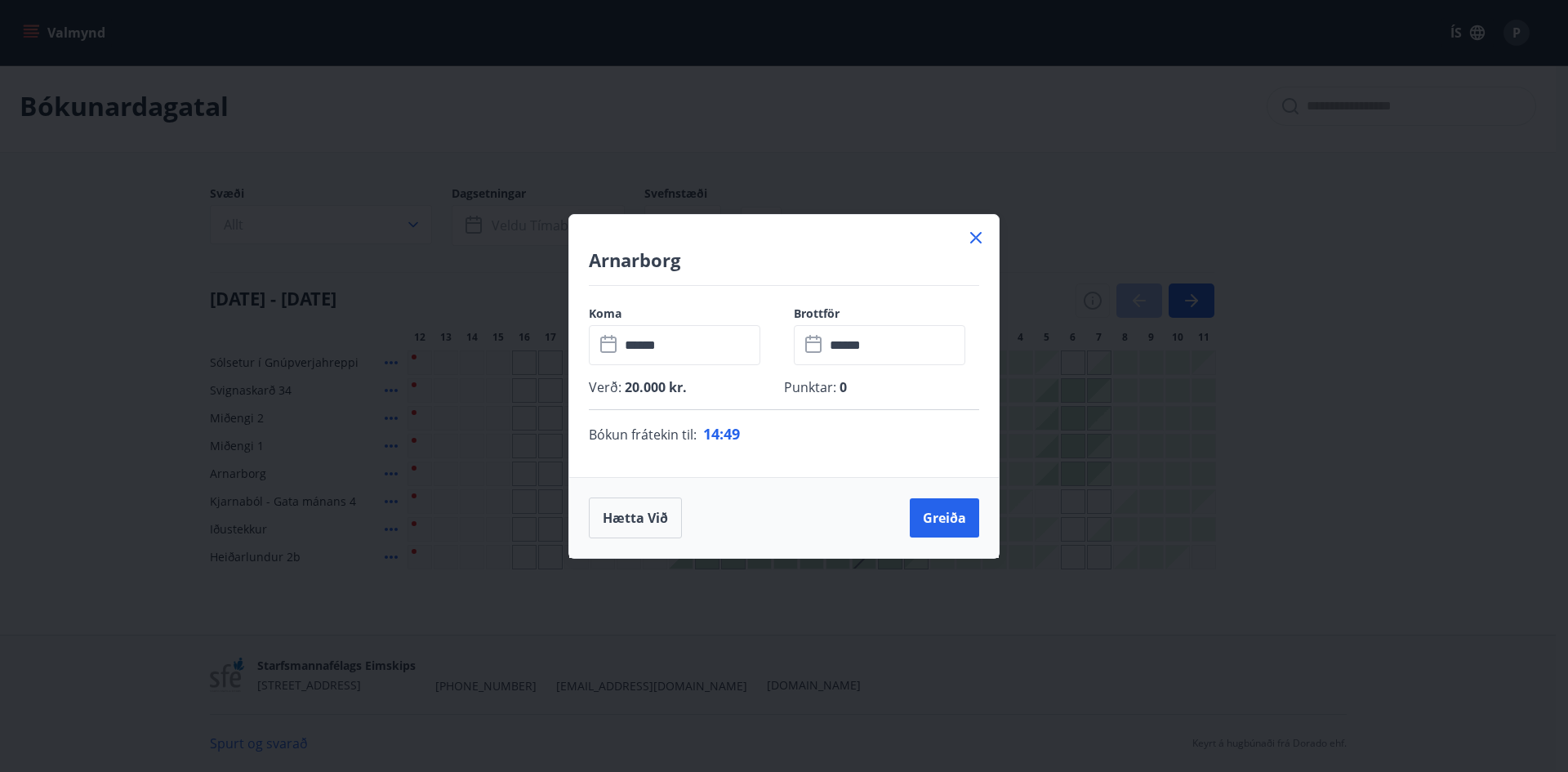
click at [975, 228] on icon at bounding box center [976, 238] width 20 height 20
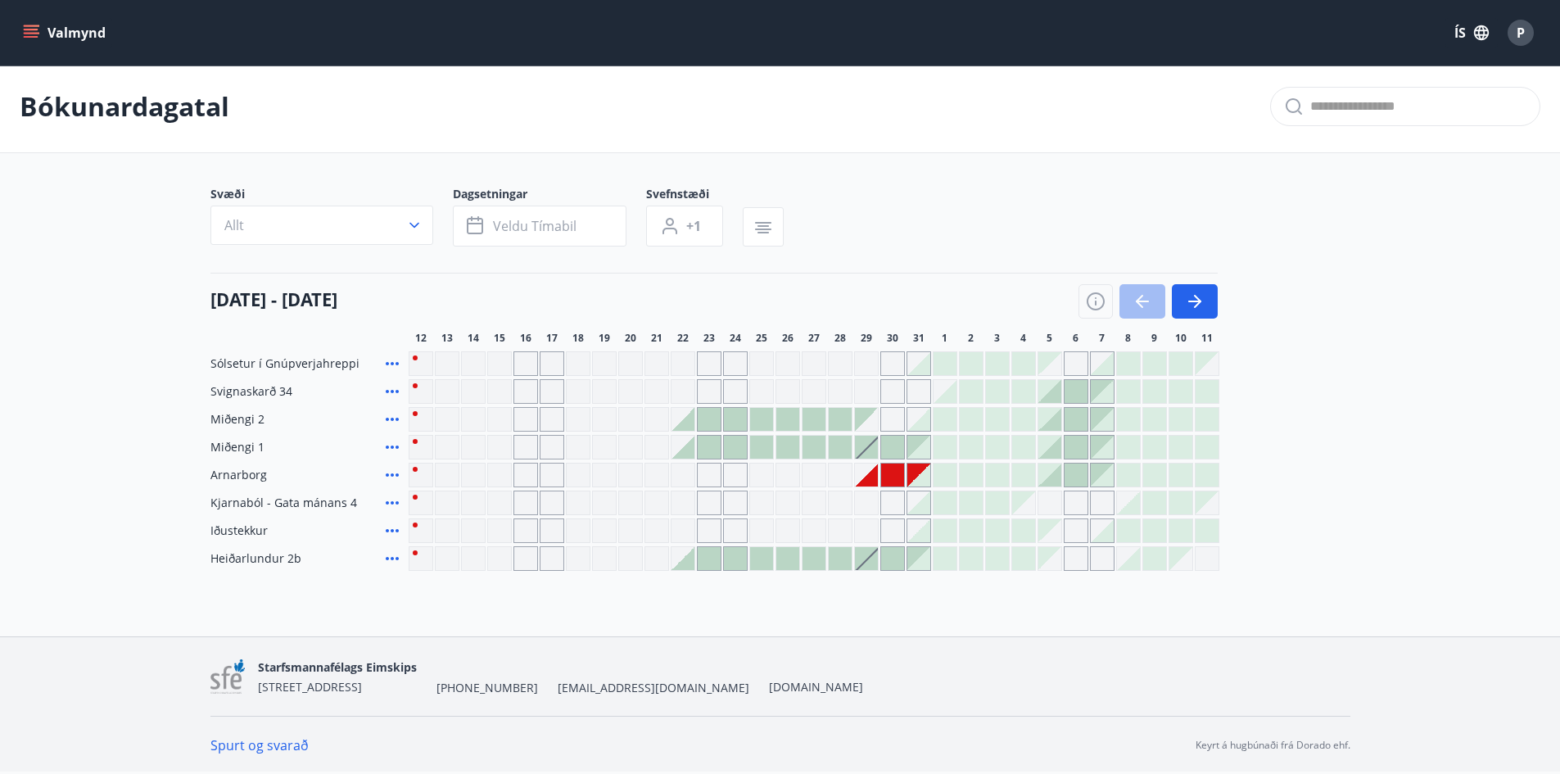
click at [1325, 247] on div "Svæði Allt Dagsetningar Veldu tímabil Svefnstæði +1" at bounding box center [781, 219] width 1140 height 67
